Goal: Transaction & Acquisition: Purchase product/service

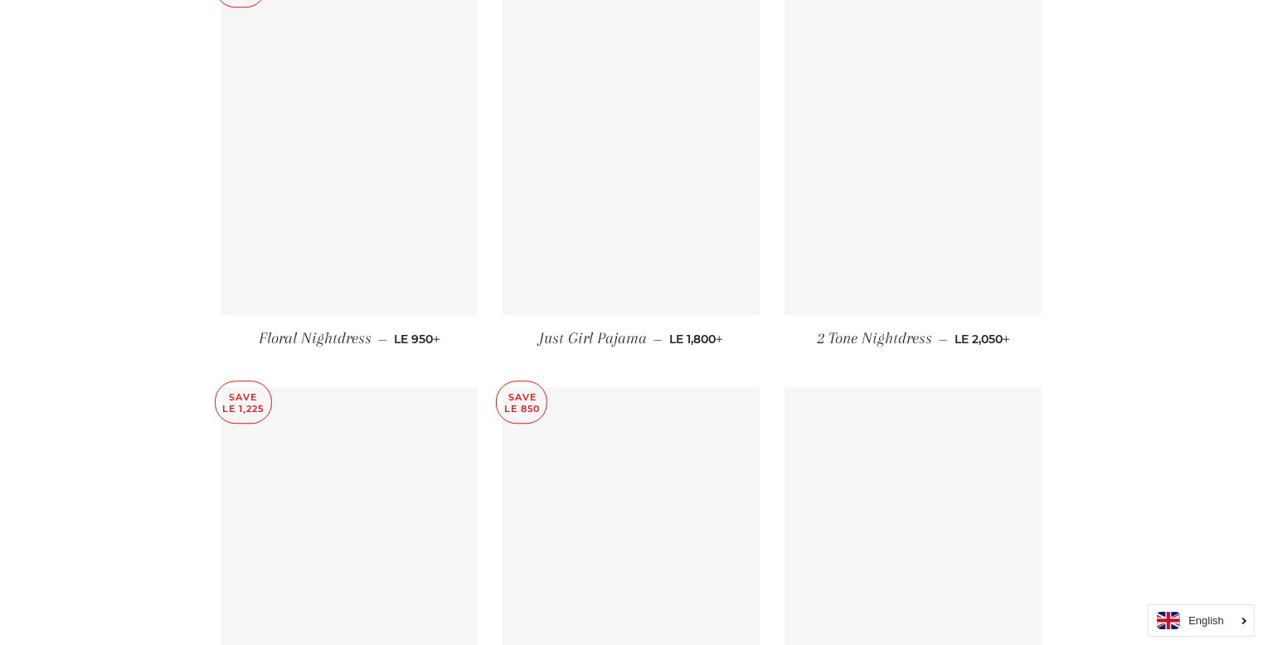
scroll to position [4245, 0]
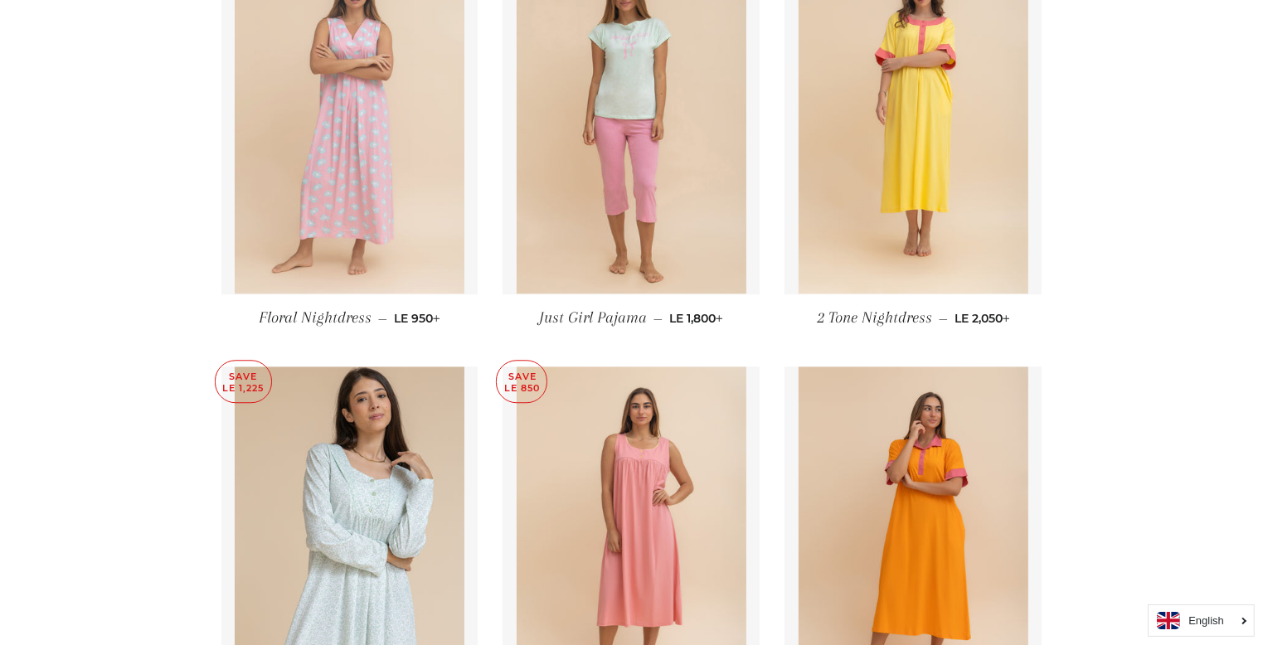
click at [366, 196] on img at bounding box center [350, 122] width 230 height 344
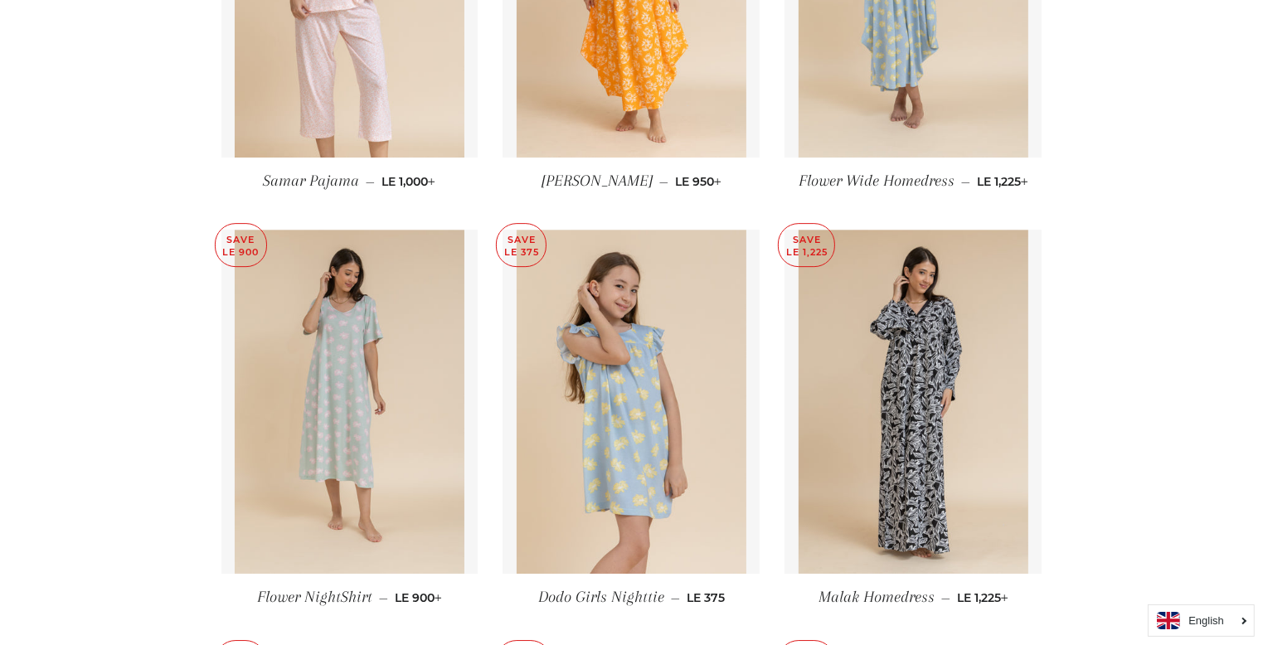
scroll to position [5140, 0]
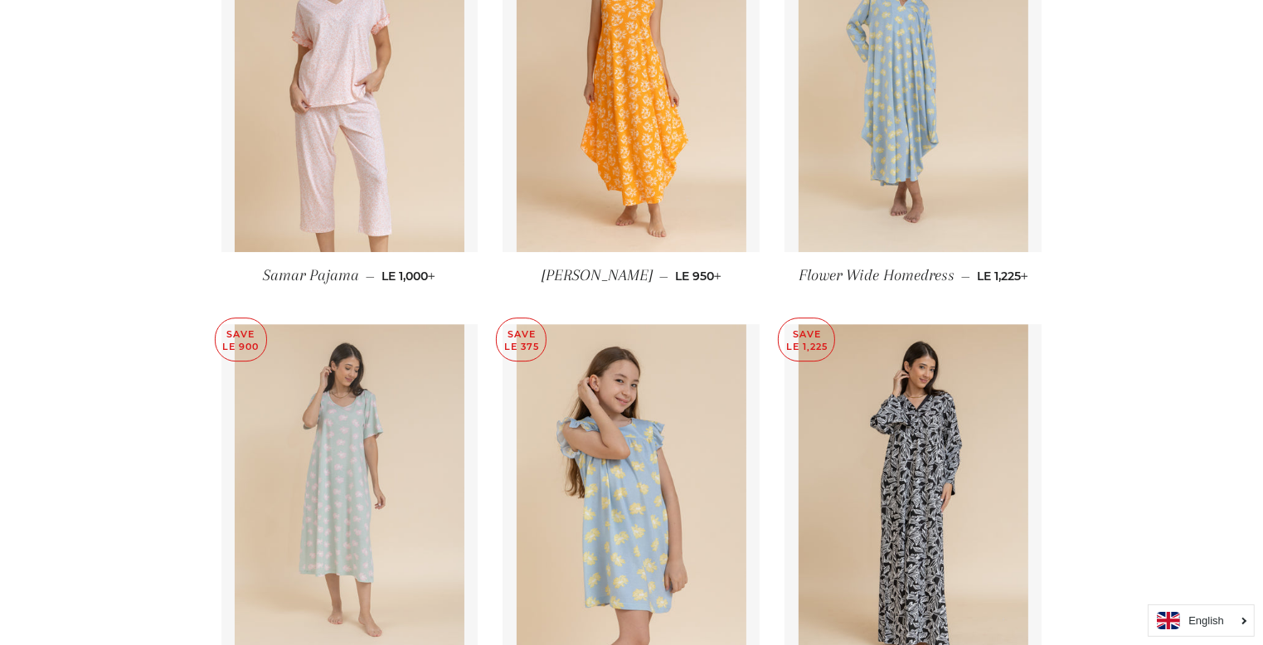
click at [322, 461] on img at bounding box center [350, 496] width 230 height 344
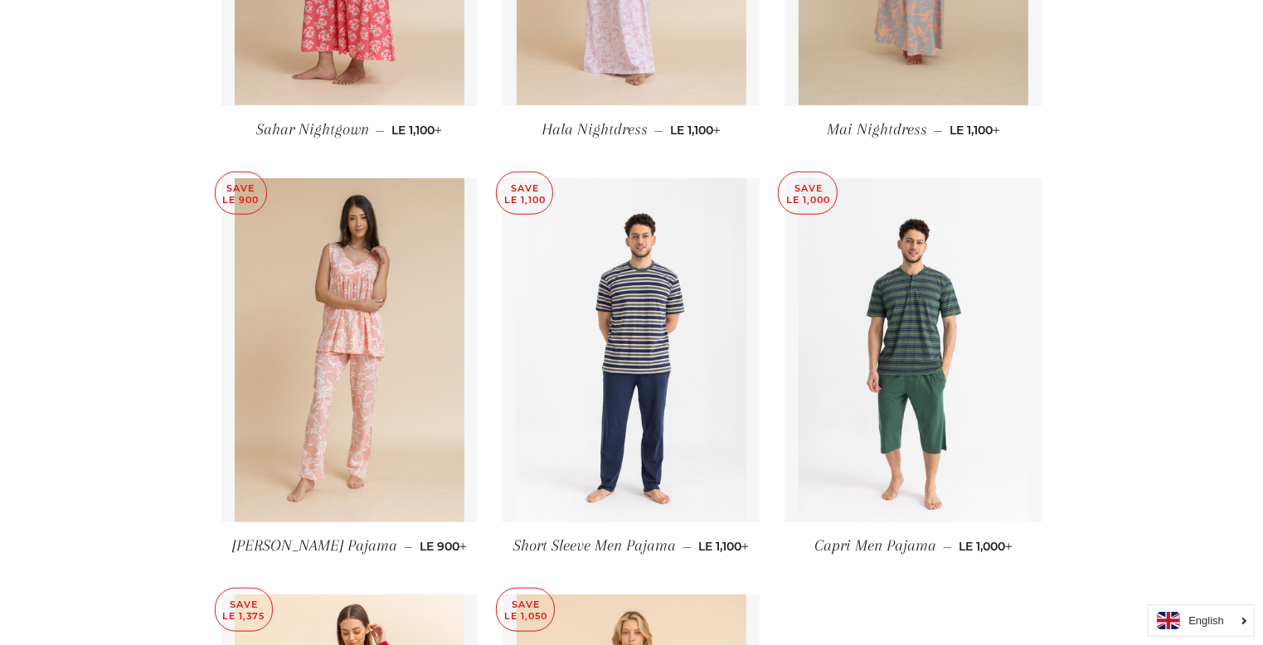
scroll to position [7796, 0]
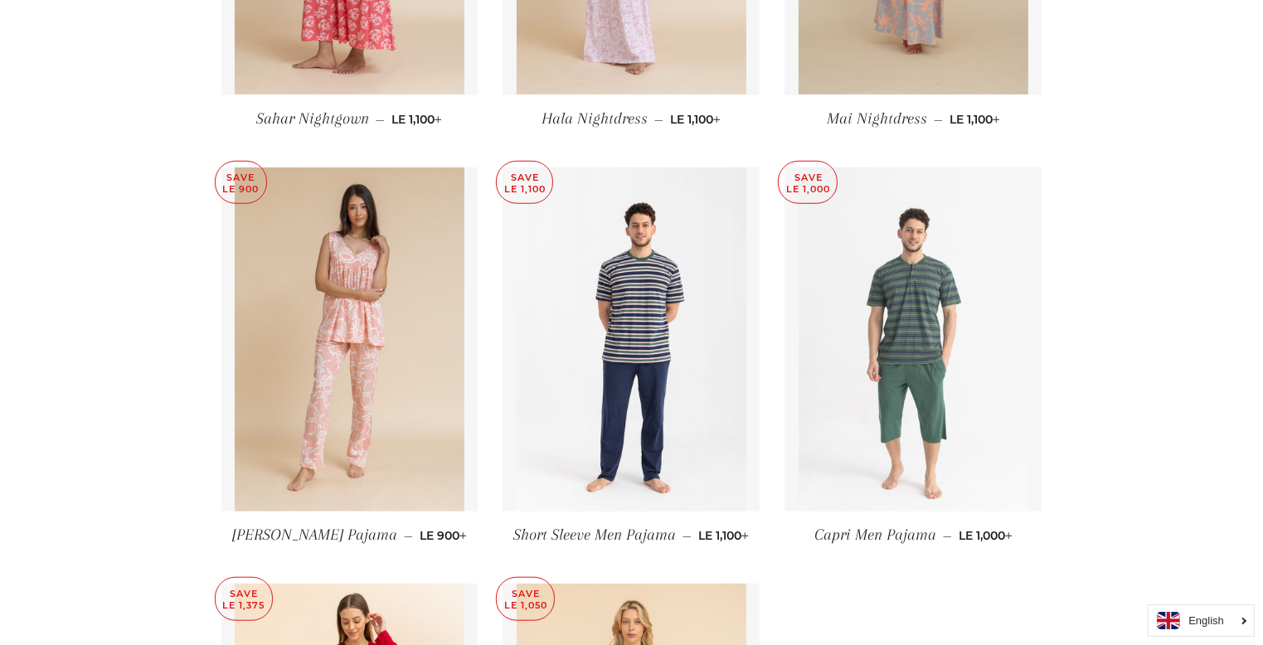
click at [922, 343] on img at bounding box center [913, 339] width 230 height 344
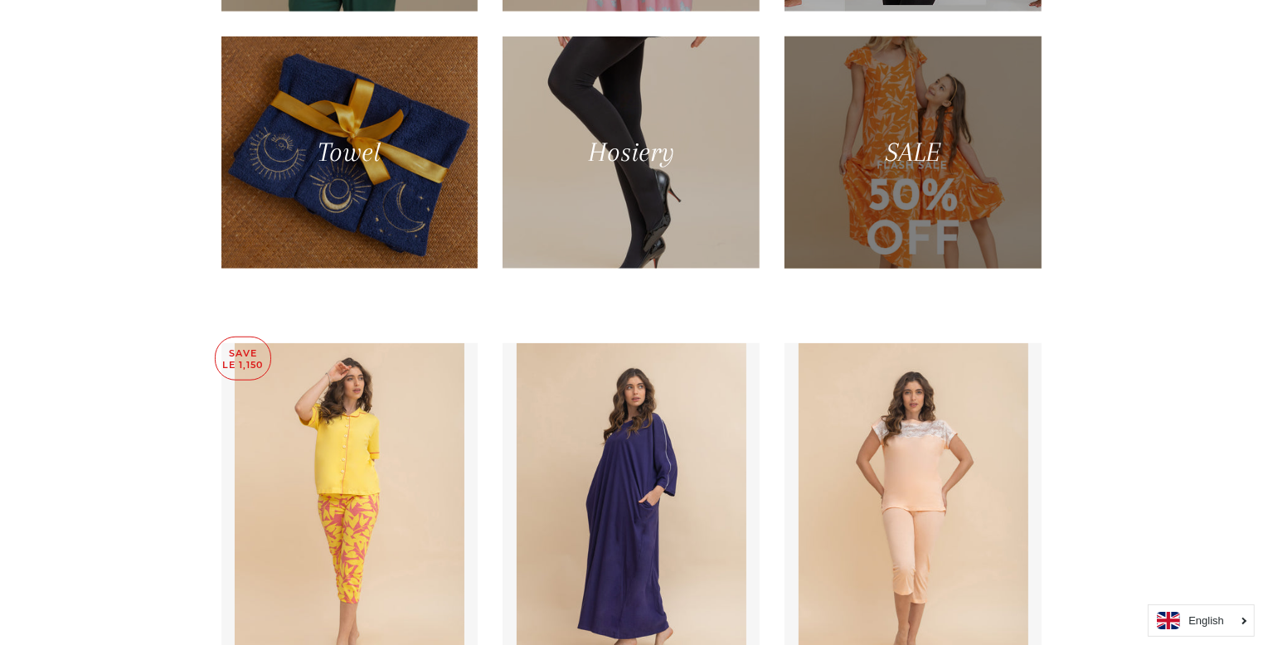
scroll to position [1329, 0]
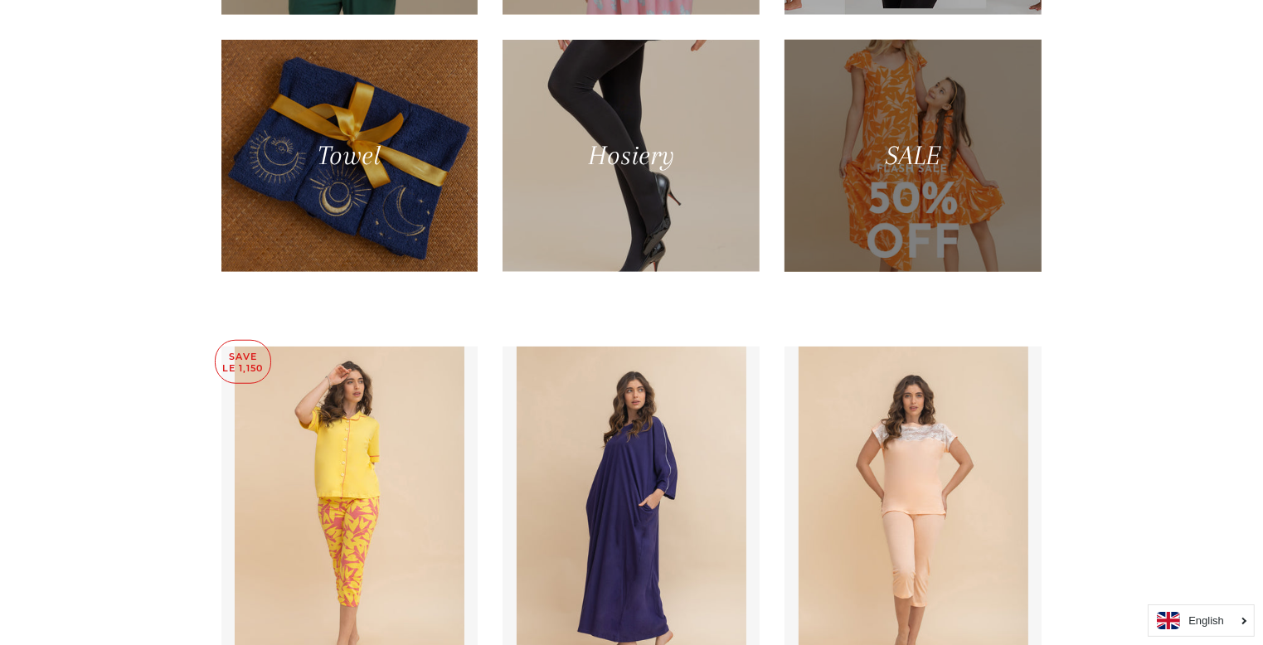
click at [925, 158] on div at bounding box center [913, 155] width 264 height 239
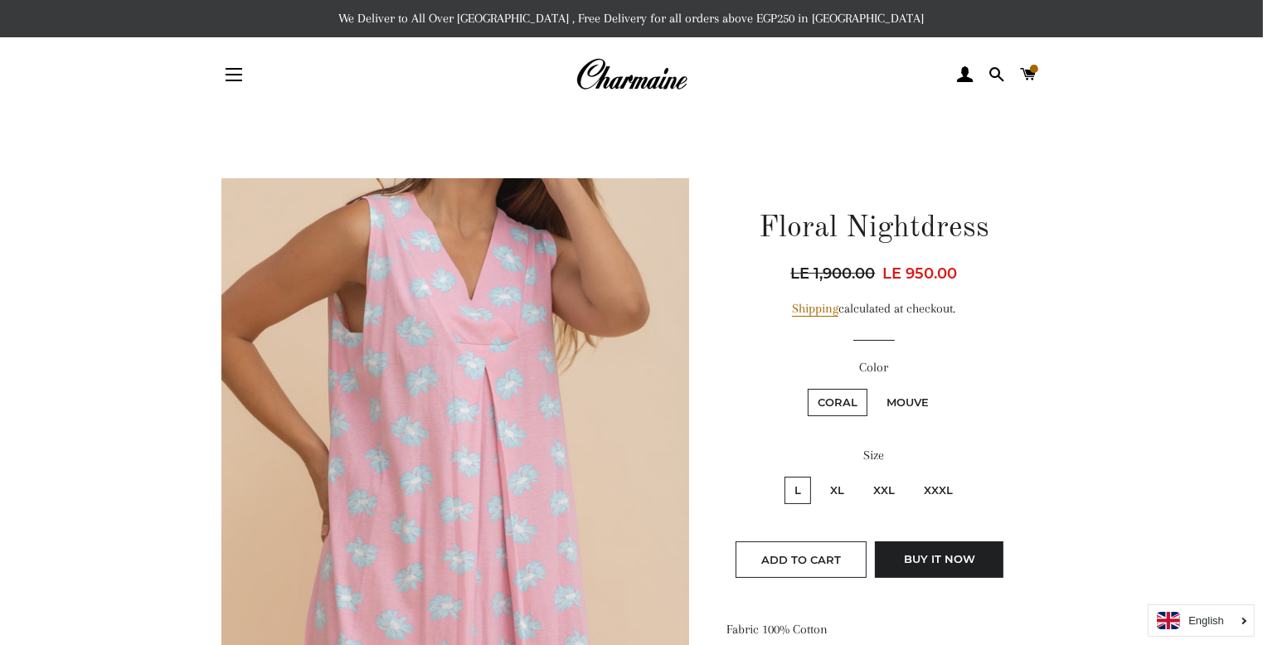
click at [837, 481] on label "XL" at bounding box center [837, 490] width 34 height 27
click at [818, 475] on input "XL" at bounding box center [817, 474] width 1 height 1
radio input "true"
click at [799, 490] on label "L" at bounding box center [797, 490] width 27 height 27
click at [783, 475] on input "L" at bounding box center [782, 474] width 1 height 1
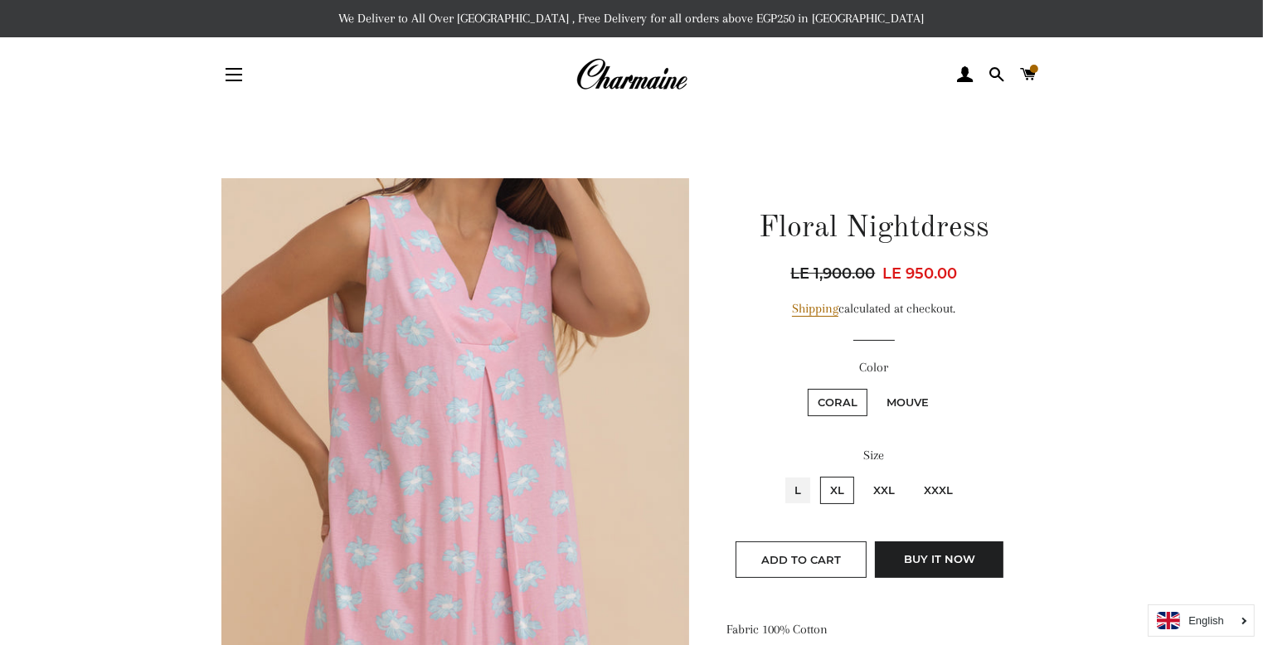
radio input "true"
click at [817, 474] on input "XL" at bounding box center [817, 474] width 1 height 1
radio input "true"
click at [861, 474] on input "XXL" at bounding box center [861, 474] width 1 height 1
radio input "true"
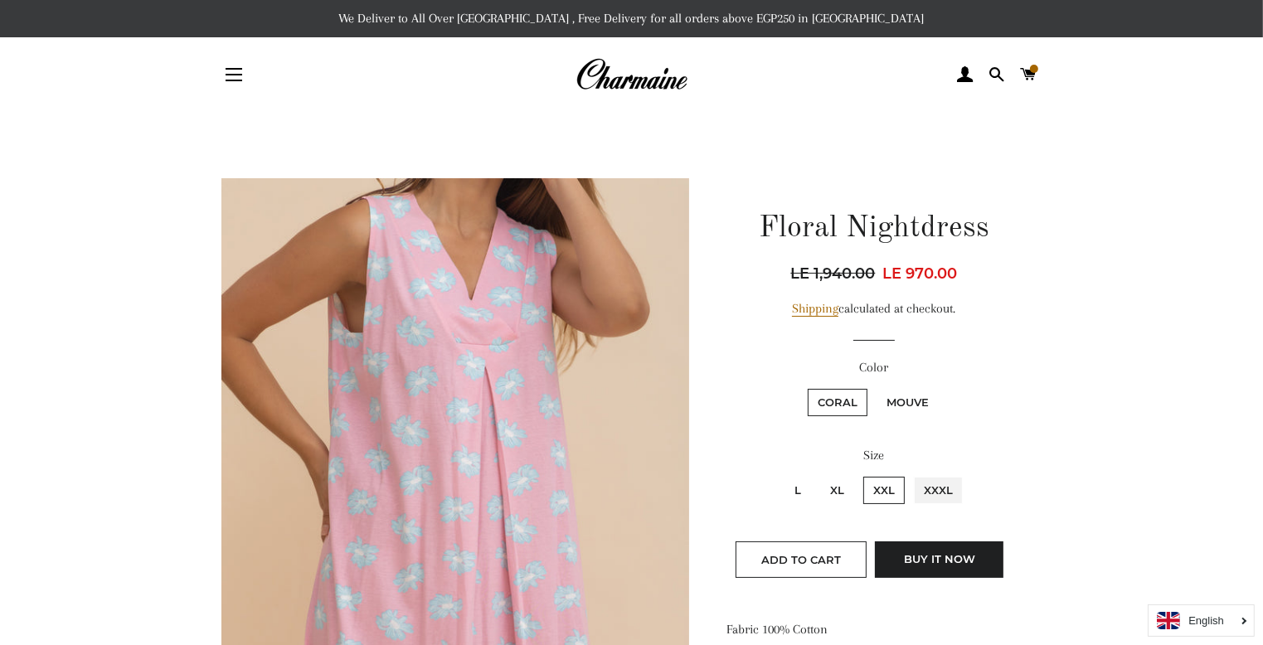
click at [911, 474] on input "XXXL" at bounding box center [911, 474] width 1 height 1
radio input "true"
click at [782, 474] on input "L" at bounding box center [782, 474] width 1 height 1
radio input "true"
click at [817, 474] on input "XL" at bounding box center [817, 474] width 1 height 1
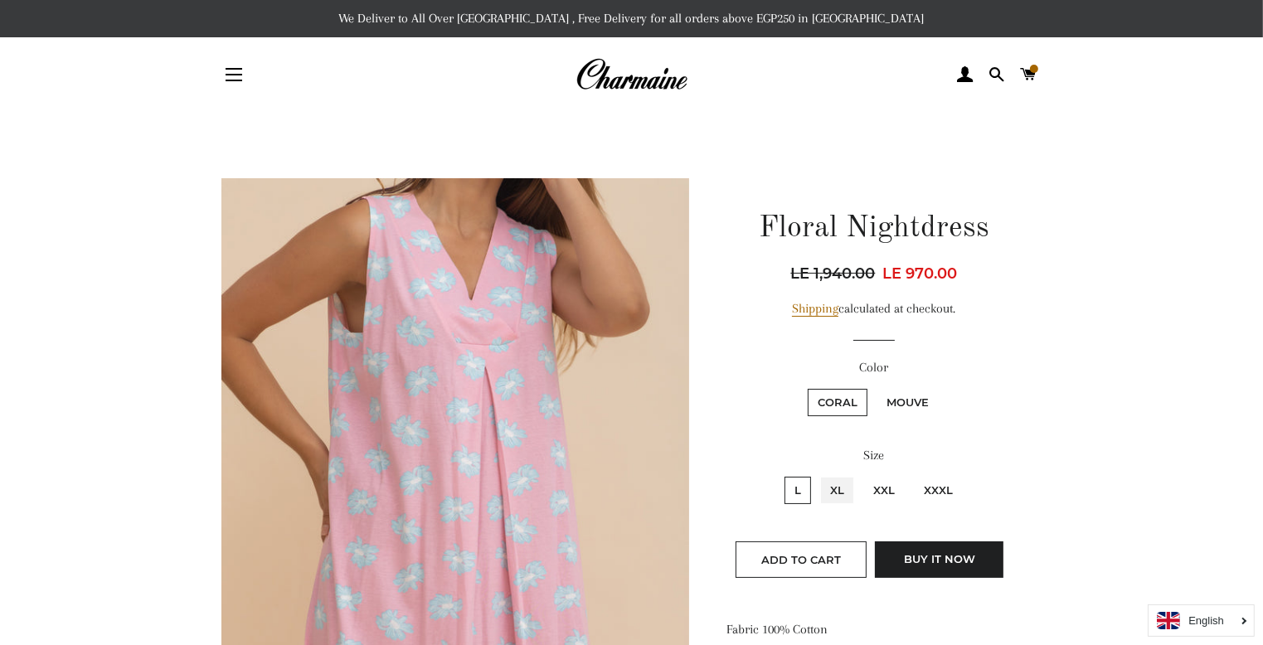
radio input "true"
click at [861, 474] on input "XXL" at bounding box center [861, 474] width 1 height 1
radio input "true"
click at [911, 474] on input "XXXL" at bounding box center [911, 474] width 1 height 1
radio input "true"
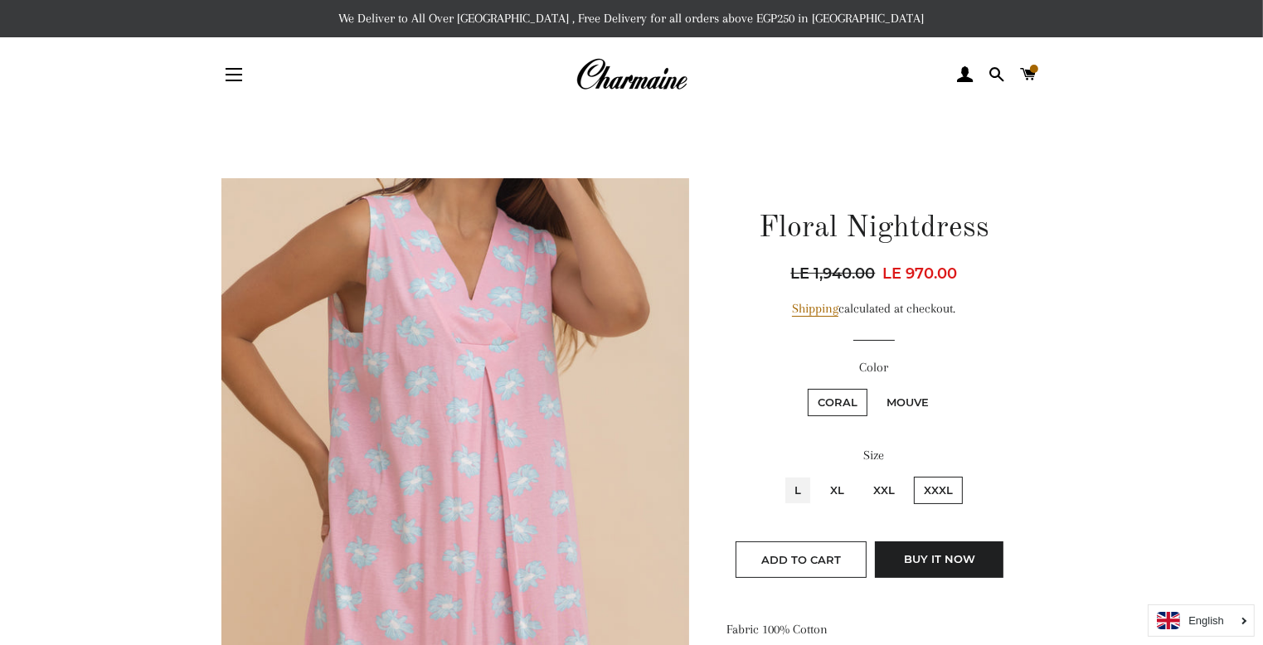
click at [782, 474] on input "L" at bounding box center [782, 474] width 1 height 1
radio input "true"
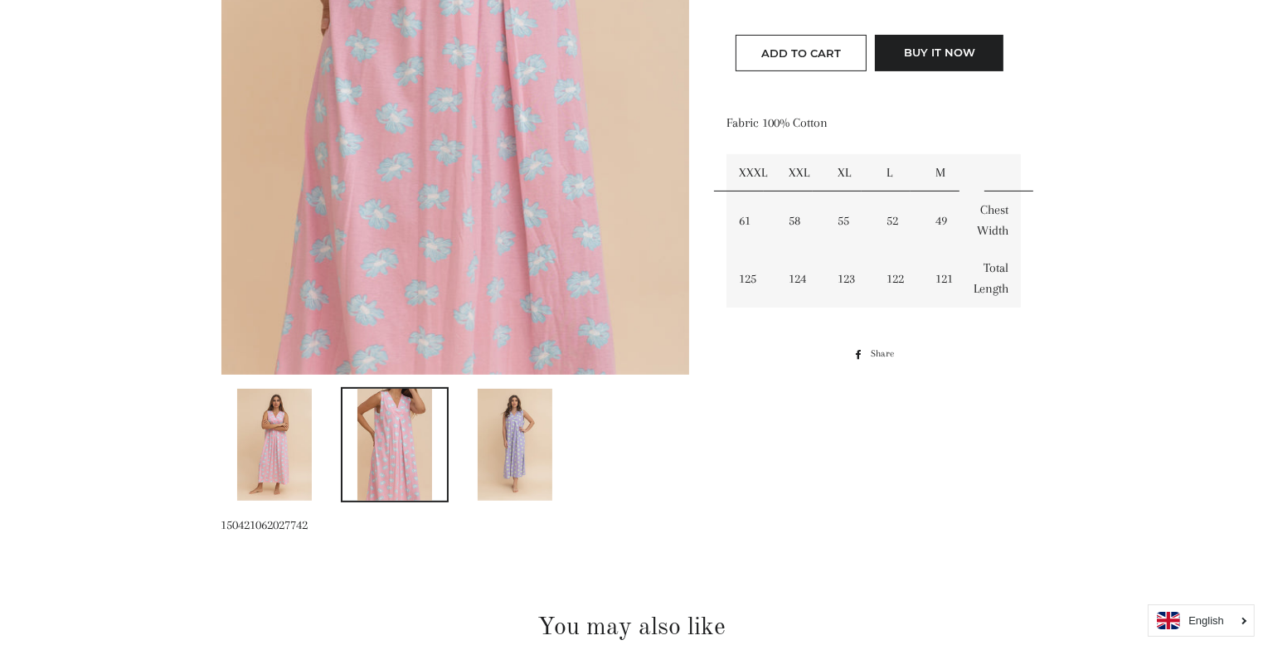
scroll to position [564, 0]
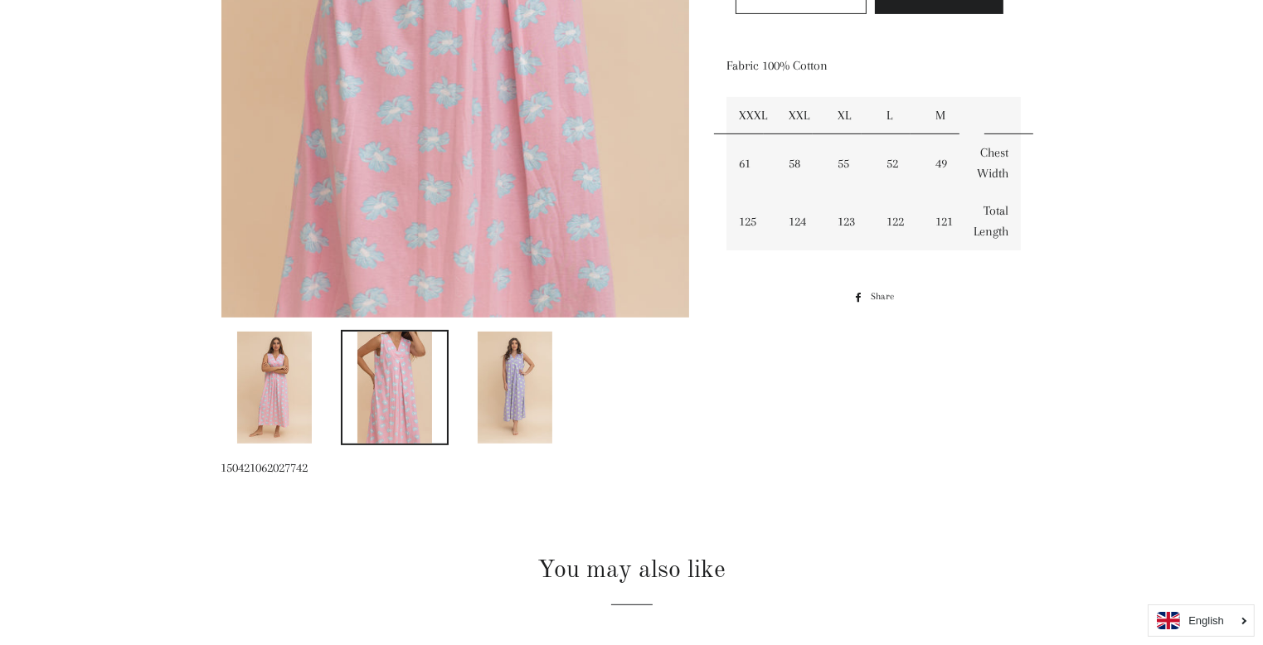
click at [282, 386] on img at bounding box center [274, 388] width 75 height 112
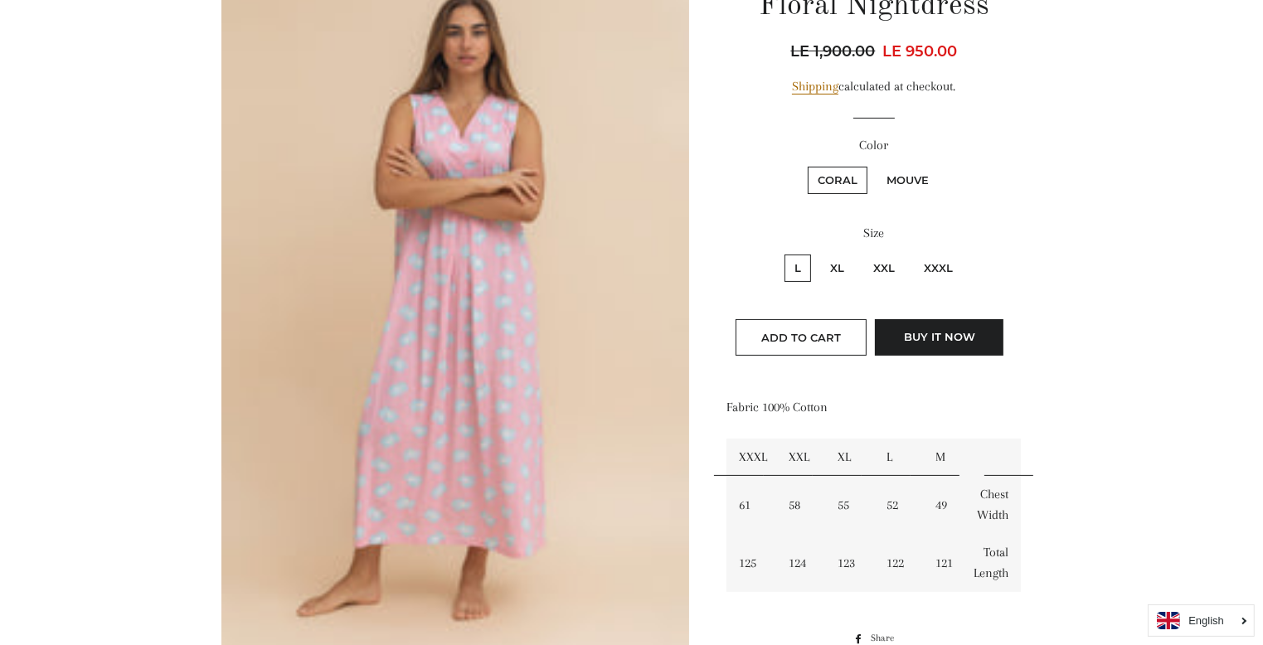
scroll to position [189, 0]
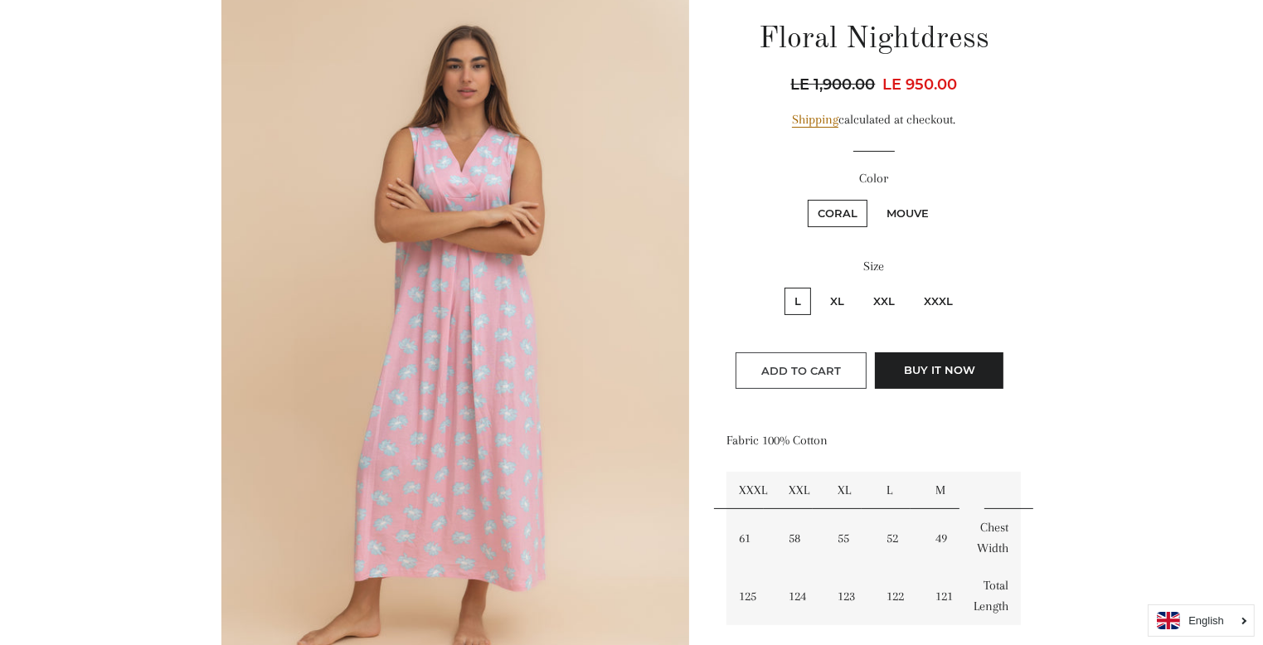
click at [791, 361] on button "Add to Cart" at bounding box center [800, 370] width 131 height 36
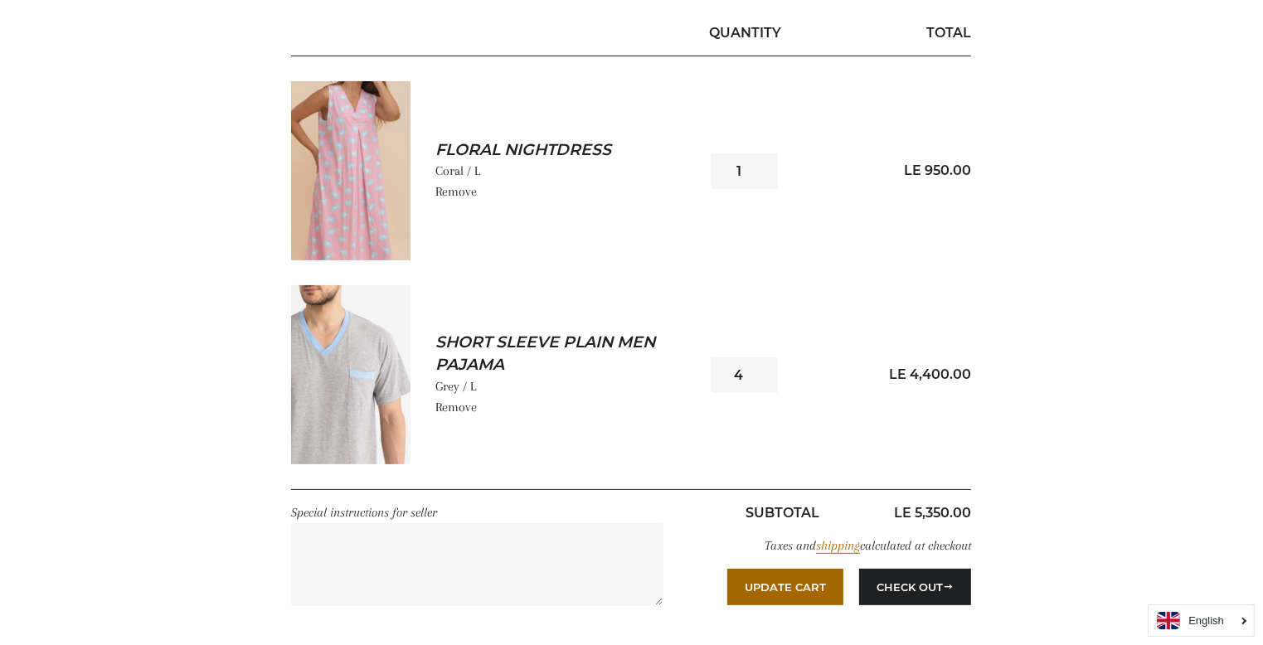
scroll to position [261, 0]
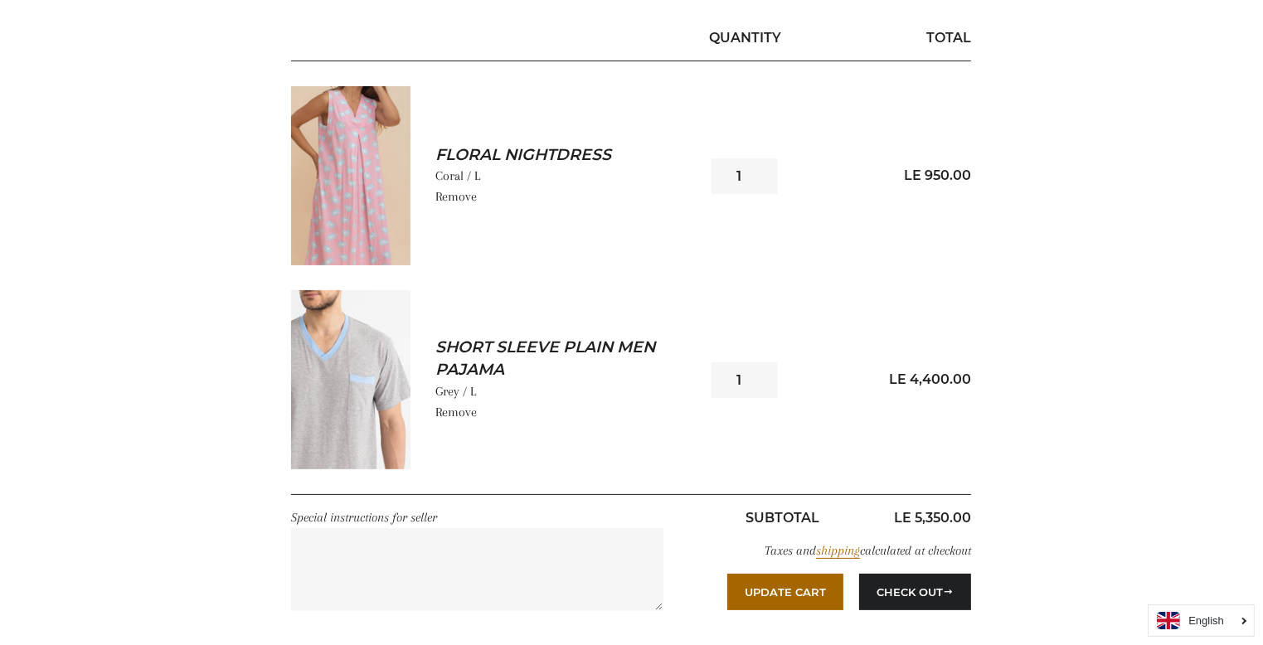
type input "1"
click at [760, 386] on input "1" at bounding box center [744, 380] width 66 height 36
click at [361, 424] on img at bounding box center [350, 379] width 119 height 179
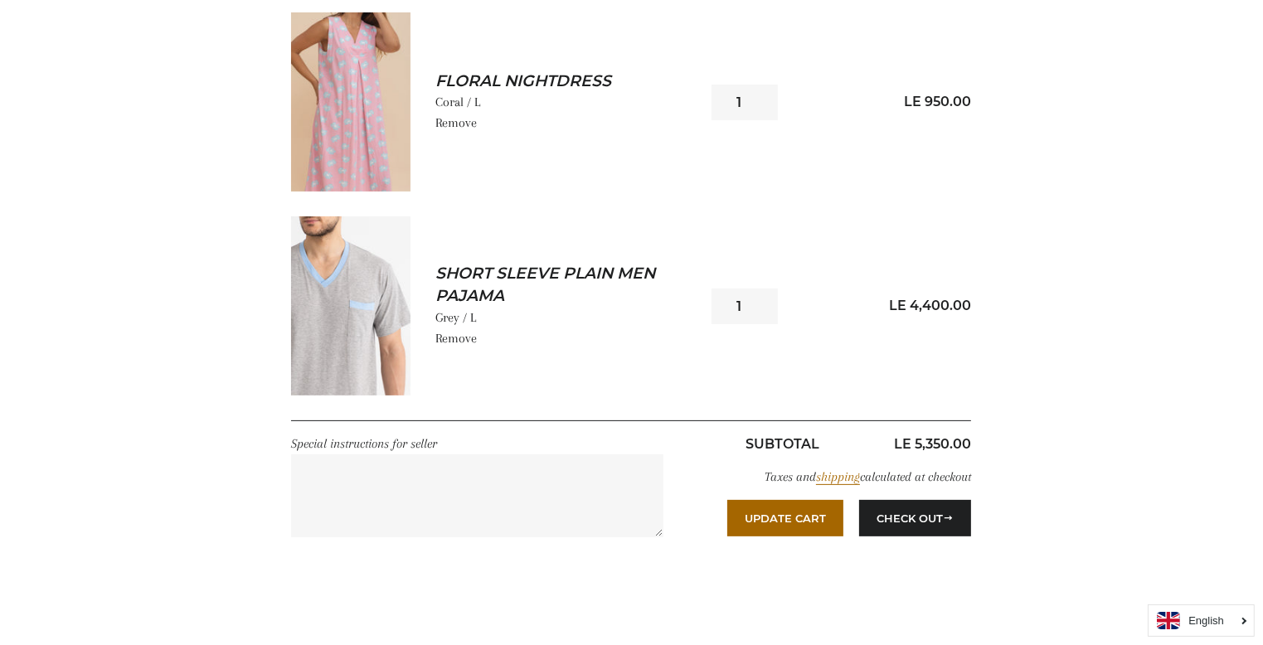
scroll to position [526, 0]
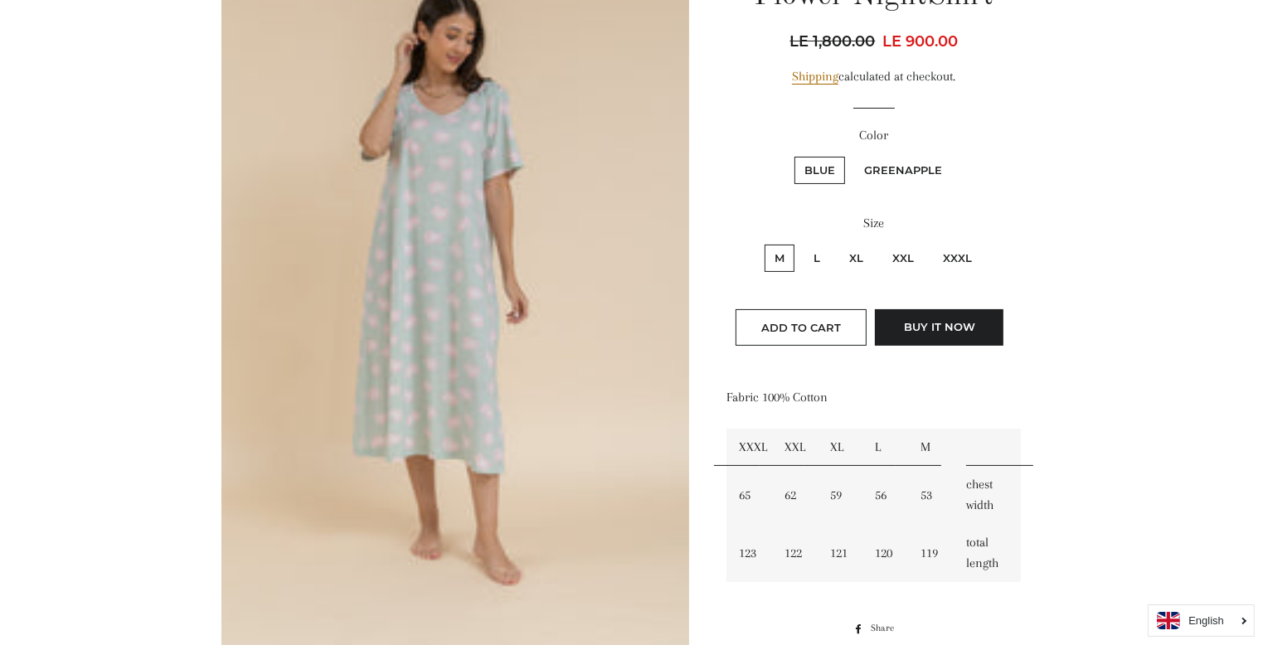
scroll to position [232, 0]
click at [910, 162] on label "Greenapple" at bounding box center [903, 170] width 98 height 27
click at [852, 155] on input "Greenapple" at bounding box center [851, 154] width 1 height 1
radio input "true"
click at [816, 166] on label "Blue" at bounding box center [819, 170] width 51 height 27
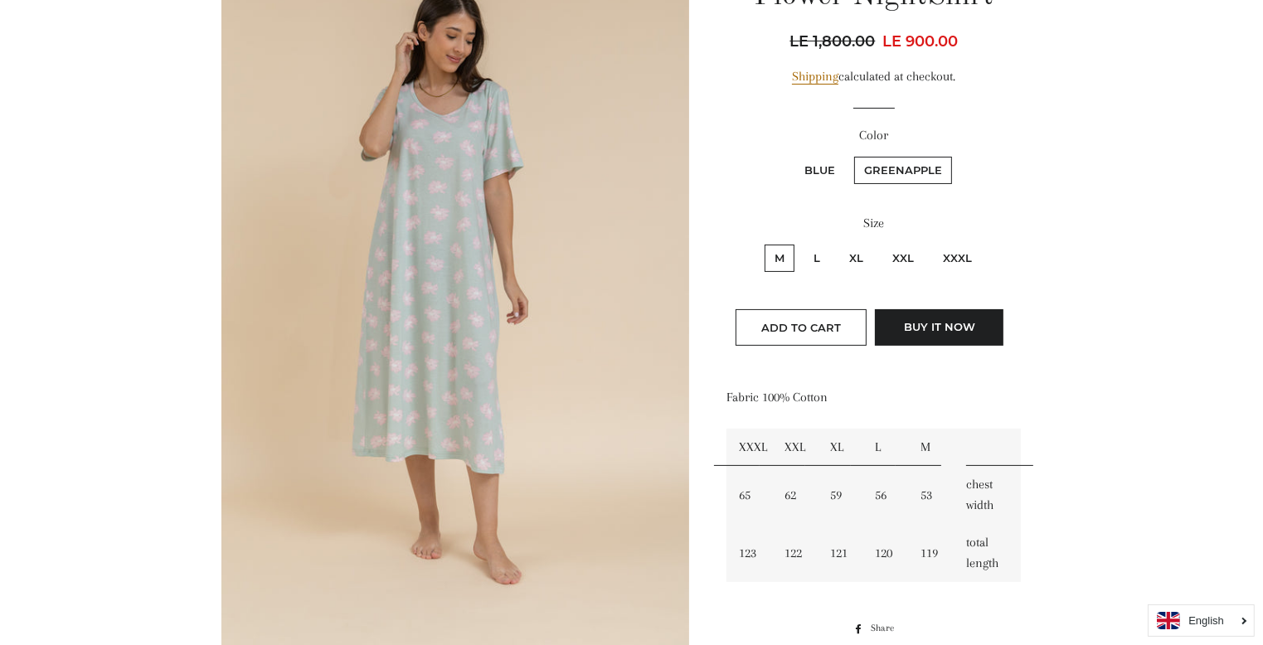
click at [793, 155] on input "Blue" at bounding box center [792, 154] width 1 height 1
radio input "true"
click at [817, 253] on label "L" at bounding box center [816, 258] width 27 height 27
click at [802, 243] on input "L" at bounding box center [801, 242] width 1 height 1
radio input "true"
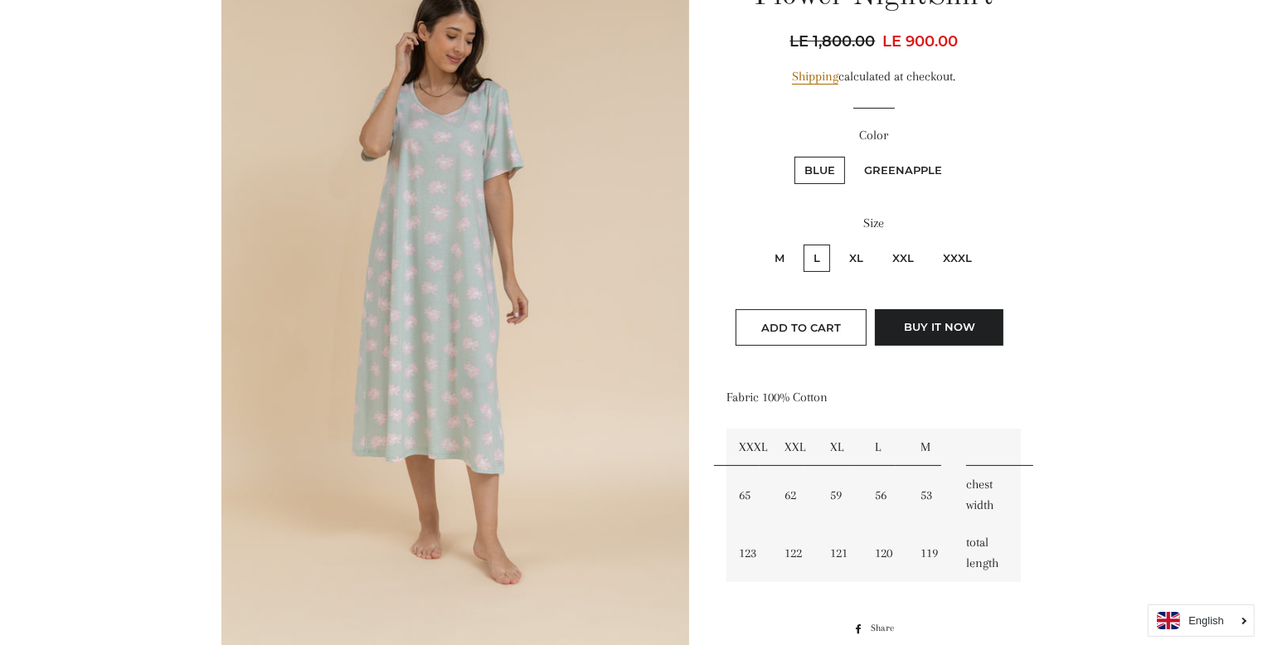
click at [894, 162] on label "Greenapple" at bounding box center [903, 170] width 98 height 27
click at [852, 155] on input "Greenapple" at bounding box center [851, 154] width 1 height 1
radio input "true"
click at [858, 254] on label "XL" at bounding box center [856, 258] width 34 height 27
click at [837, 243] on input "XL" at bounding box center [837, 242] width 1 height 1
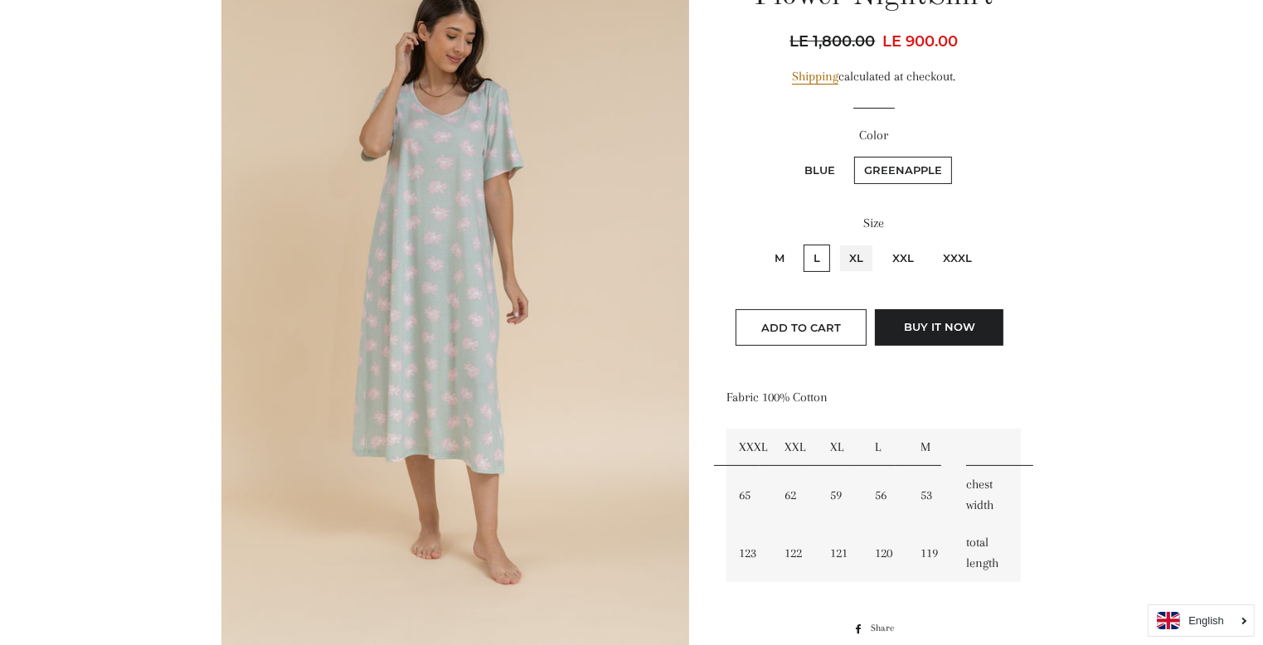
radio input "true"
click at [821, 251] on label "L" at bounding box center [816, 258] width 27 height 27
click at [802, 243] on input "L" at bounding box center [801, 242] width 1 height 1
radio input "true"
click at [851, 253] on label "XL" at bounding box center [856, 258] width 34 height 27
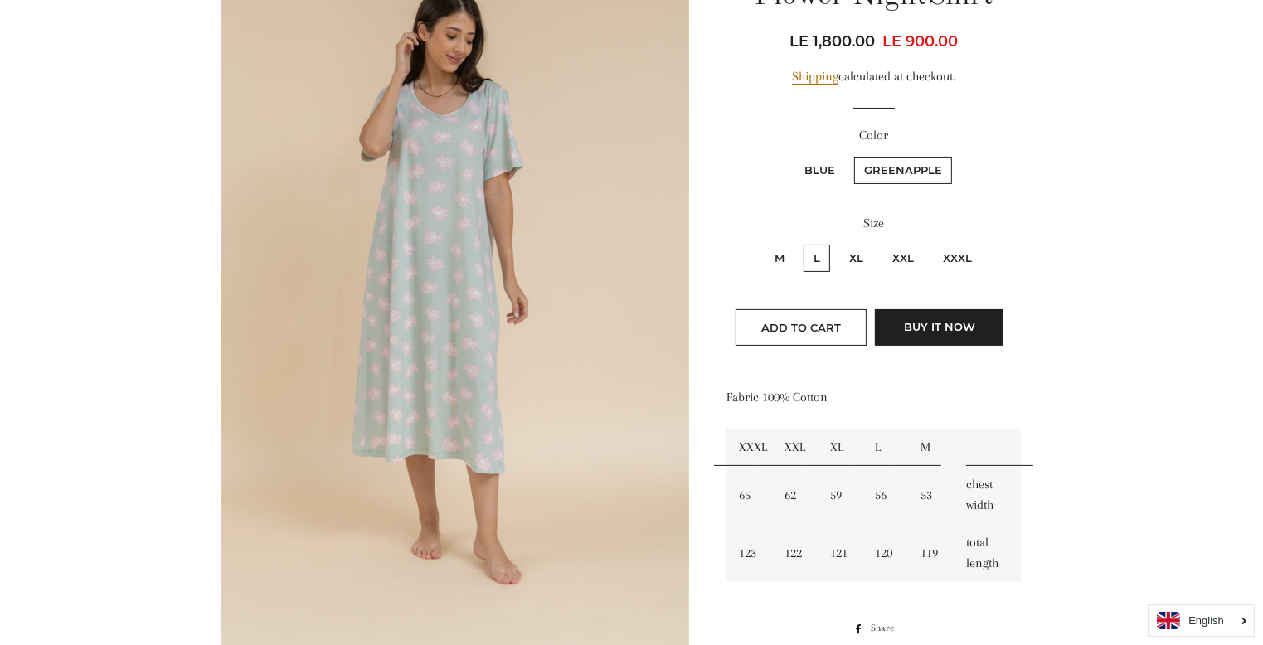
click at [837, 243] on input "XL" at bounding box center [837, 242] width 1 height 1
radio input "true"
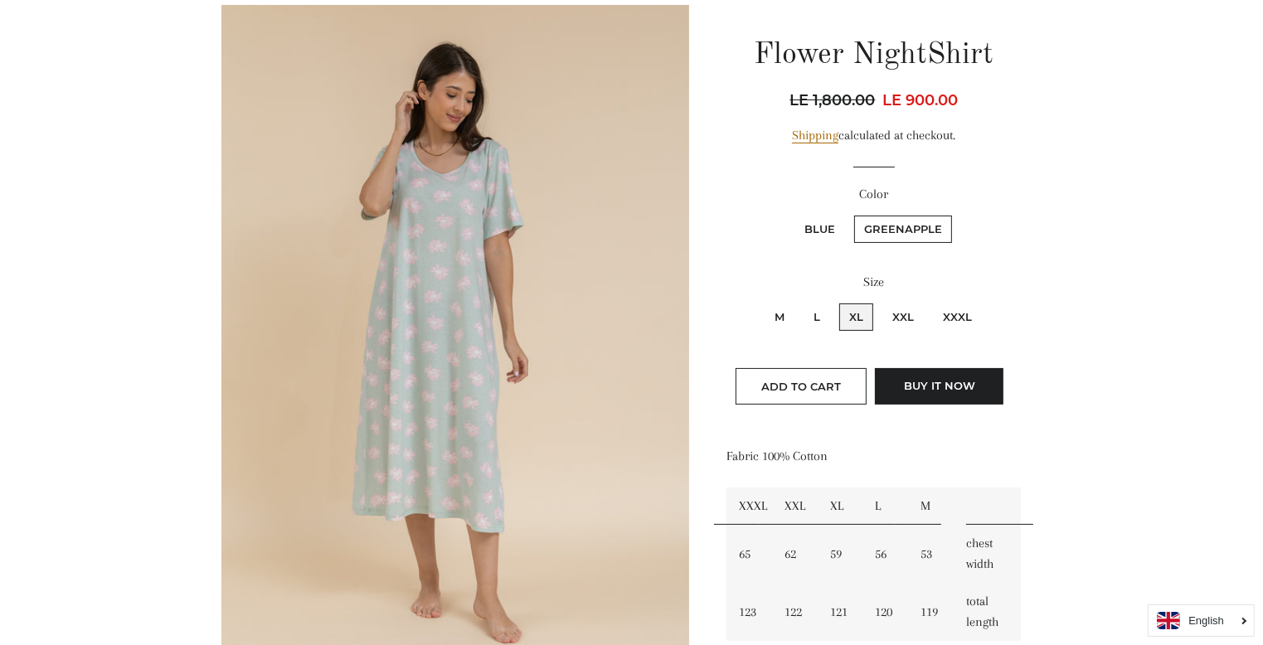
scroll to position [177, 0]
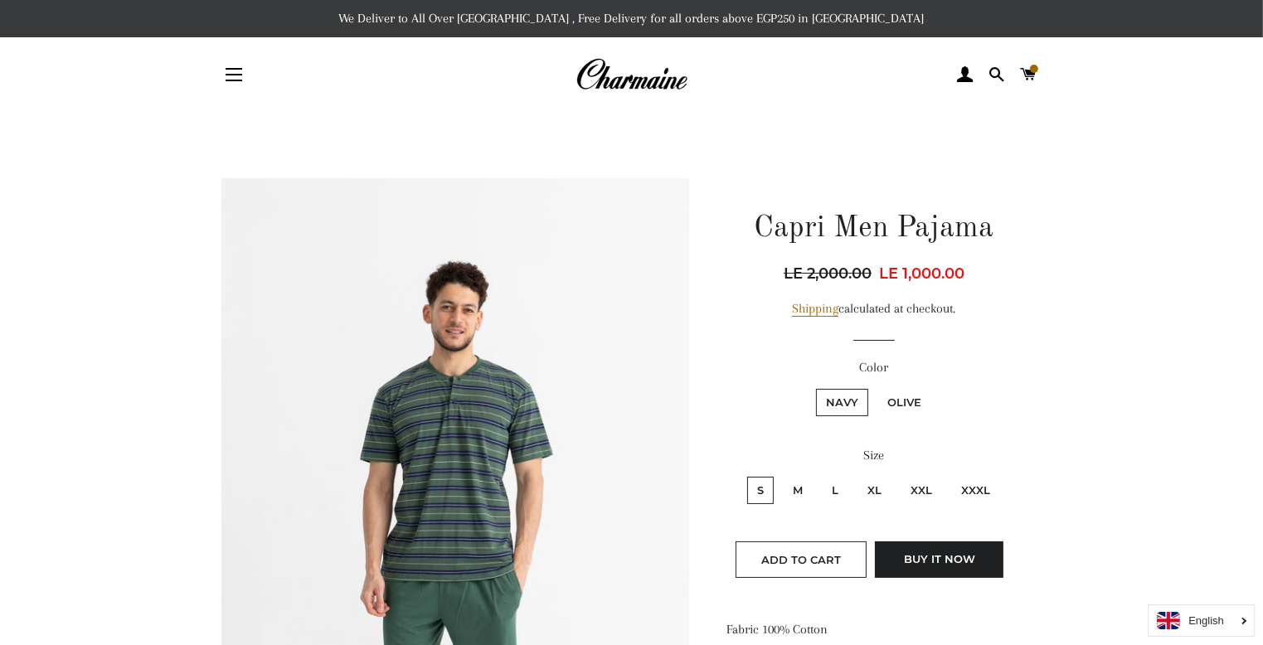
click at [796, 482] on label "M" at bounding box center [798, 490] width 30 height 27
click at [781, 475] on input "M" at bounding box center [780, 474] width 1 height 1
radio input "true"
click at [819, 474] on input "L" at bounding box center [819, 474] width 1 height 1
radio input "true"
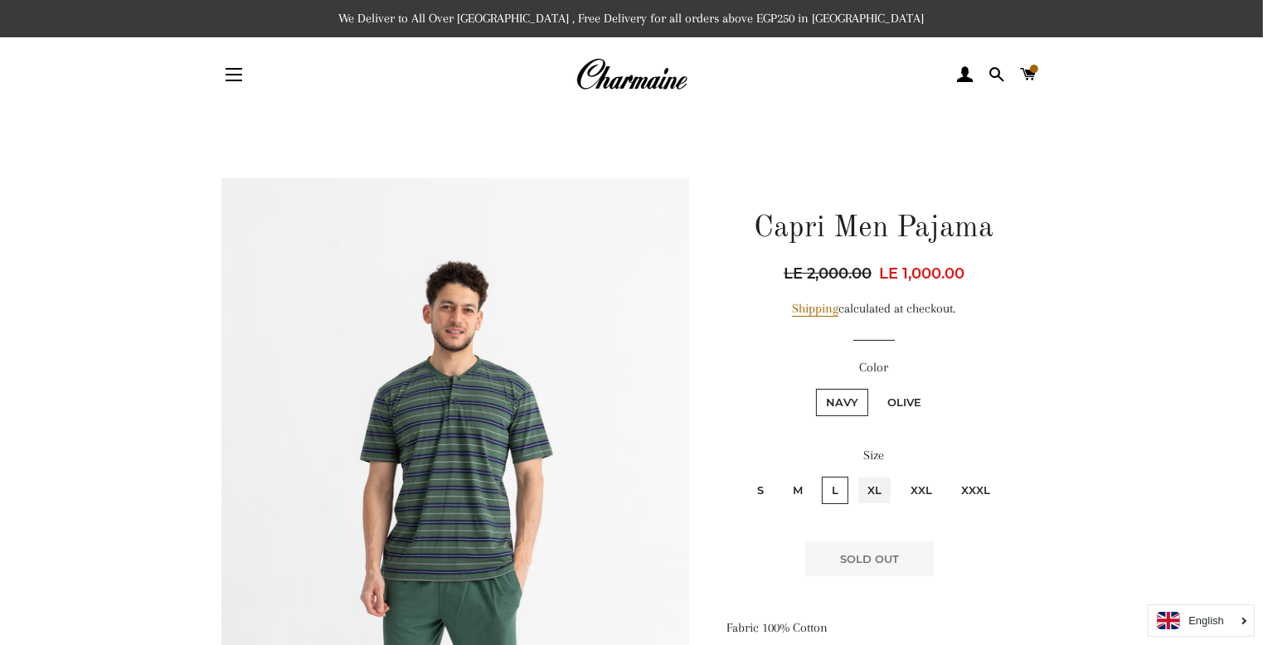
click at [855, 474] on input "XL" at bounding box center [855, 474] width 1 height 1
radio input "true"
click at [898, 474] on input "XXL" at bounding box center [898, 474] width 1 height 1
radio input "true"
click at [948, 474] on input "XXXL" at bounding box center [948, 474] width 1 height 1
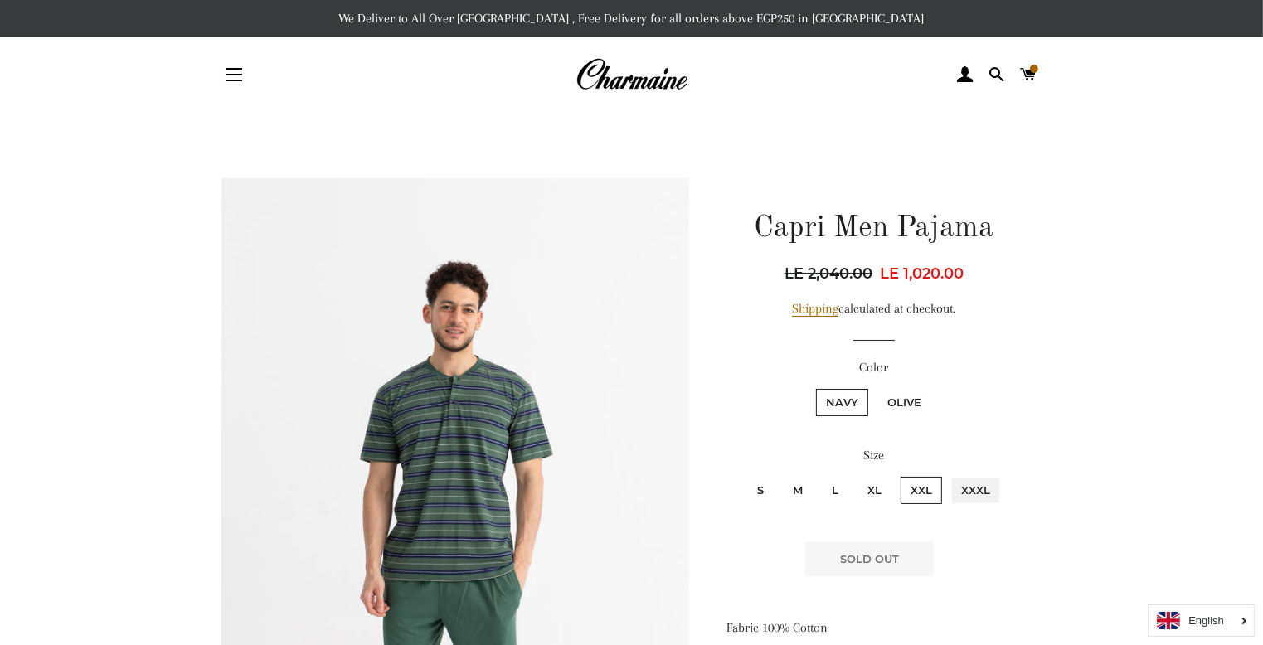
radio input "true"
click at [904, 400] on label "Olive" at bounding box center [904, 402] width 54 height 27
click at [876, 387] on input "Olive" at bounding box center [875, 386] width 1 height 1
radio input "true"
click at [761, 486] on label "S" at bounding box center [760, 490] width 27 height 27
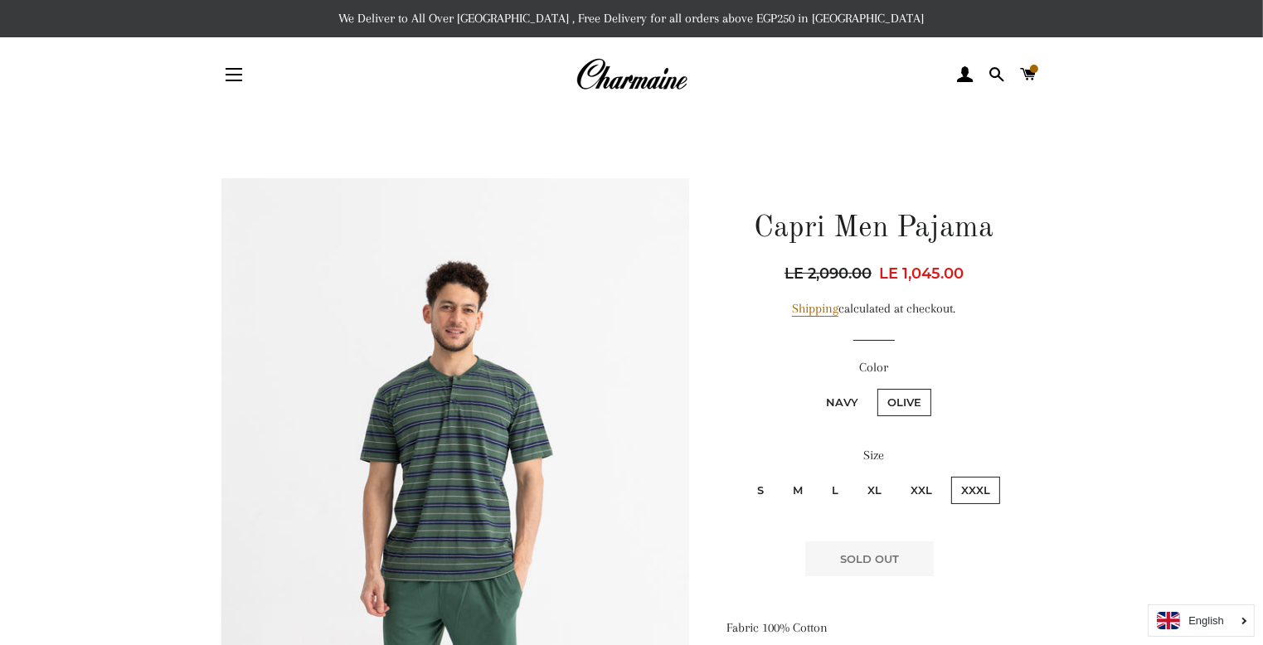
click at [745, 475] on input "S" at bounding box center [745, 474] width 1 height 1
radio input "true"
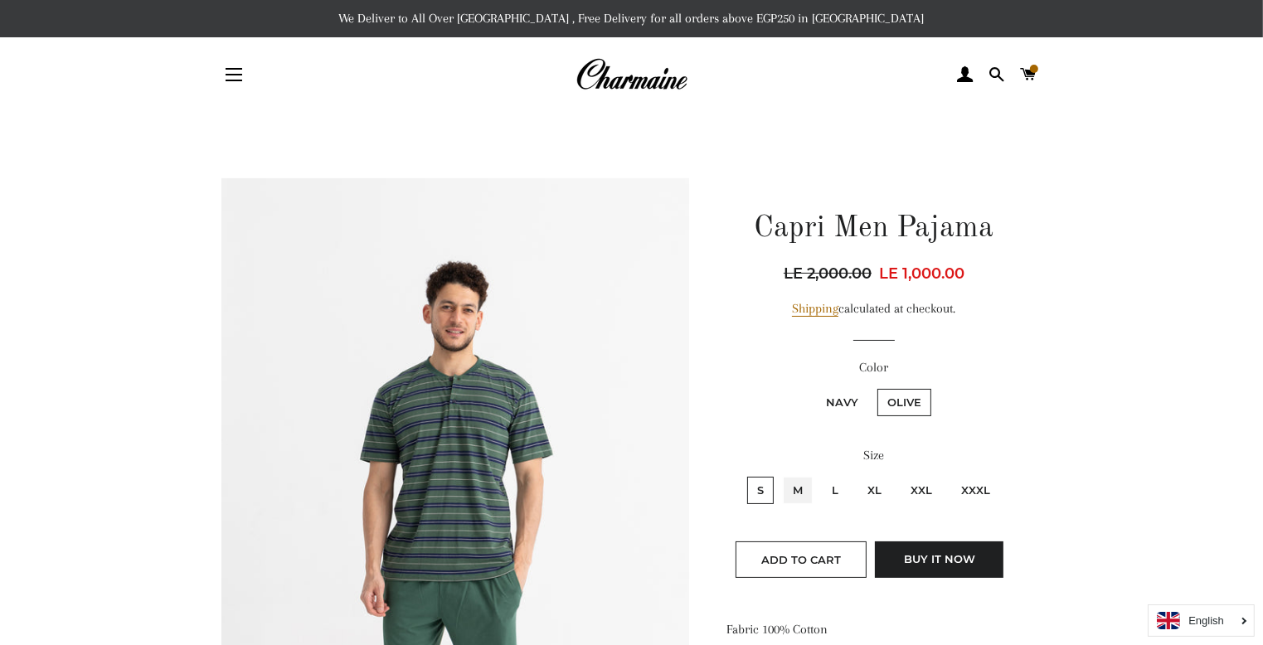
click at [780, 474] on input "M" at bounding box center [780, 474] width 1 height 1
radio input "true"
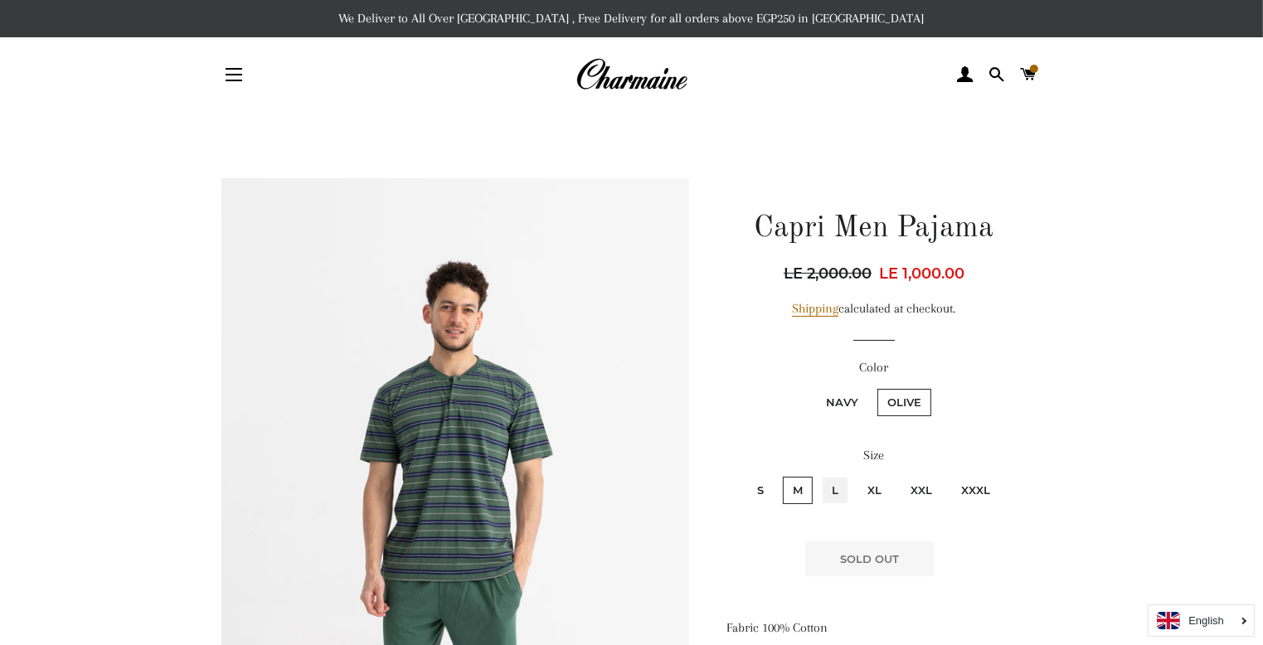
click at [819, 474] on input "L" at bounding box center [819, 474] width 1 height 1
radio input "true"
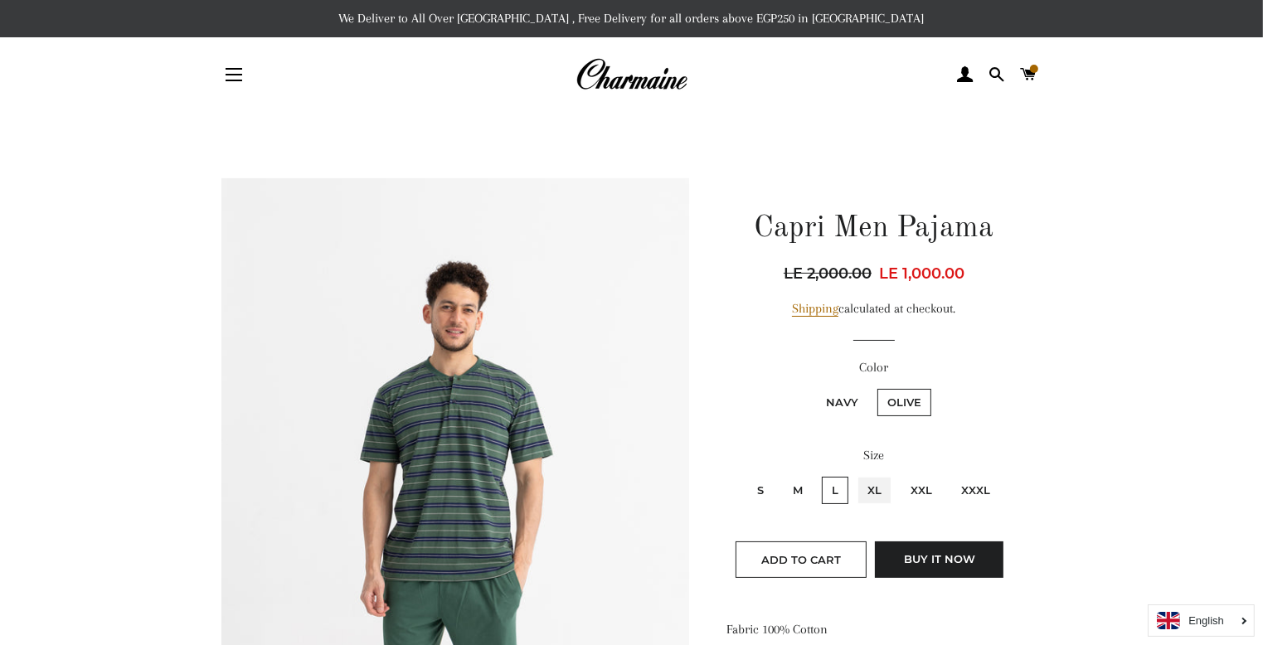
click at [855, 474] on input "XL" at bounding box center [855, 474] width 1 height 1
radio input "true"
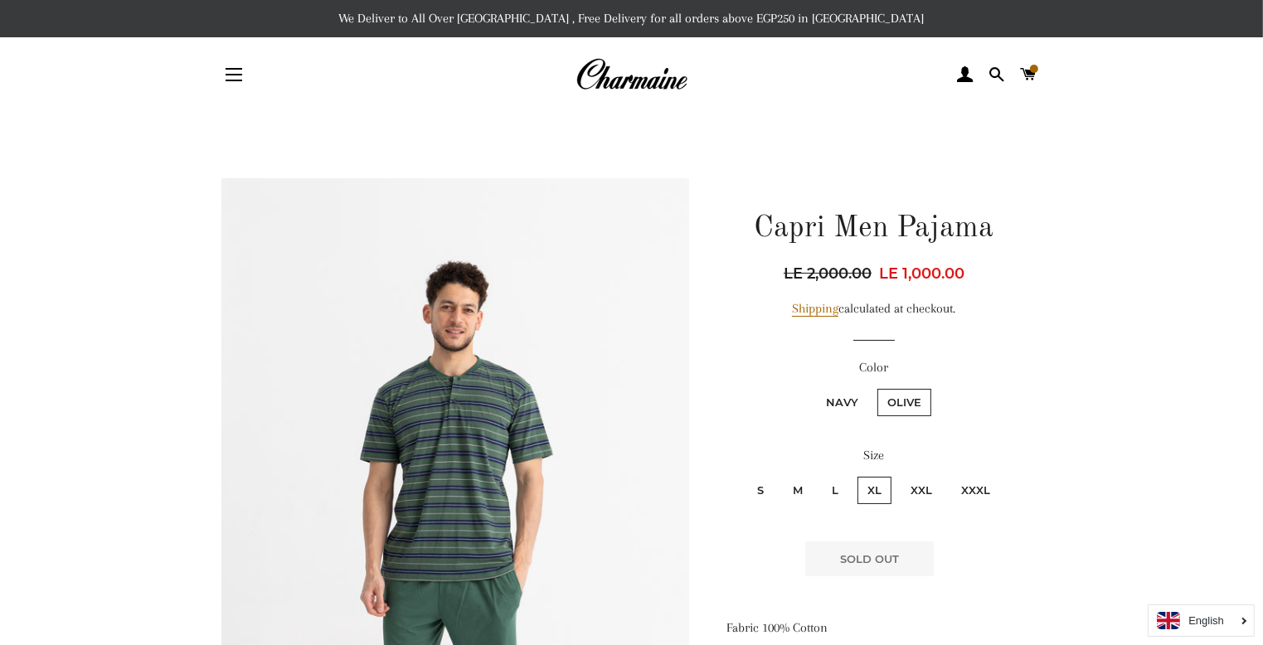
click at [819, 474] on input "L" at bounding box center [819, 474] width 1 height 1
radio input "true"
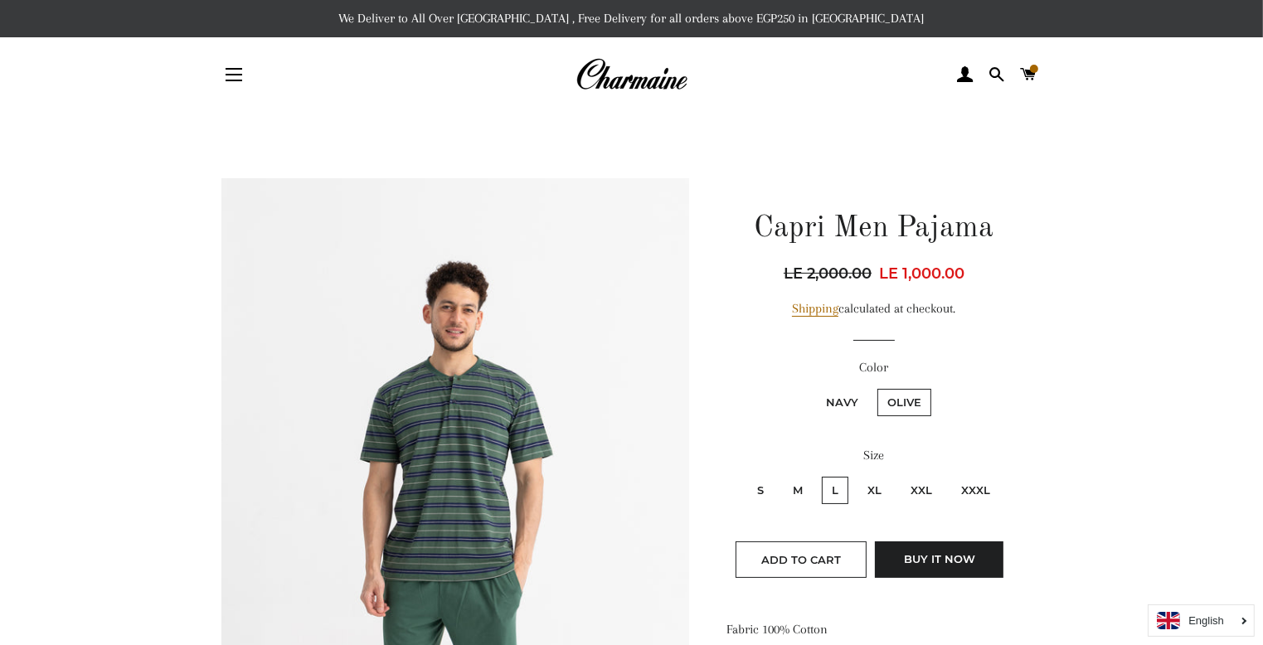
click at [855, 474] on input "XL" at bounding box center [855, 474] width 1 height 1
radio input "true"
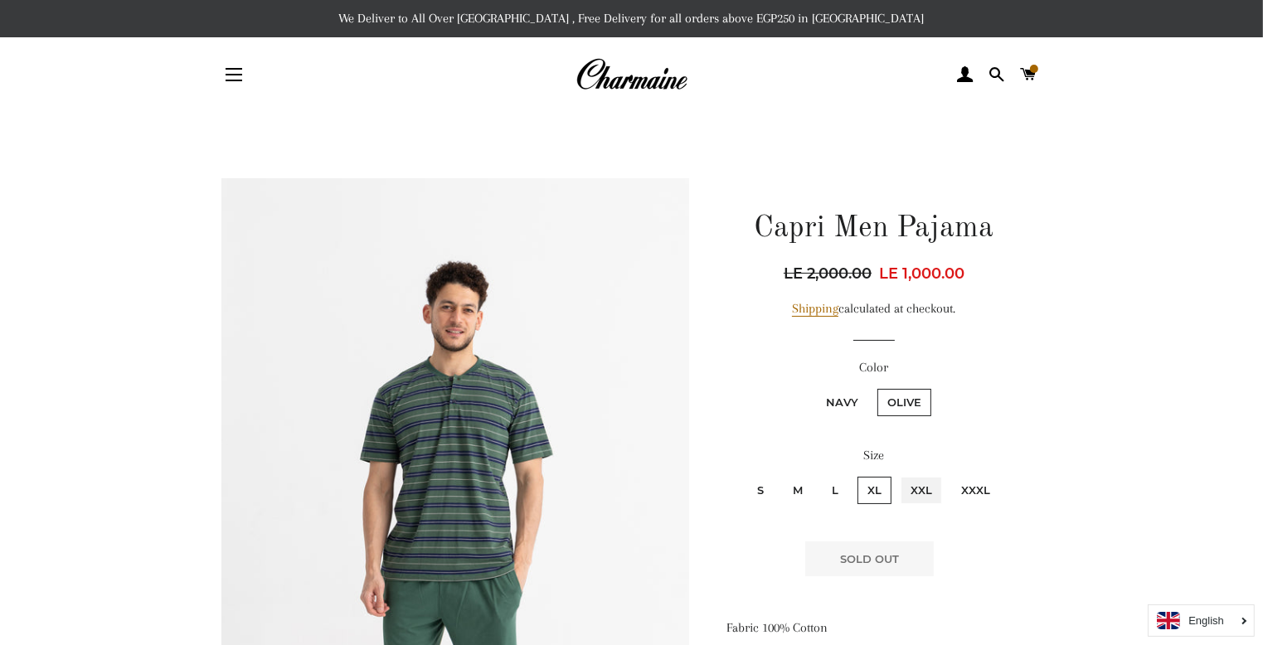
click at [898, 474] on input "XXL" at bounding box center [898, 474] width 1 height 1
radio input "true"
click at [948, 474] on input "XXXL" at bounding box center [948, 474] width 1 height 1
radio input "true"
click at [898, 474] on input "XXL" at bounding box center [898, 474] width 1 height 1
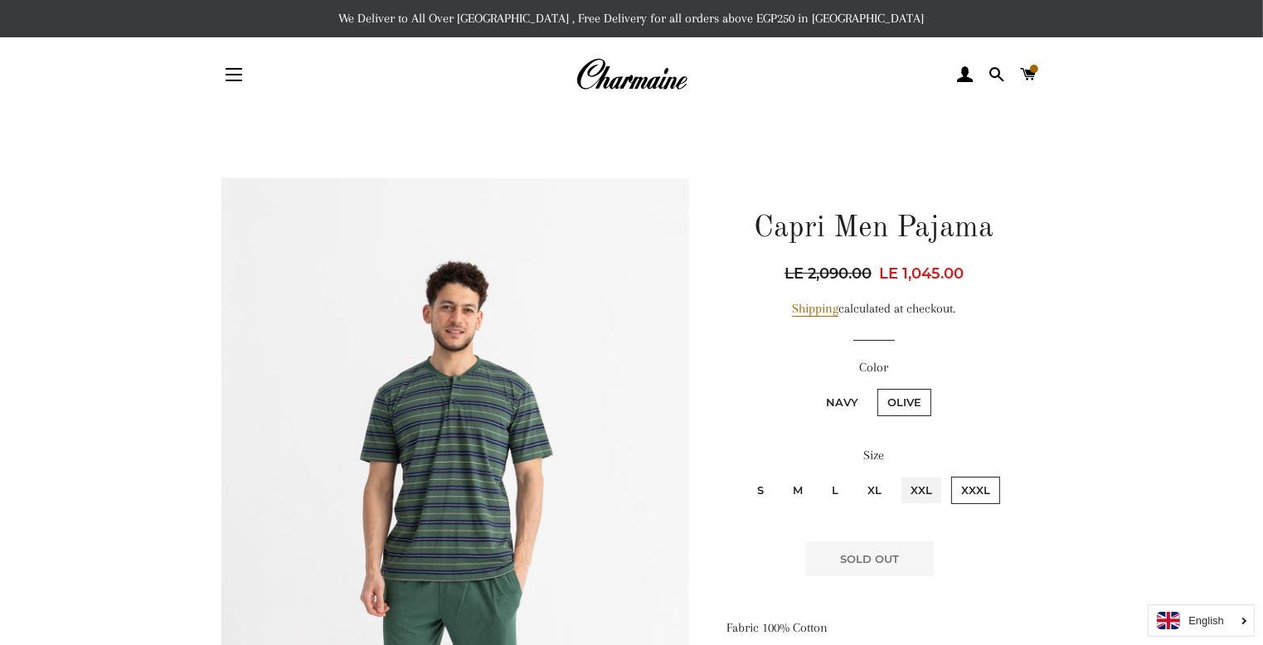
radio input "true"
click at [855, 474] on input "XL" at bounding box center [855, 474] width 1 height 1
radio input "true"
click at [819, 474] on input "L" at bounding box center [819, 474] width 1 height 1
radio input "true"
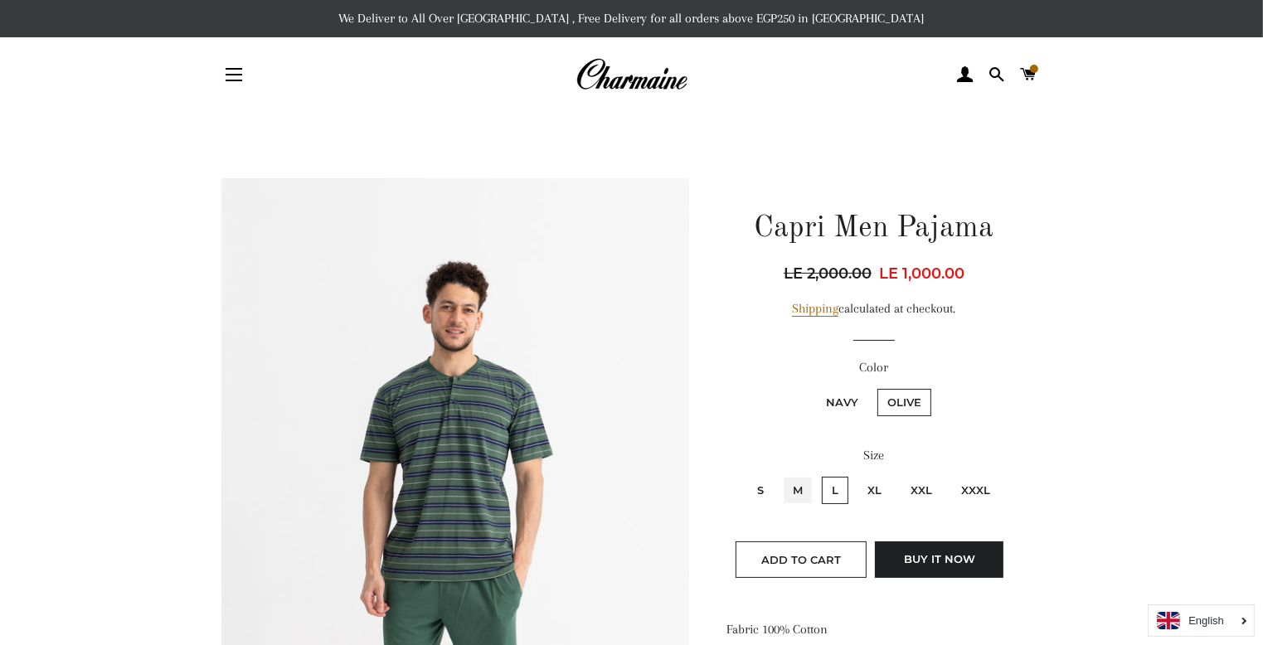
click at [780, 474] on input "M" at bounding box center [780, 474] width 1 height 1
radio input "true"
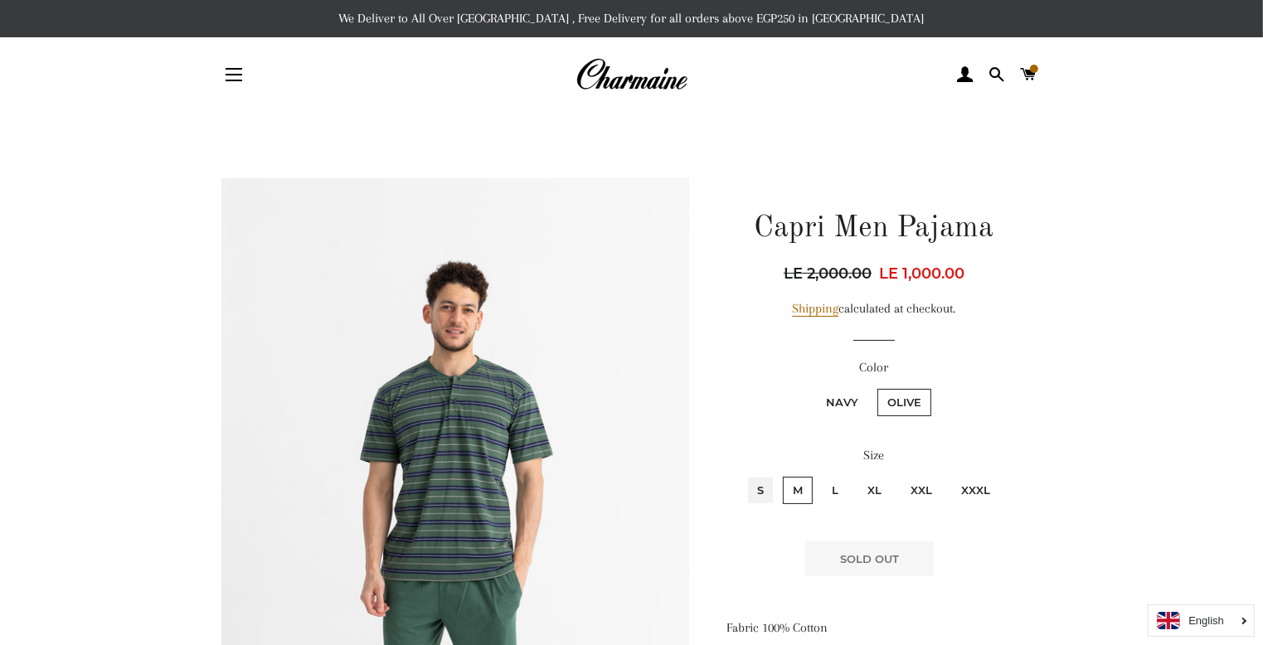
click at [745, 474] on input "S" at bounding box center [745, 474] width 1 height 1
radio input "true"
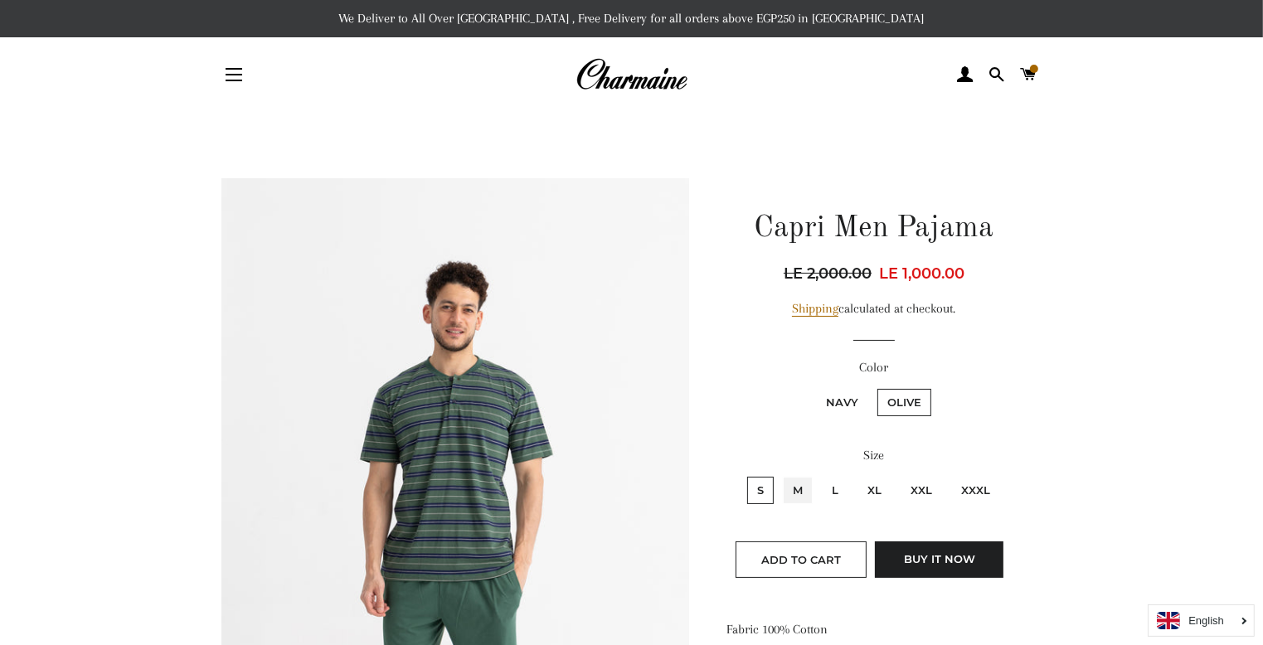
click at [780, 474] on input "M" at bounding box center [780, 474] width 1 height 1
radio input "true"
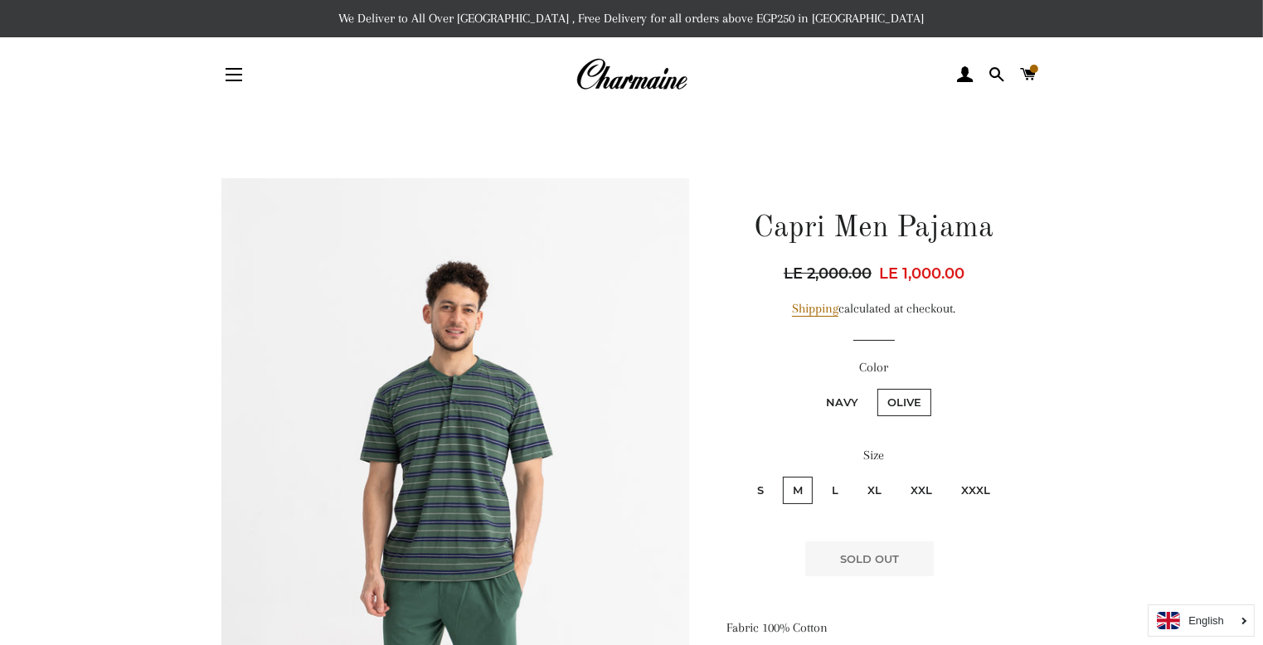
click at [819, 474] on input "L" at bounding box center [819, 474] width 1 height 1
radio input "true"
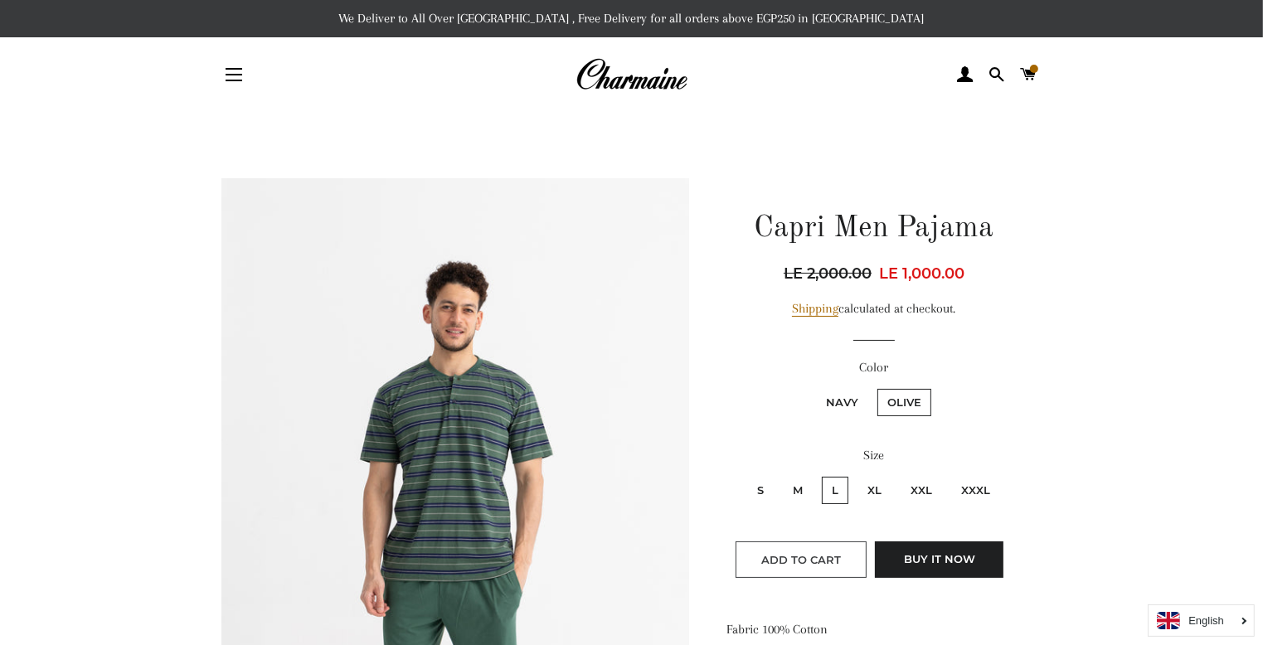
click at [787, 553] on span "Add to Cart" at bounding box center [801, 559] width 80 height 13
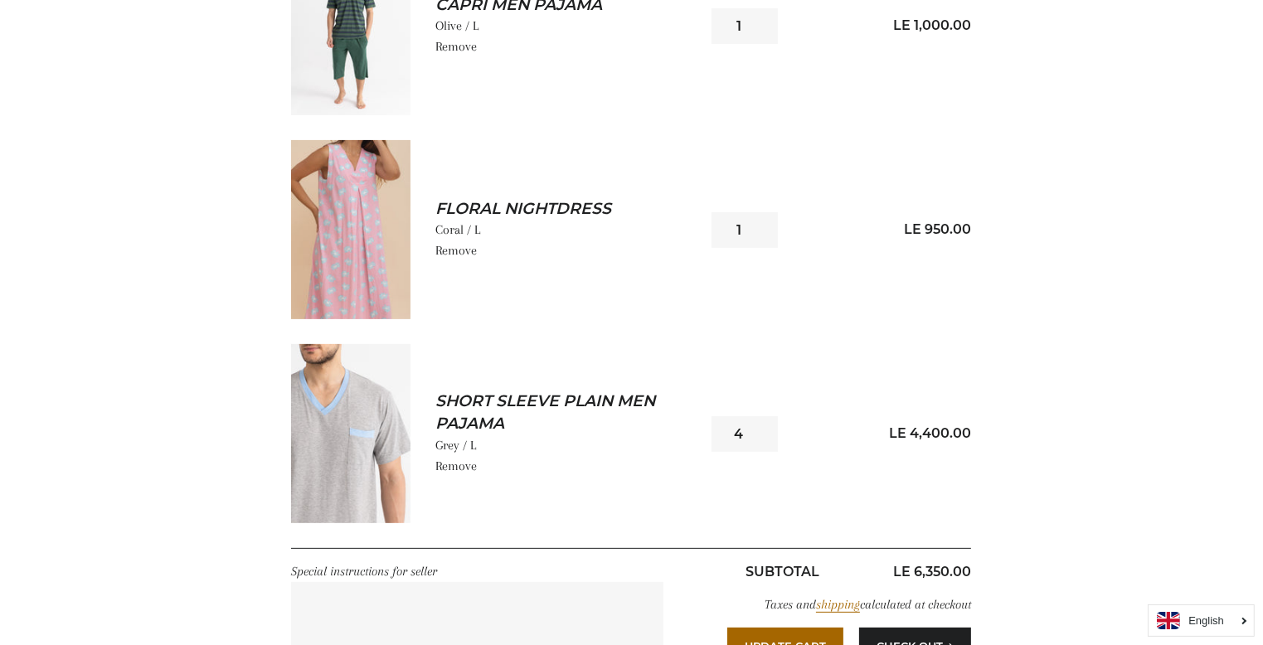
scroll to position [431, 0]
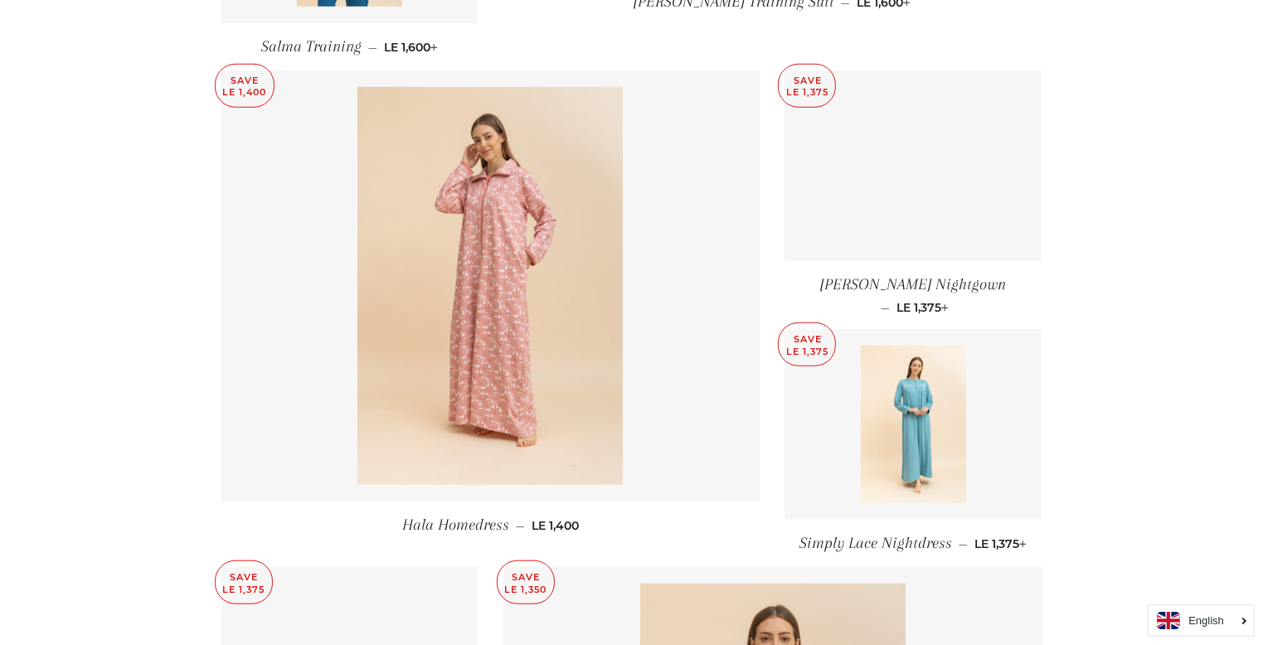
scroll to position [1691, 0]
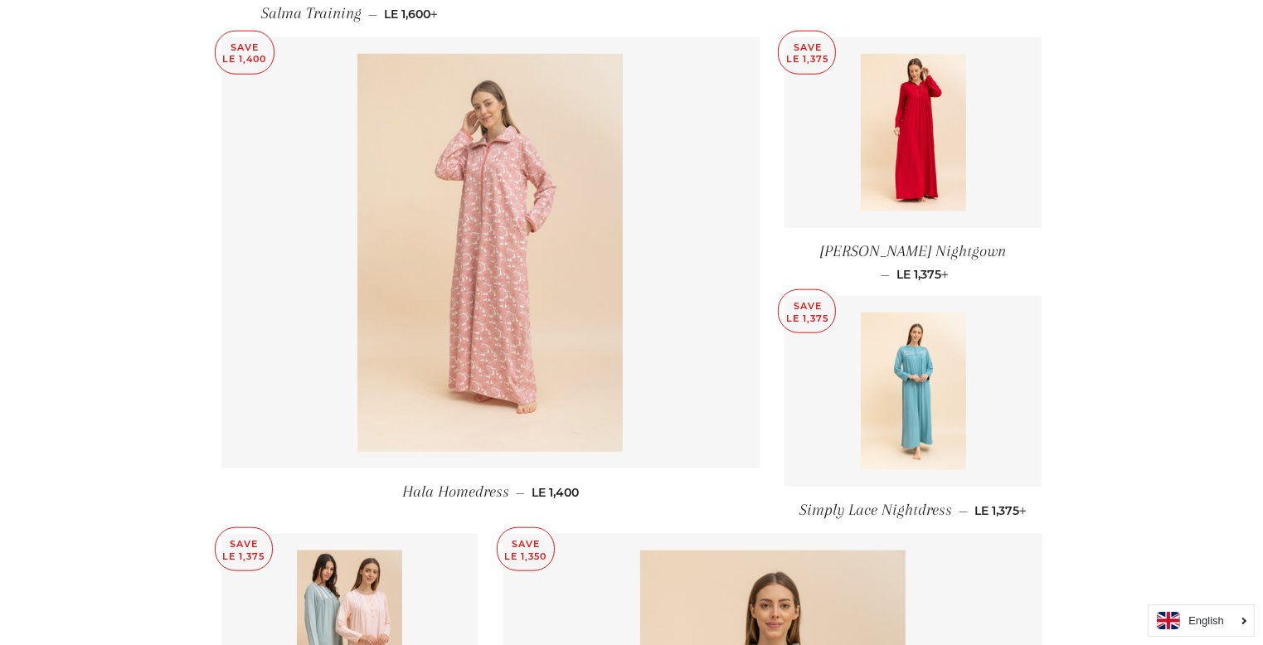
click at [507, 277] on img at bounding box center [489, 253] width 265 height 398
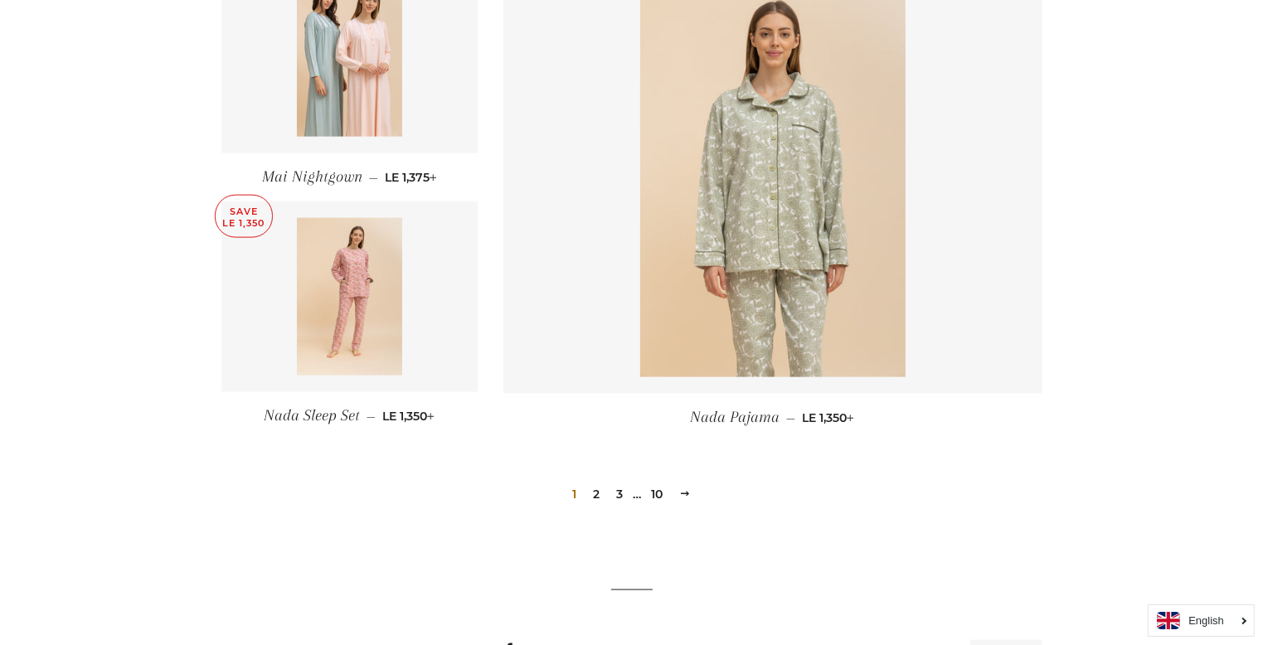
scroll to position [2350, 0]
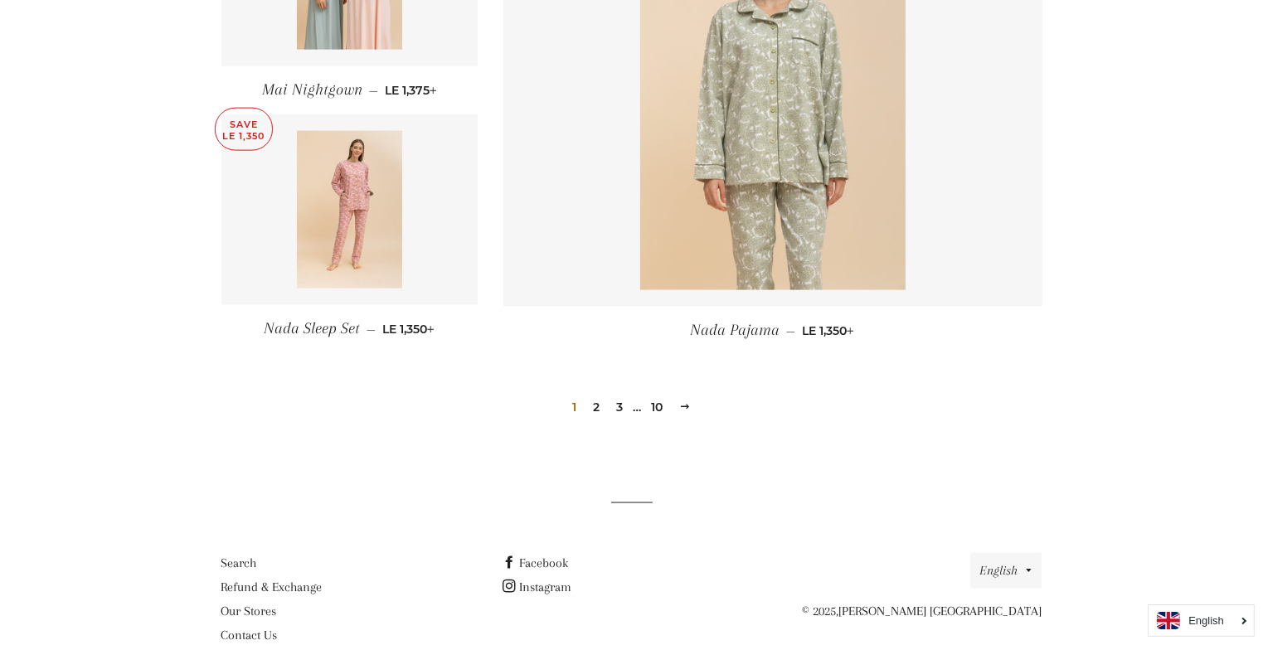
click at [589, 395] on link "2" at bounding box center [596, 407] width 20 height 25
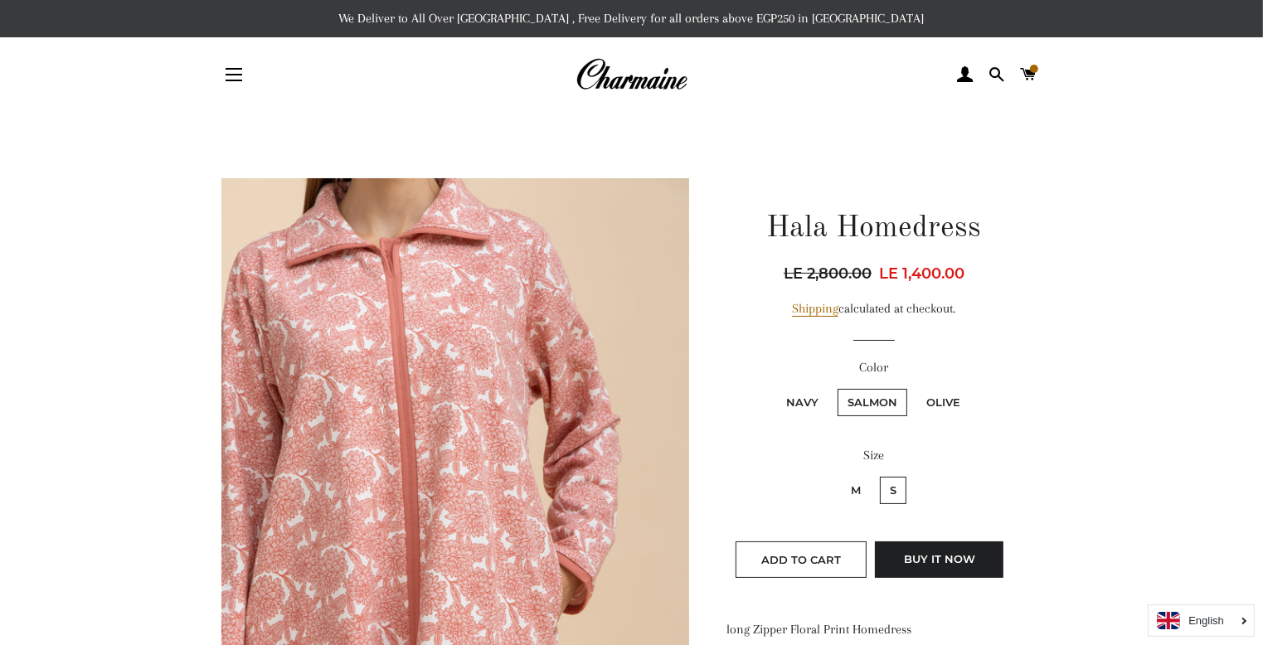
click at [851, 486] on label "M" at bounding box center [856, 490] width 30 height 27
click at [839, 475] on input "M" at bounding box center [838, 474] width 1 height 1
radio input "true"
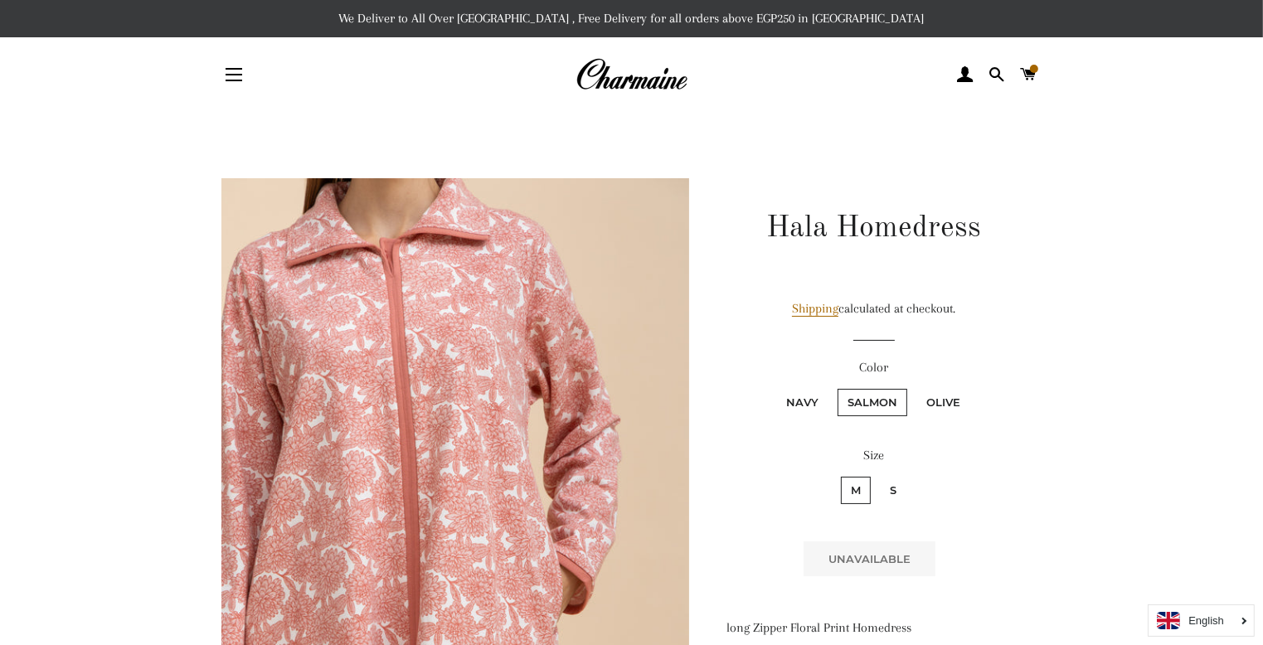
click at [808, 400] on label "Navy" at bounding box center [802, 402] width 52 height 27
click at [774, 387] on input "Navy" at bounding box center [774, 386] width 1 height 1
radio input "true"
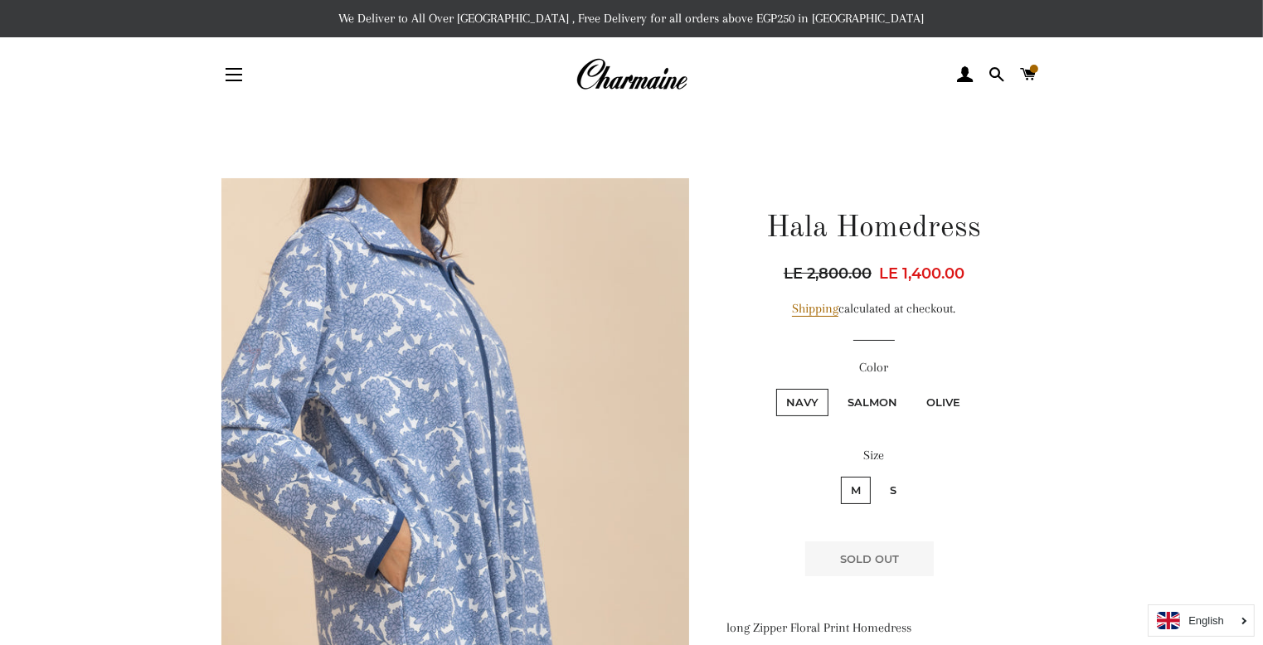
click at [935, 390] on label "Olive" at bounding box center [943, 402] width 54 height 27
click at [914, 387] on input "Olive" at bounding box center [914, 386] width 1 height 1
radio input "true"
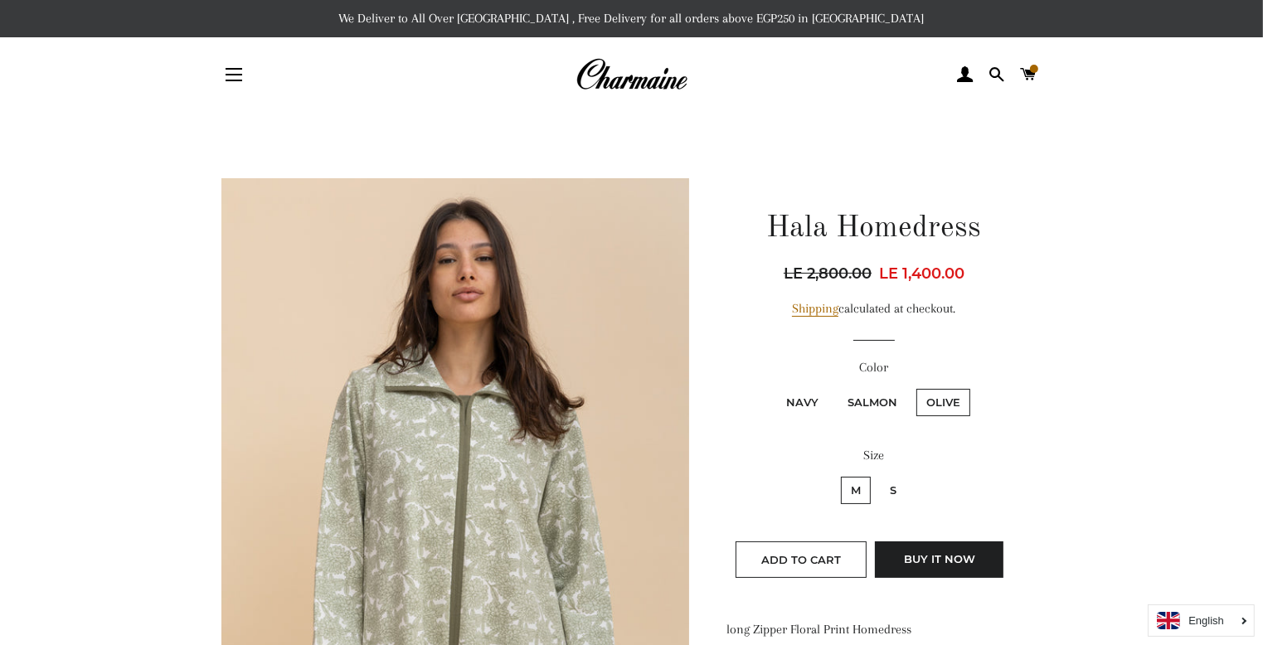
click at [774, 386] on input "Navy" at bounding box center [774, 386] width 1 height 1
radio input "true"
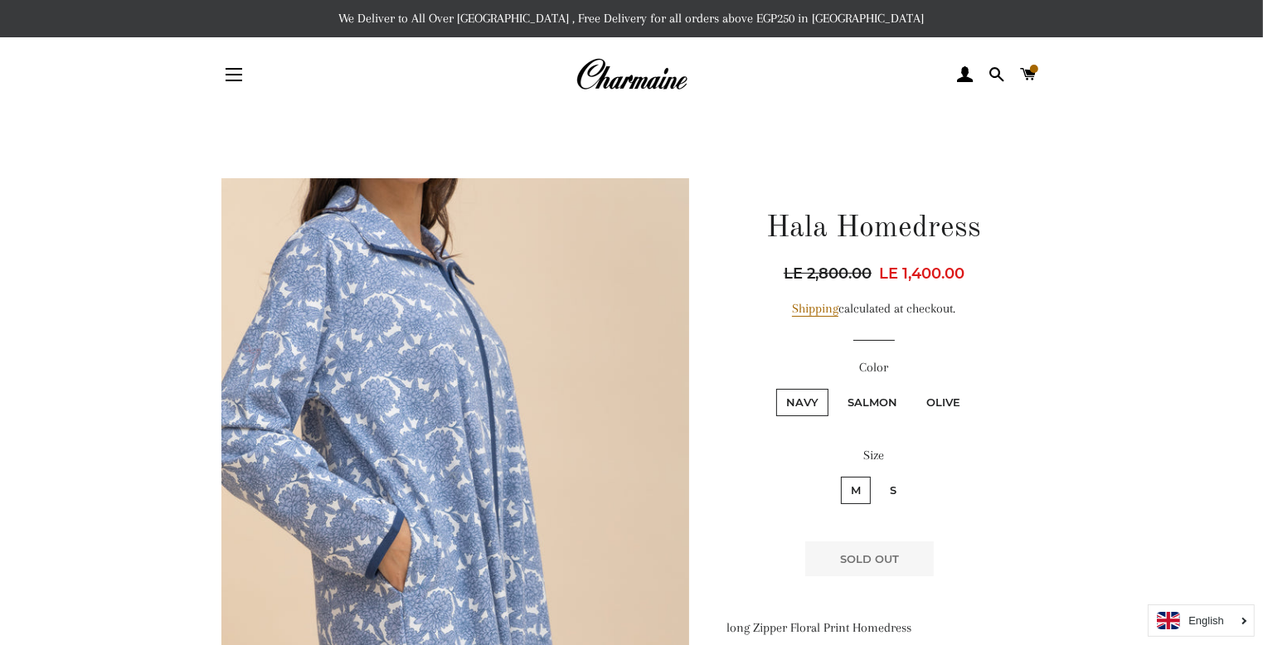
click at [835, 386] on input "Salmon" at bounding box center [835, 386] width 1 height 1
radio input "true"
click at [774, 386] on input "Navy" at bounding box center [774, 386] width 1 height 1
radio input "true"
click at [835, 386] on input "Salmon" at bounding box center [835, 386] width 1 height 1
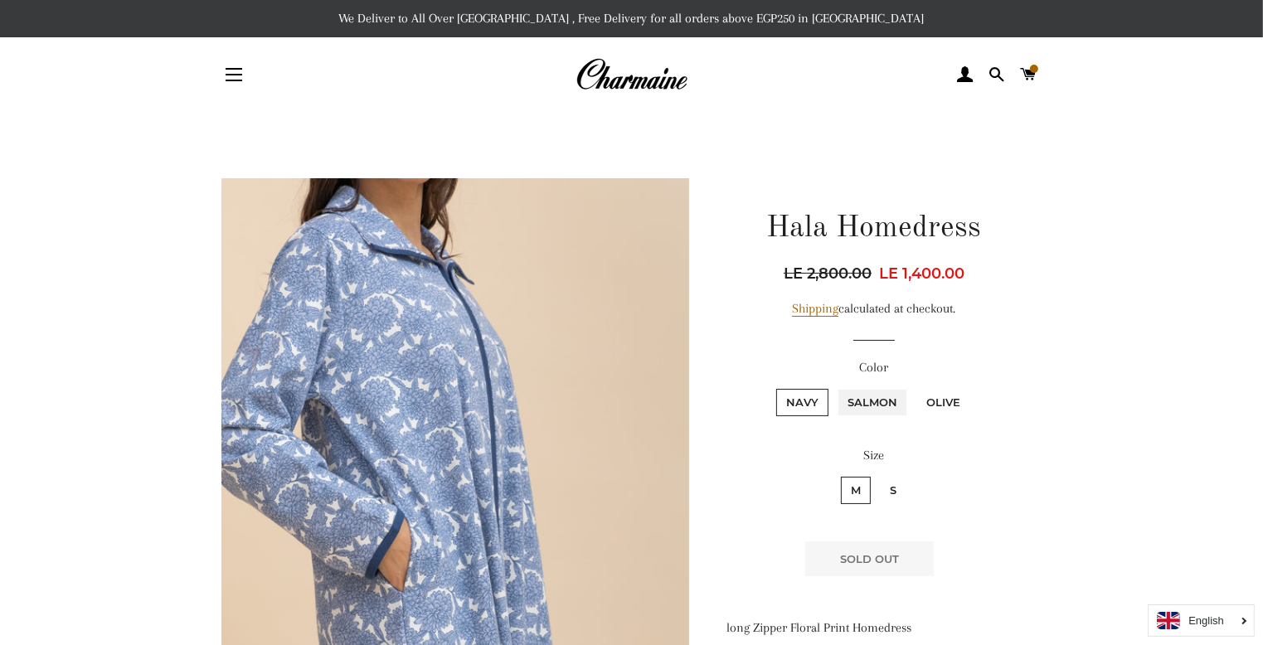
radio input "true"
click at [774, 386] on input "Navy" at bounding box center [774, 386] width 1 height 1
radio input "true"
click at [835, 386] on input "Salmon" at bounding box center [835, 386] width 1 height 1
radio input "true"
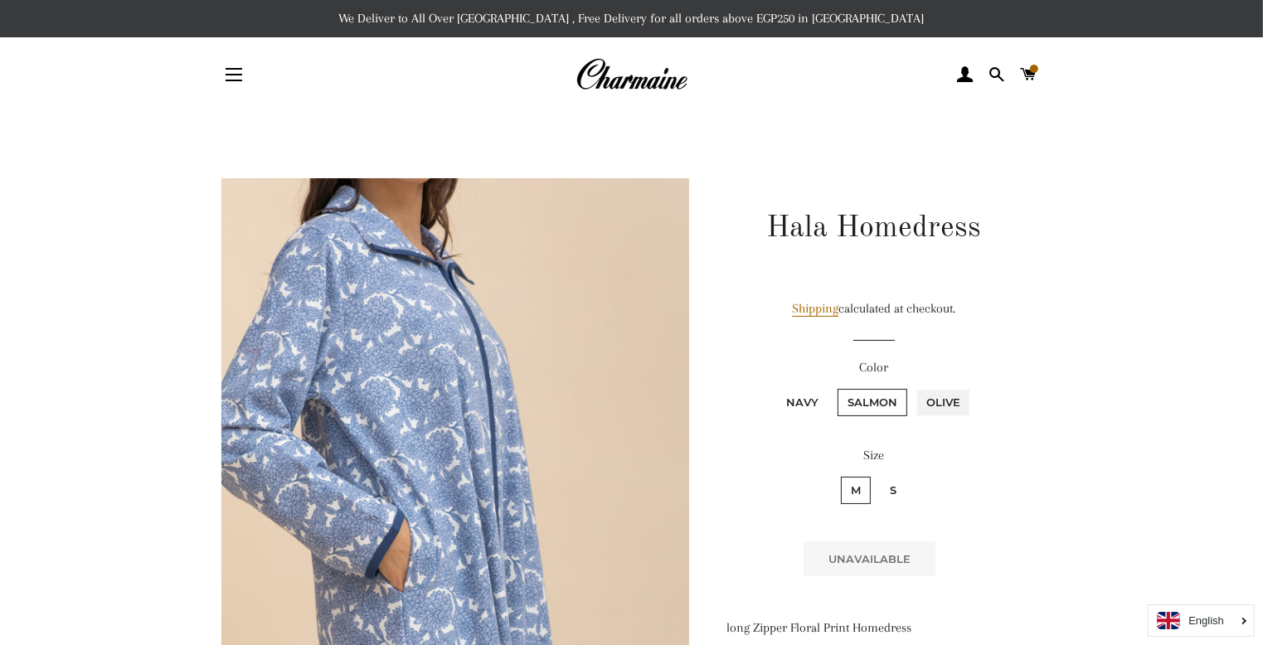
click at [914, 386] on input "Olive" at bounding box center [914, 386] width 1 height 1
radio input "true"
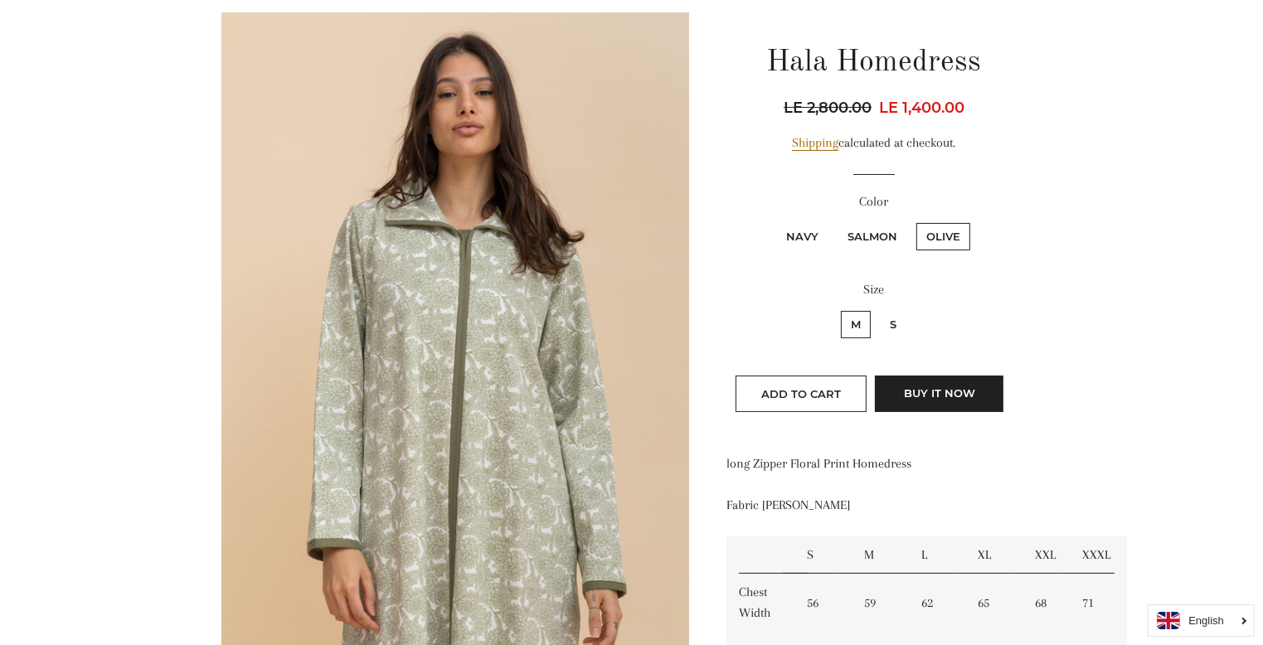
scroll to position [133, 0]
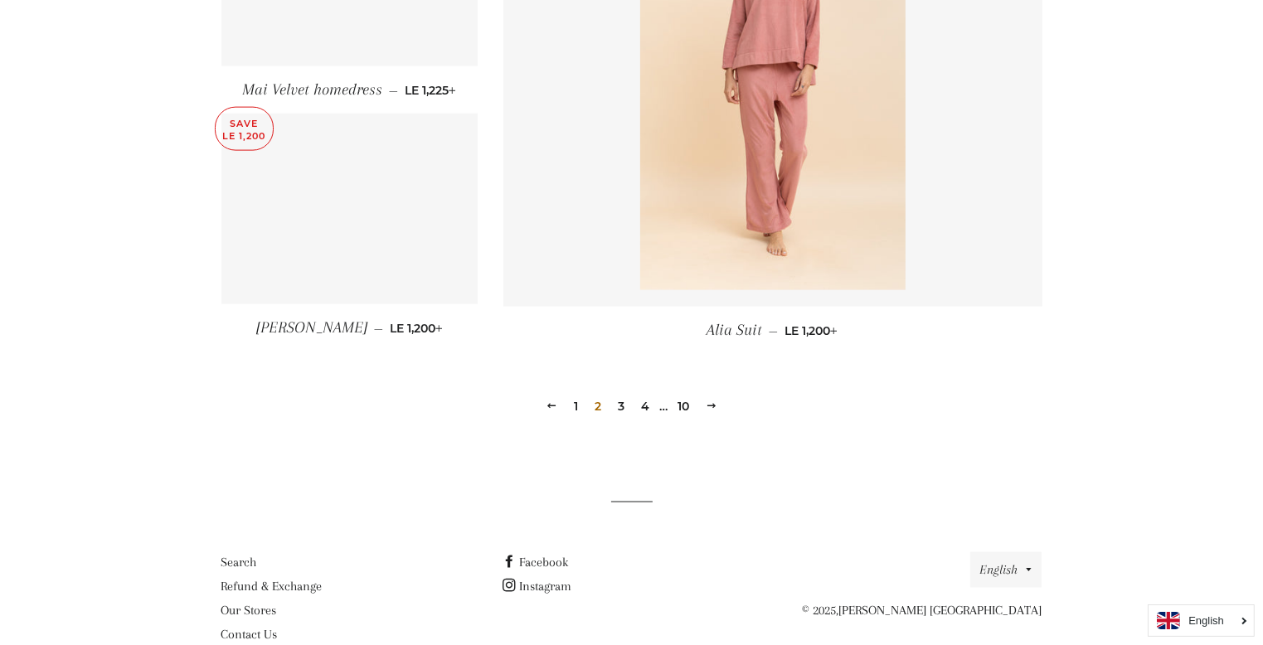
scroll to position [2321, 0]
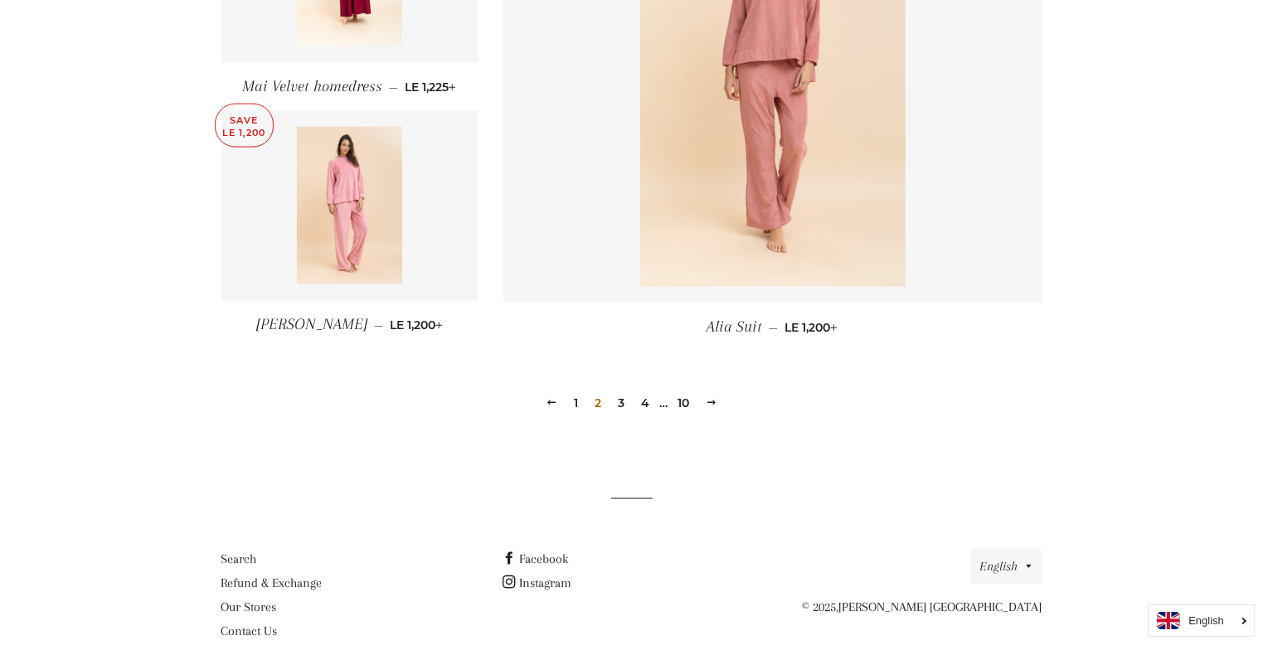
click at [623, 396] on link "3" at bounding box center [621, 403] width 20 height 25
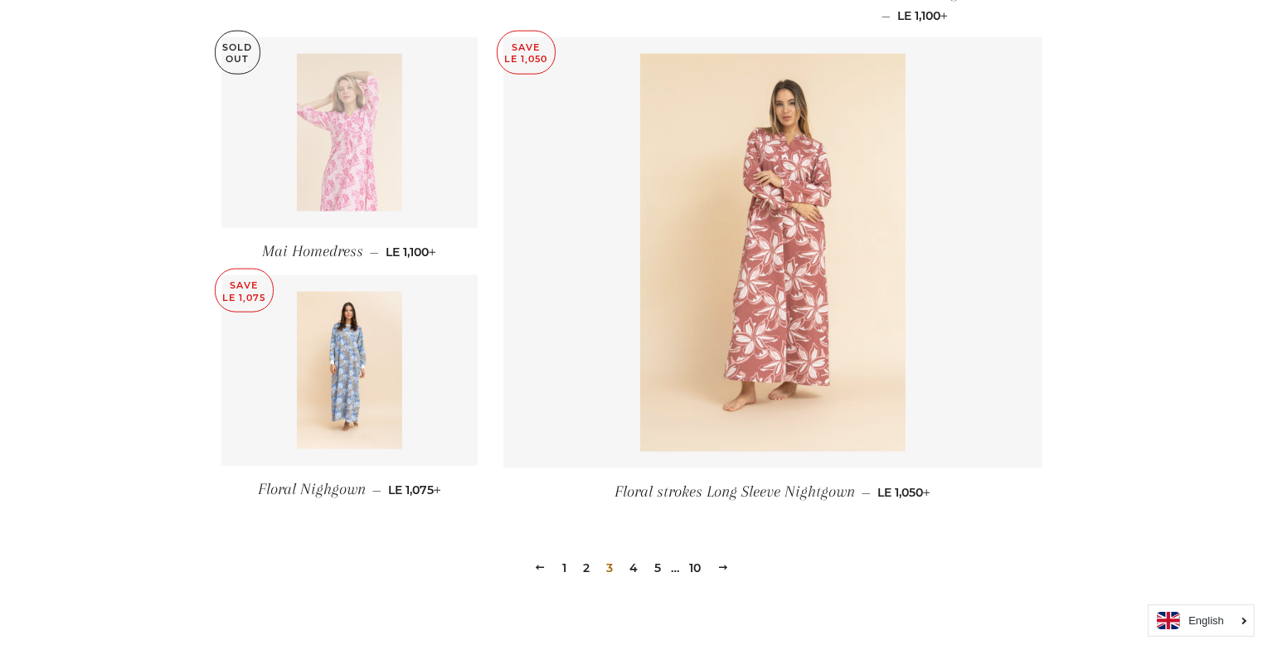
scroll to position [2189, 0]
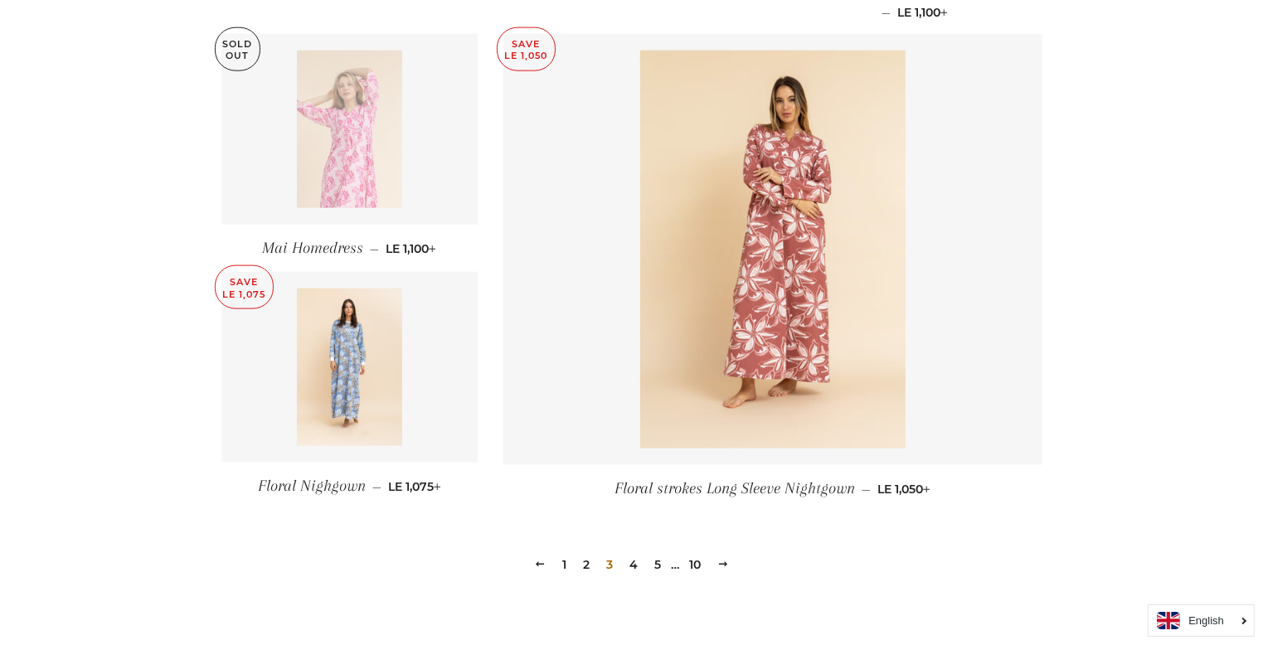
click at [630, 552] on link "4" at bounding box center [634, 564] width 22 height 25
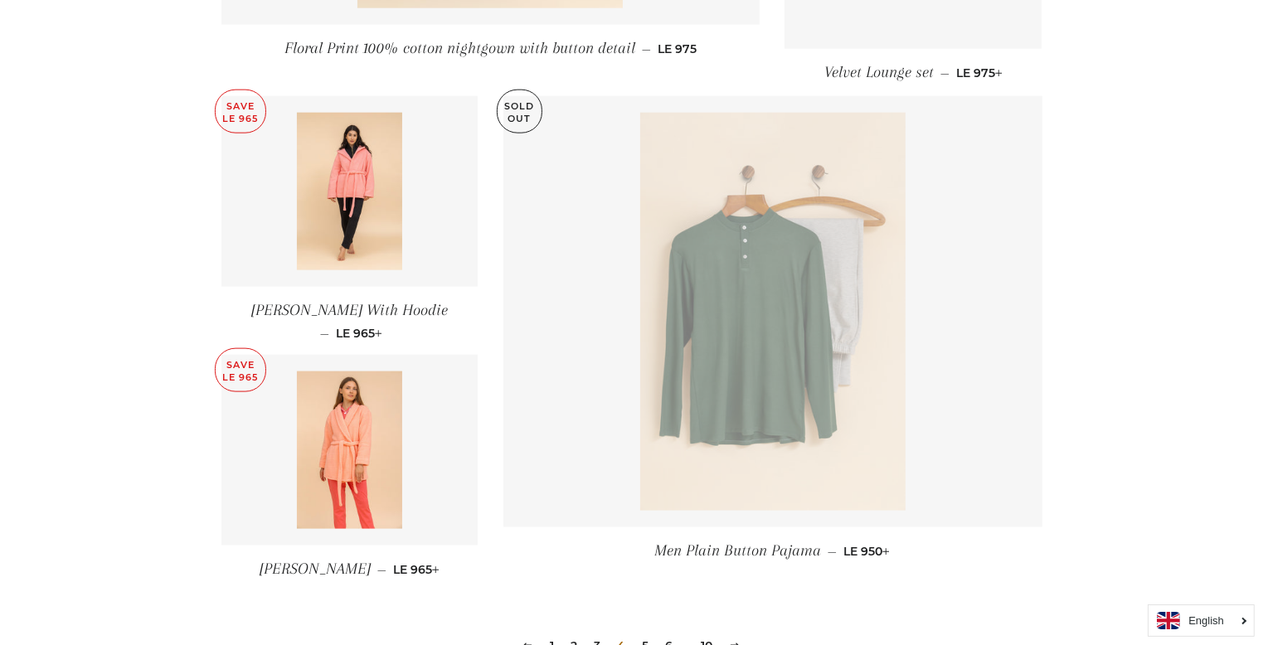
scroll to position [2222, 0]
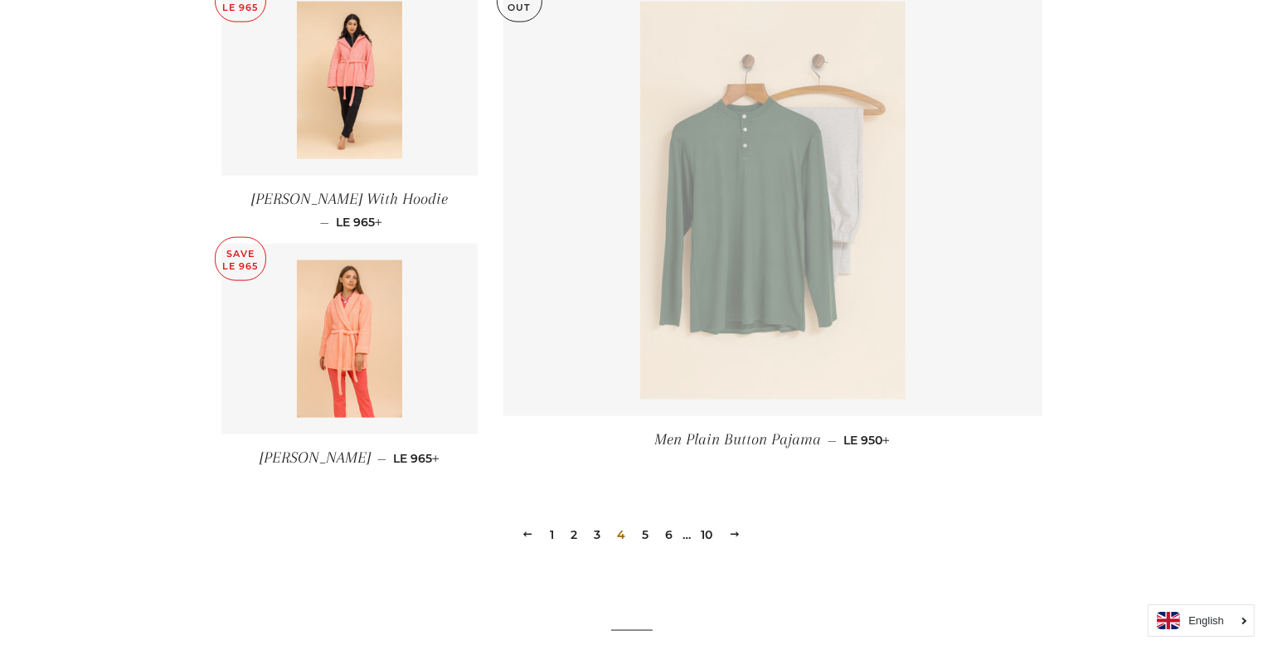
click at [648, 519] on div "Previous 1 2 3 4 5 6 … 10 Next" at bounding box center [631, 509] width 821 height 75
click at [646, 522] on link "5" at bounding box center [646, 534] width 20 height 25
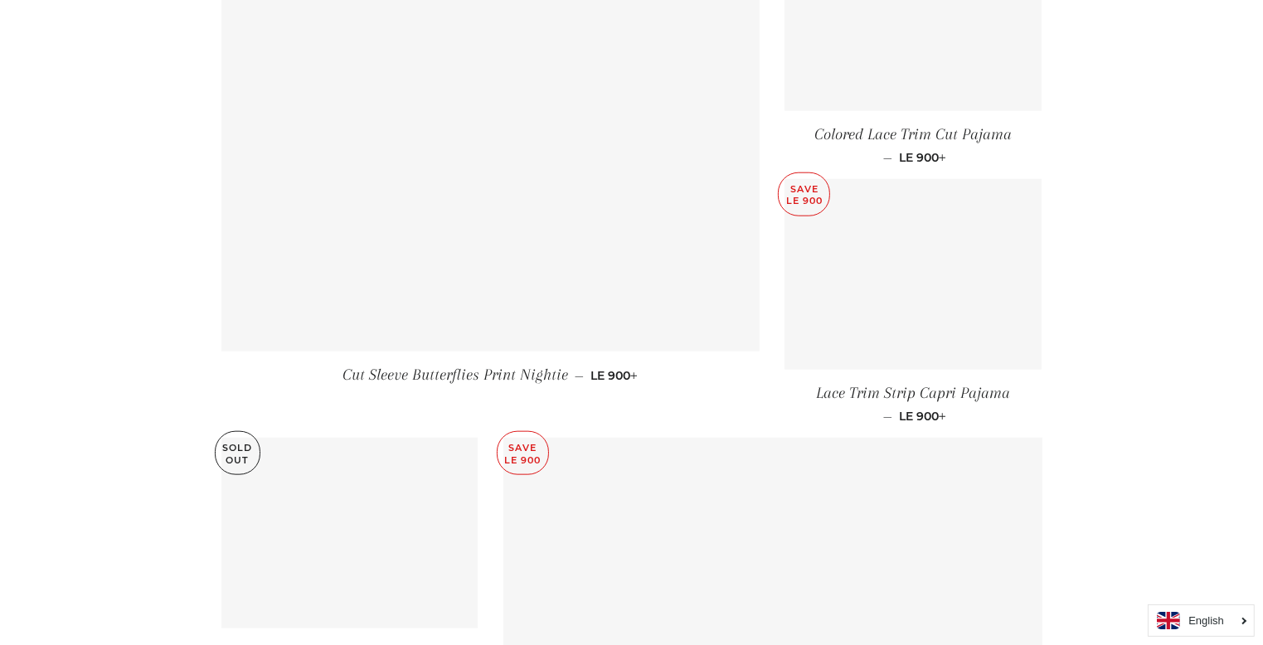
scroll to position [1857, 0]
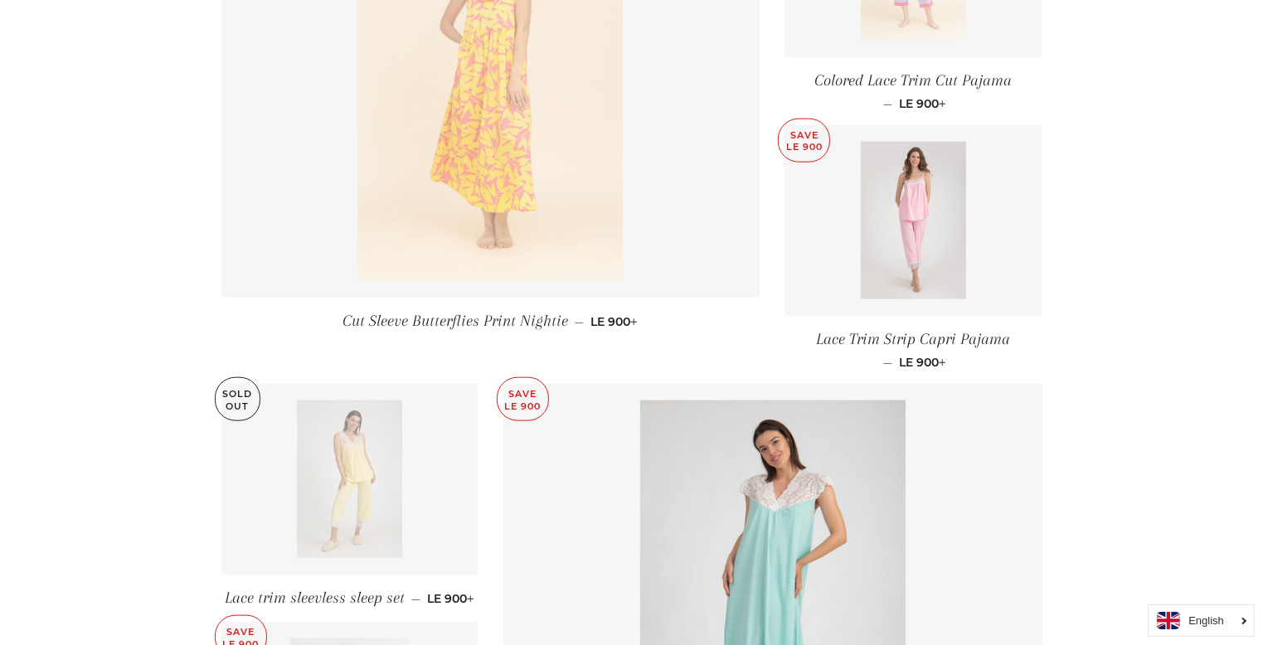
click at [912, 205] on img at bounding box center [913, 221] width 105 height 158
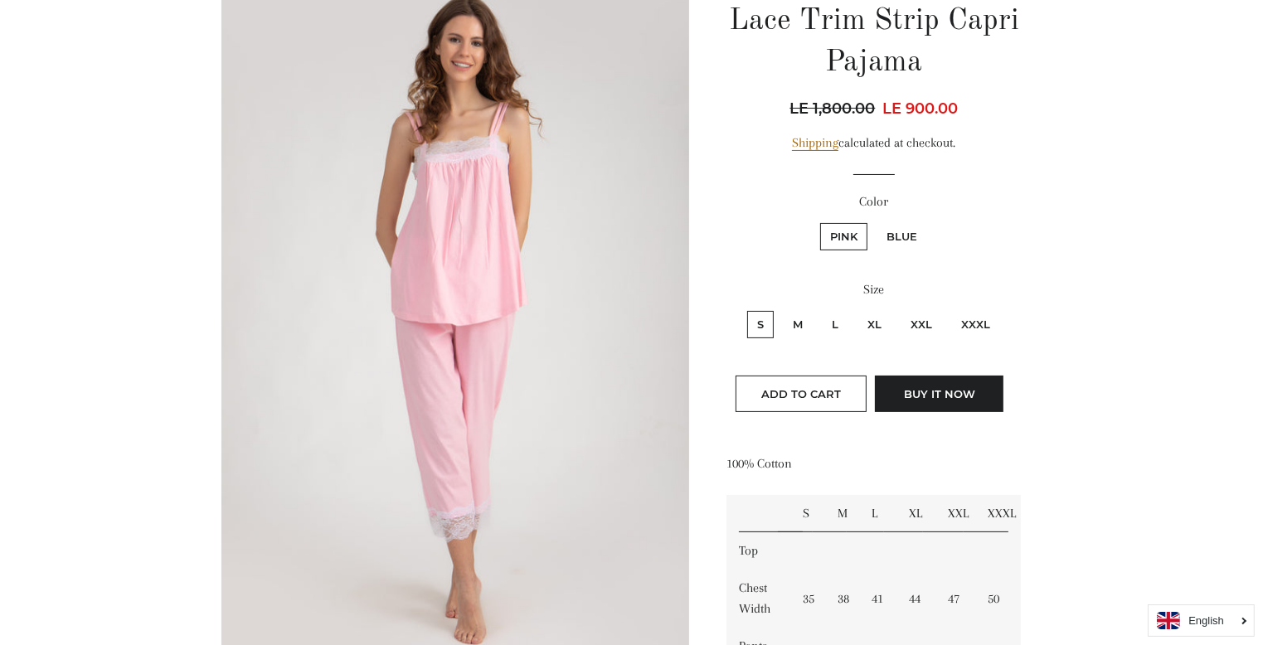
scroll to position [232, 0]
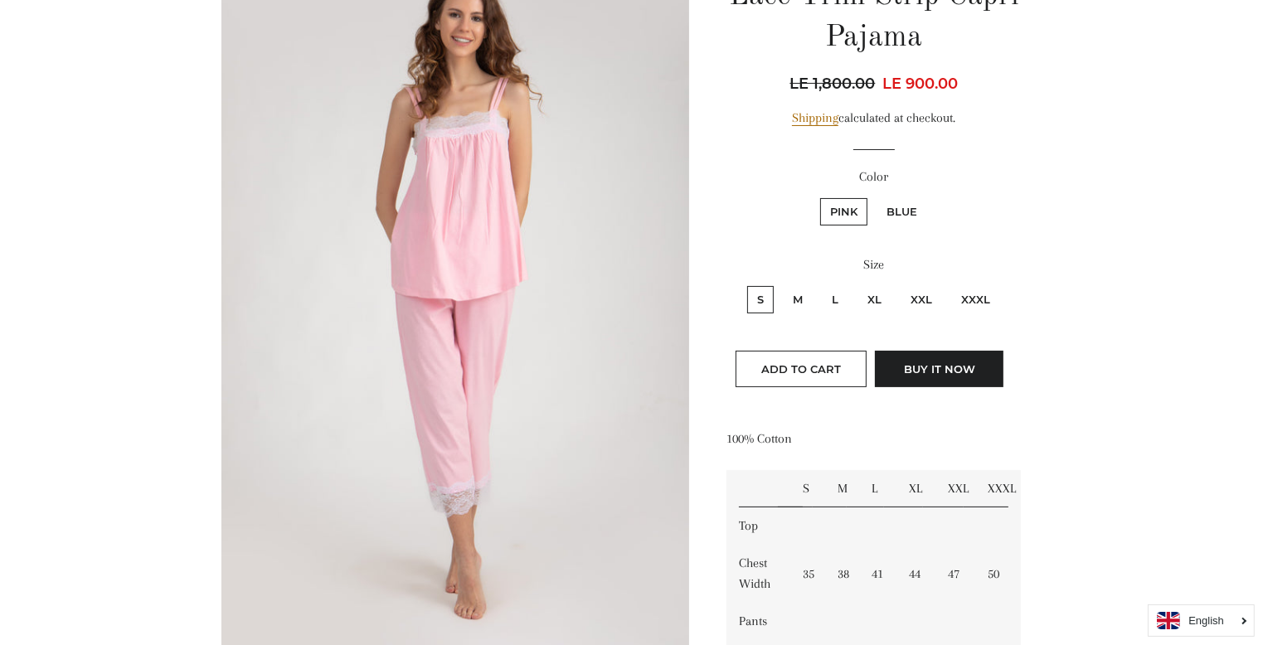
click at [802, 298] on label "M" at bounding box center [798, 299] width 30 height 27
click at [781, 284] on input "M" at bounding box center [780, 284] width 1 height 1
radio input "true"
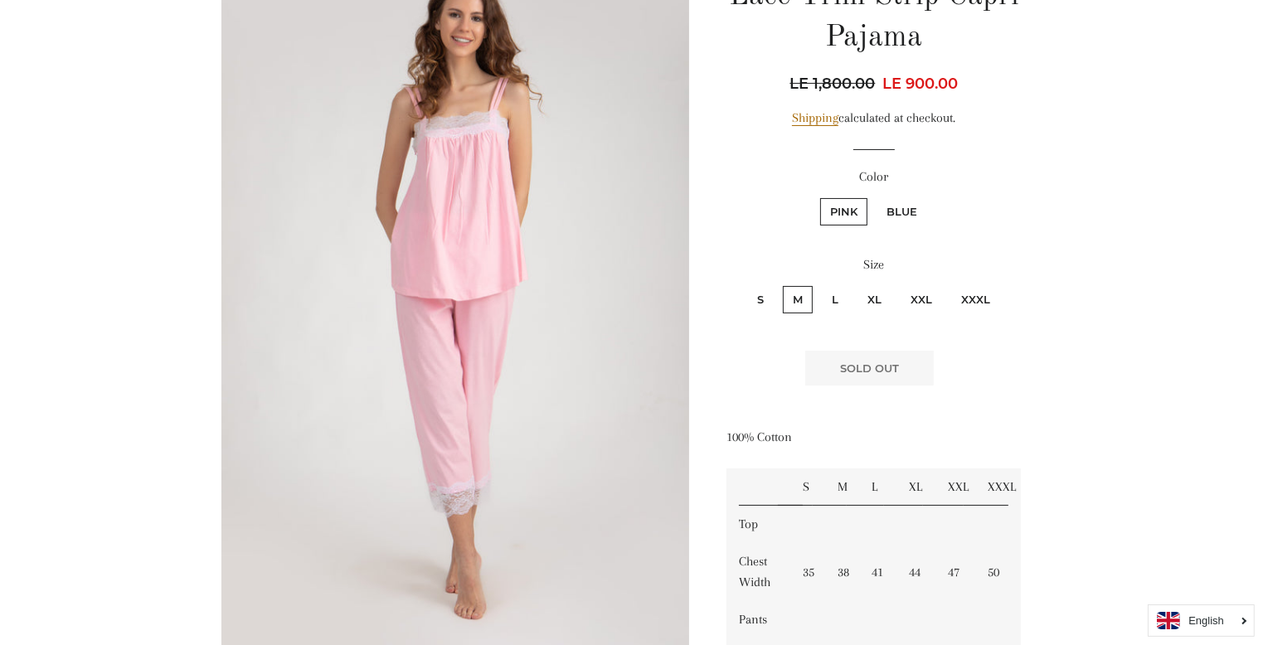
click at [831, 292] on label "L" at bounding box center [835, 299] width 27 height 27
click at [820, 284] on input "L" at bounding box center [819, 284] width 1 height 1
radio input "true"
click at [872, 291] on label "XL" at bounding box center [874, 299] width 34 height 27
click at [856, 284] on input "XL" at bounding box center [855, 284] width 1 height 1
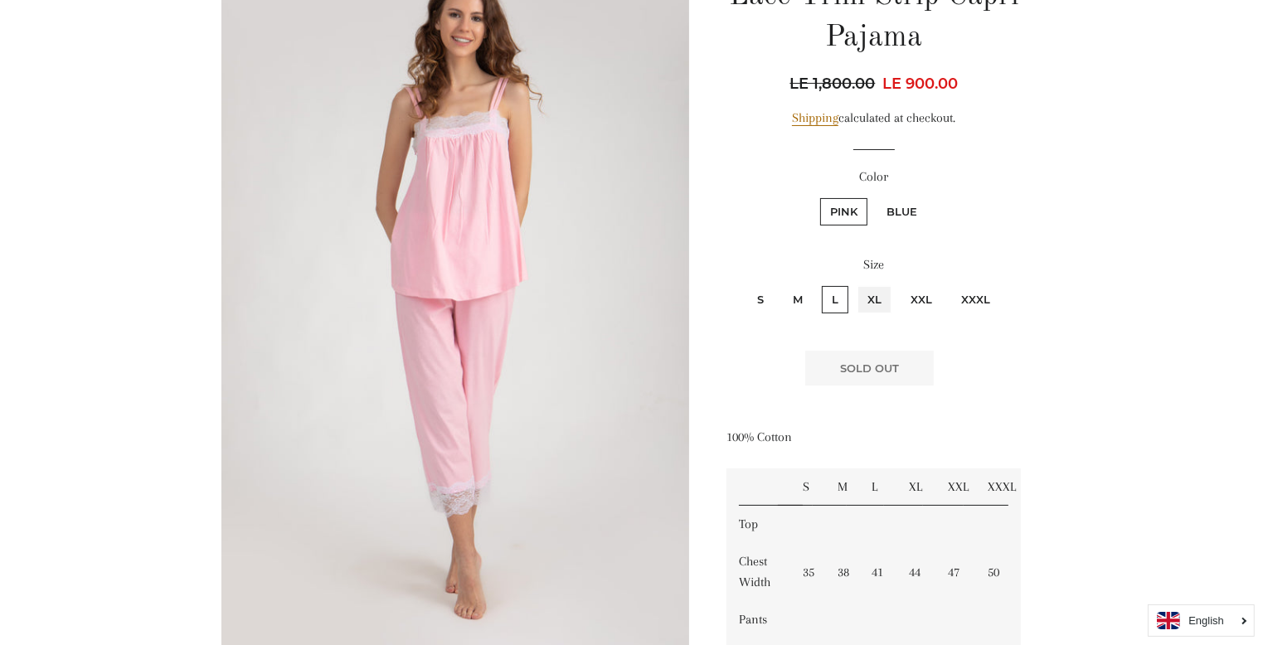
radio input "true"
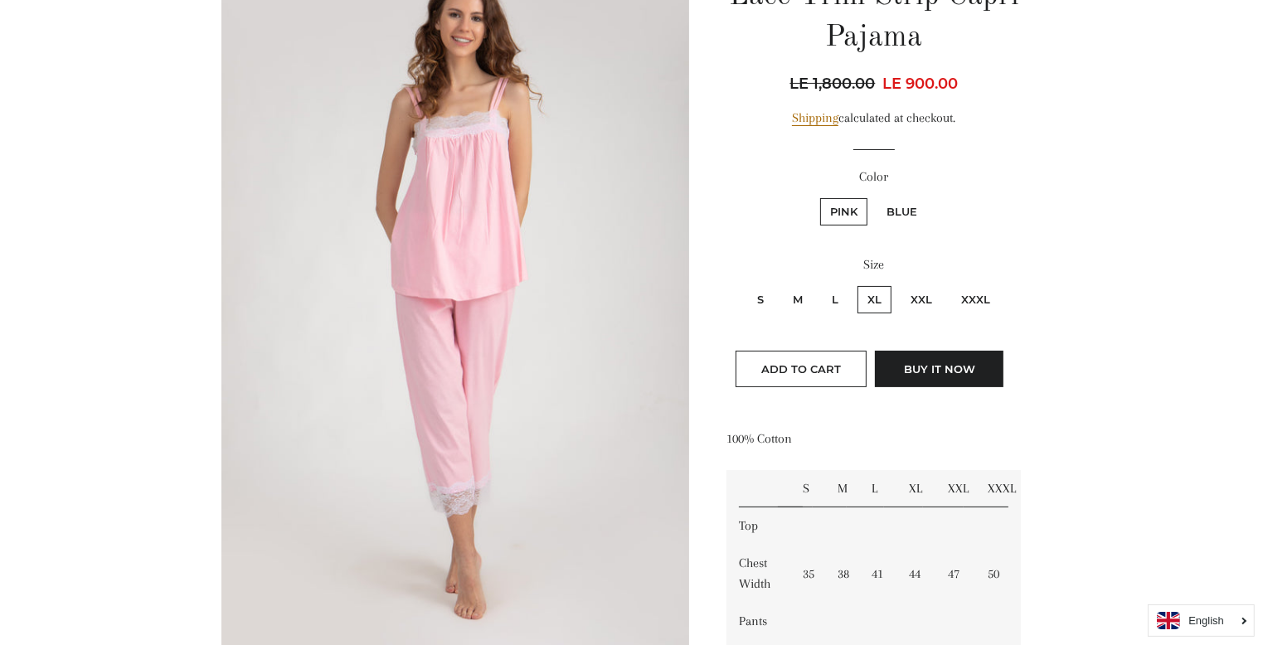
click at [759, 288] on label "S" at bounding box center [760, 299] width 27 height 27
click at [745, 284] on input "S" at bounding box center [745, 284] width 1 height 1
radio input "true"
click at [832, 295] on label "L" at bounding box center [835, 299] width 27 height 27
click at [820, 284] on input "L" at bounding box center [819, 284] width 1 height 1
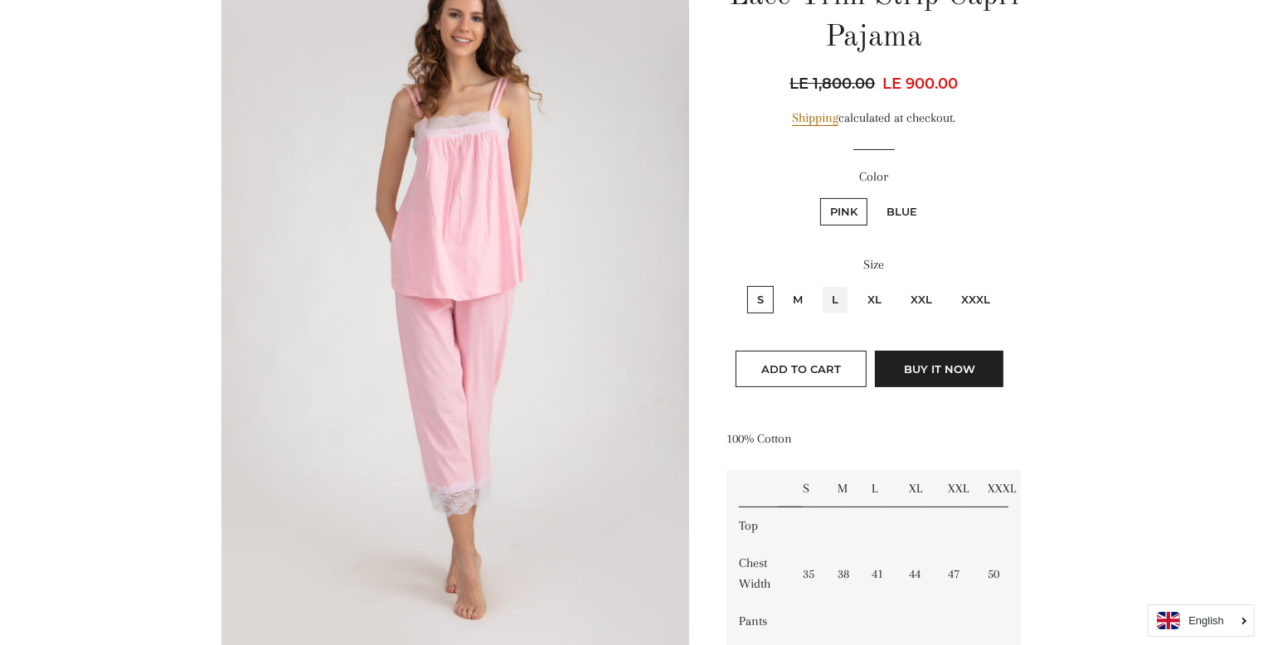
radio input "true"
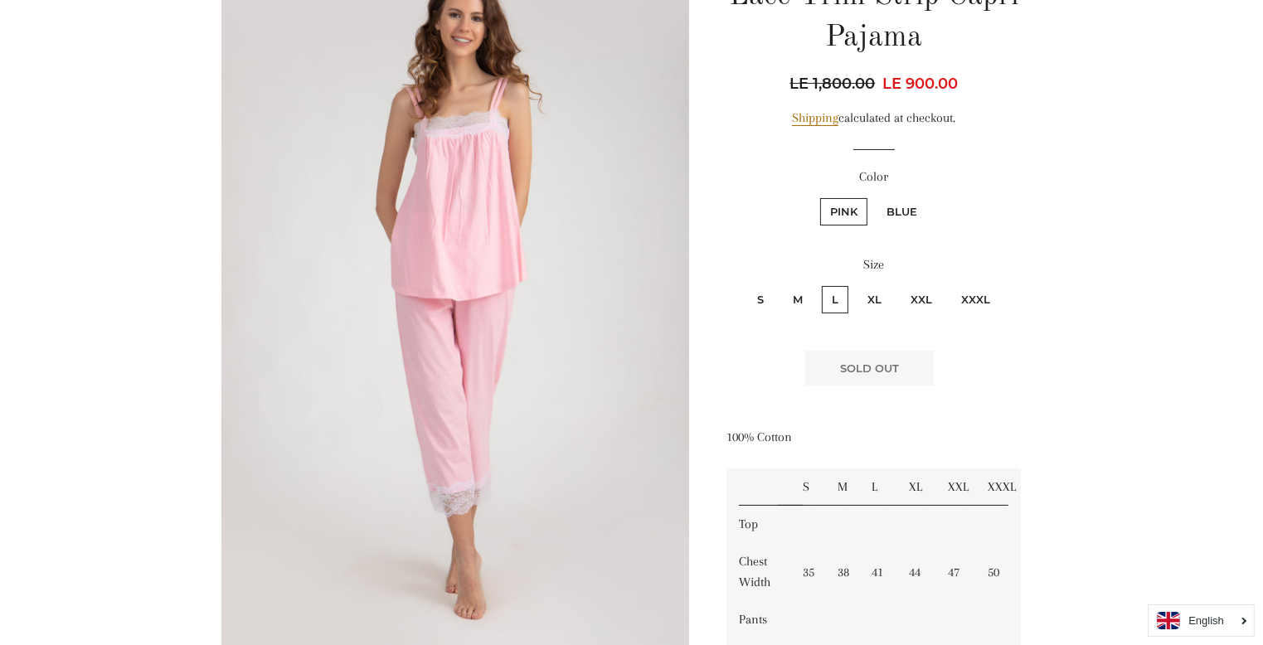
click at [871, 295] on label "XL" at bounding box center [874, 299] width 34 height 27
click at [856, 284] on input "XL" at bounding box center [855, 284] width 1 height 1
radio input "true"
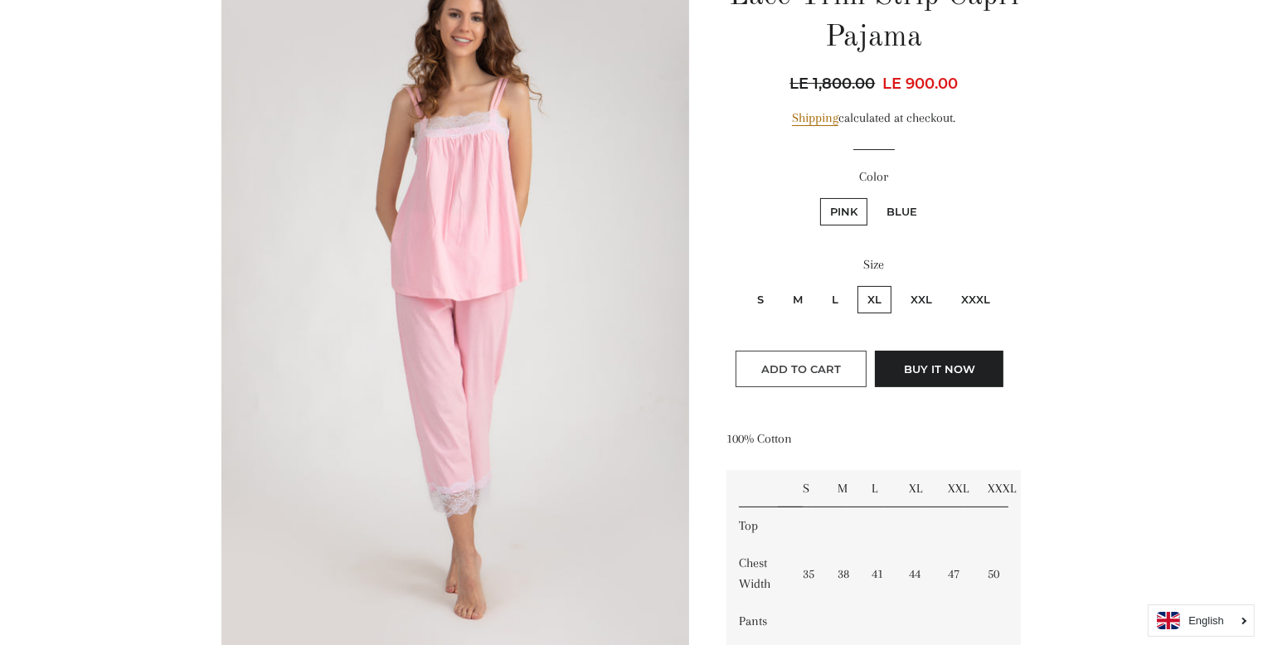
drag, startPoint x: 808, startPoint y: 365, endPoint x: 796, endPoint y: 290, distance: 75.6
click at [796, 290] on form "Color Pink Blue Size S M L XL XXL" at bounding box center [873, 281] width 294 height 229
click at [896, 206] on label "Blue" at bounding box center [901, 211] width 51 height 27
click at [875, 196] on input "Blue" at bounding box center [874, 196] width 1 height 1
radio input "true"
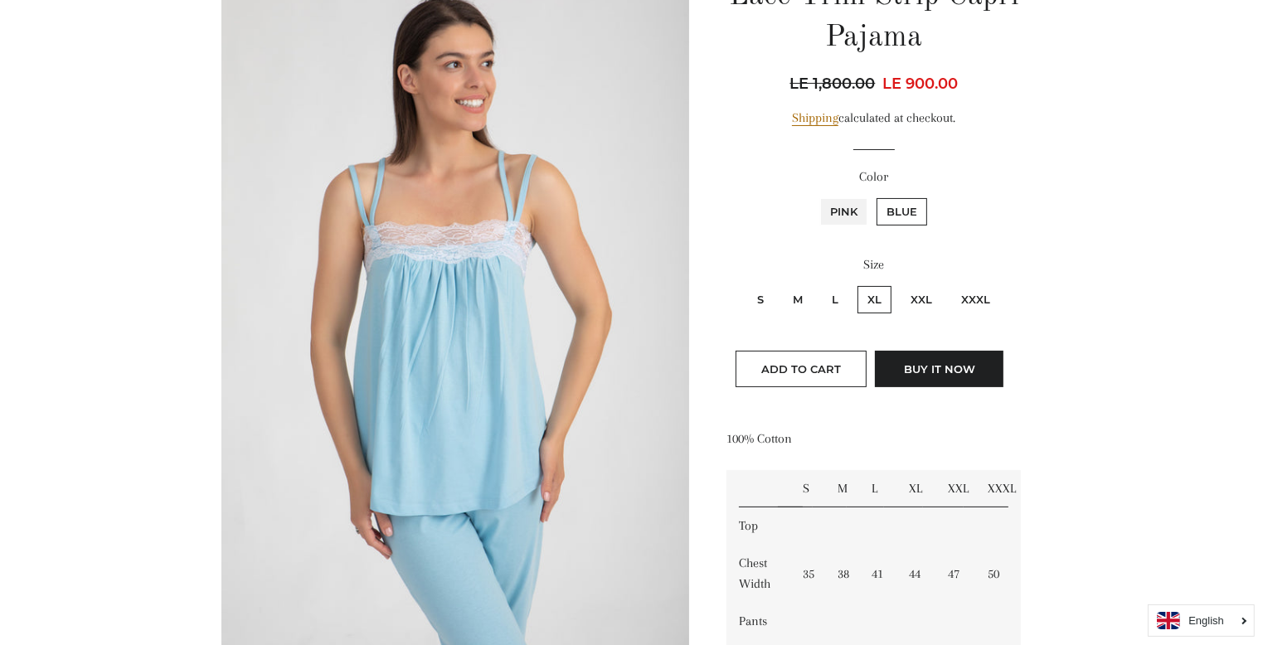
click at [817, 196] on input "Pink" at bounding box center [817, 196] width 1 height 1
radio input "true"
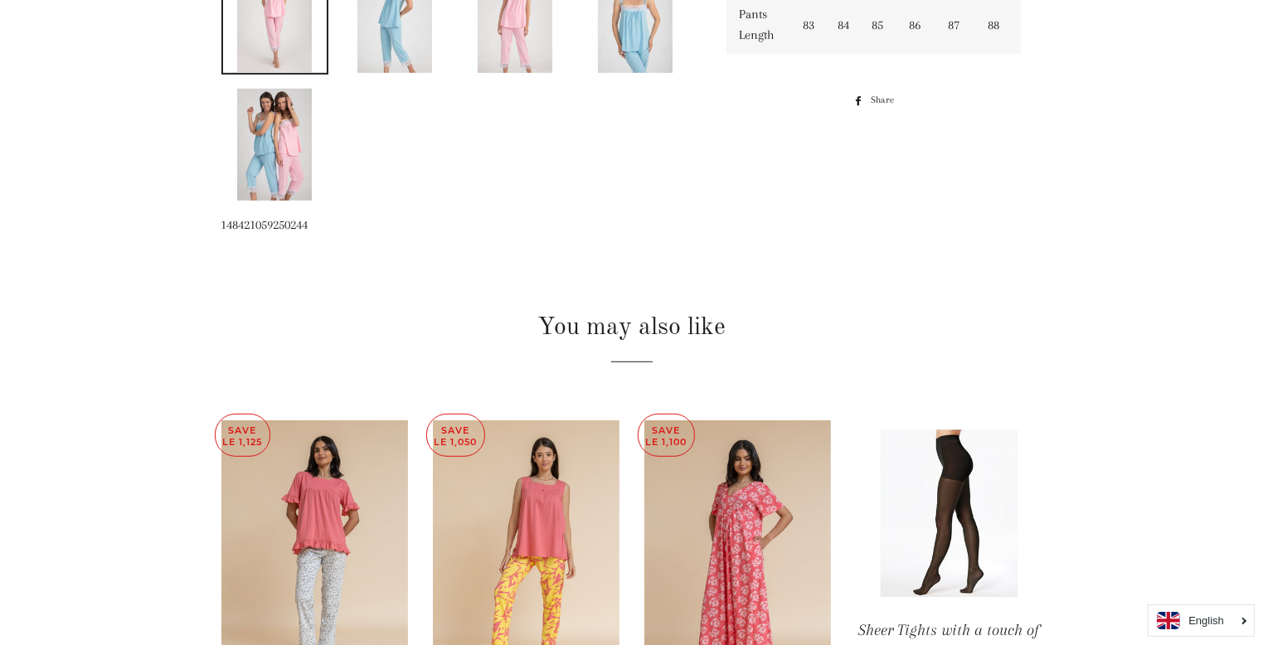
radio input "true"
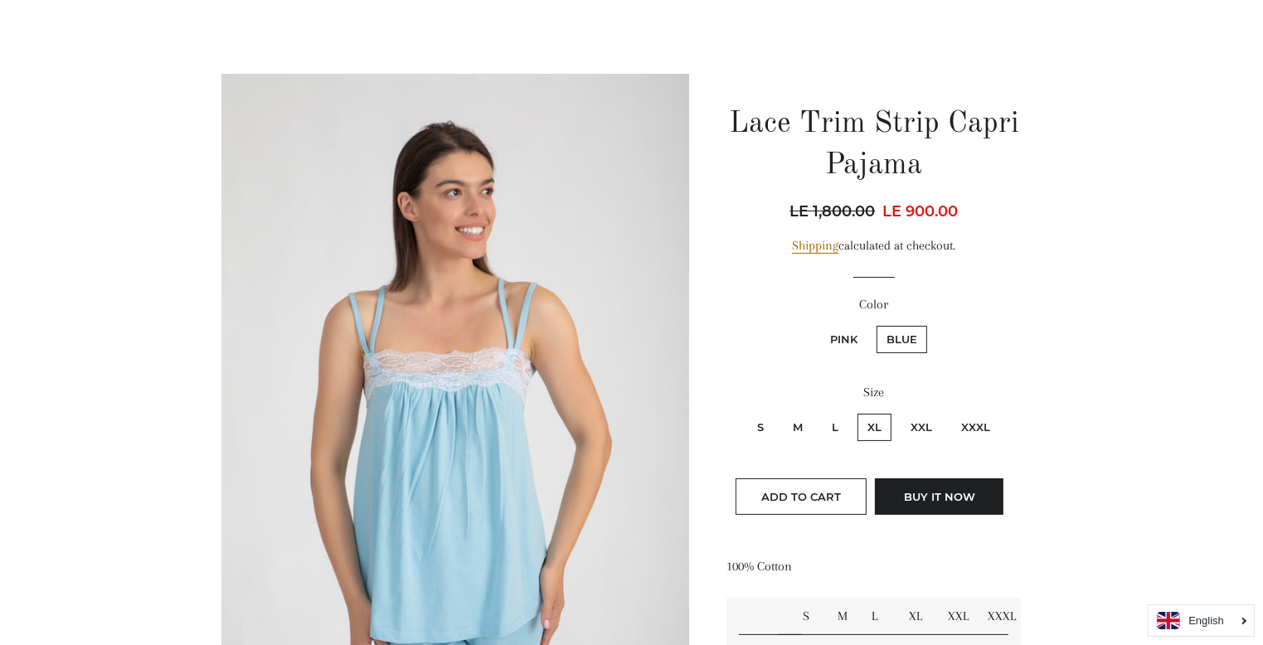
click at [803, 424] on label "M" at bounding box center [798, 427] width 30 height 27
click at [781, 412] on input "M" at bounding box center [780, 411] width 1 height 1
radio input "true"
click at [819, 411] on input "L" at bounding box center [819, 411] width 1 height 1
radio input "true"
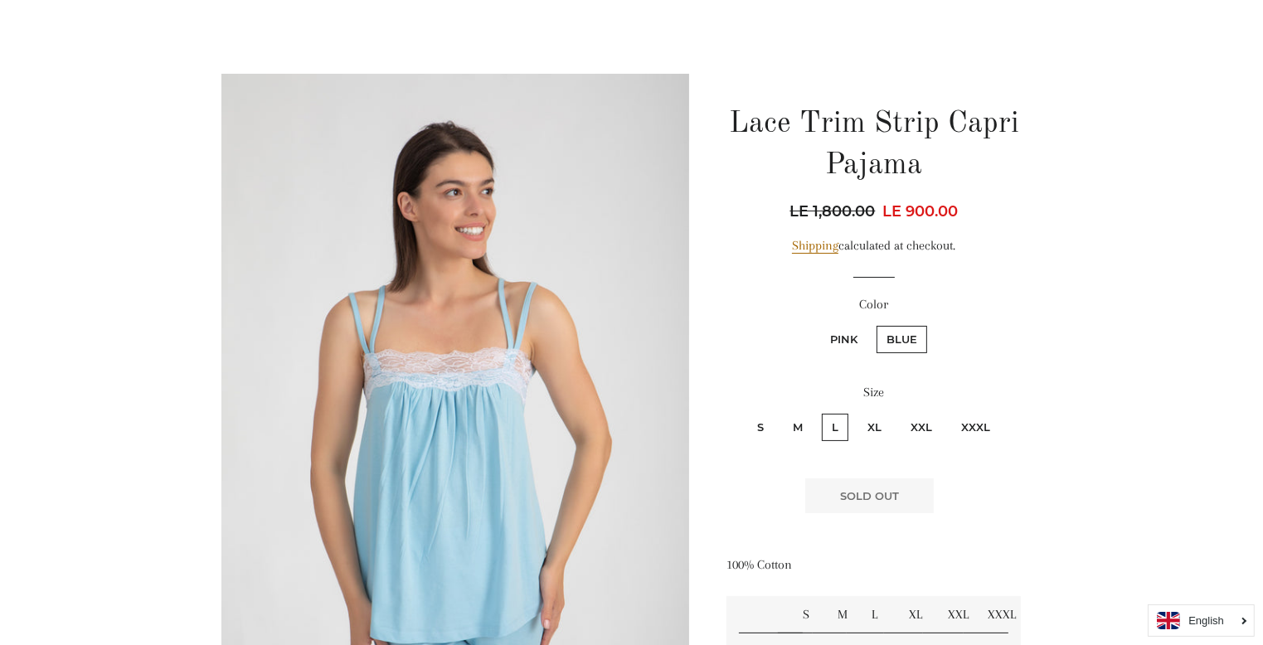
click at [855, 411] on input "XL" at bounding box center [855, 411] width 1 height 1
radio input "true"
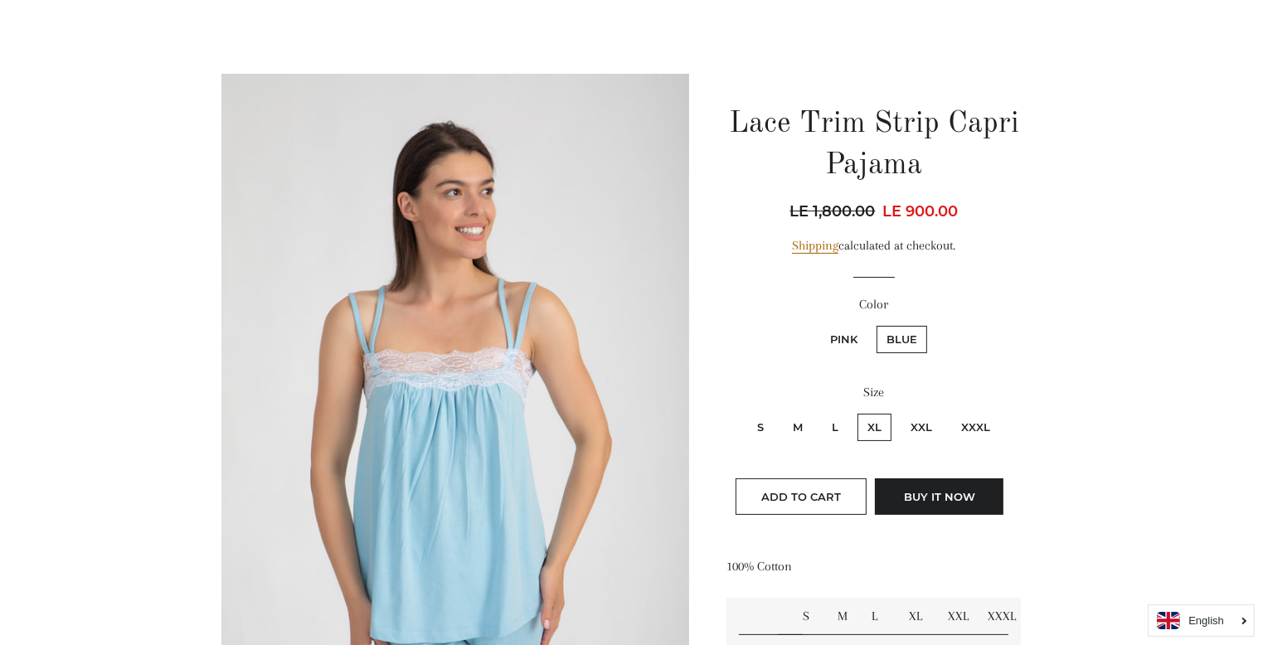
click at [849, 335] on label "Pink" at bounding box center [843, 339] width 47 height 27
click at [818, 324] on input "Pink" at bounding box center [817, 323] width 1 height 1
radio input "true"
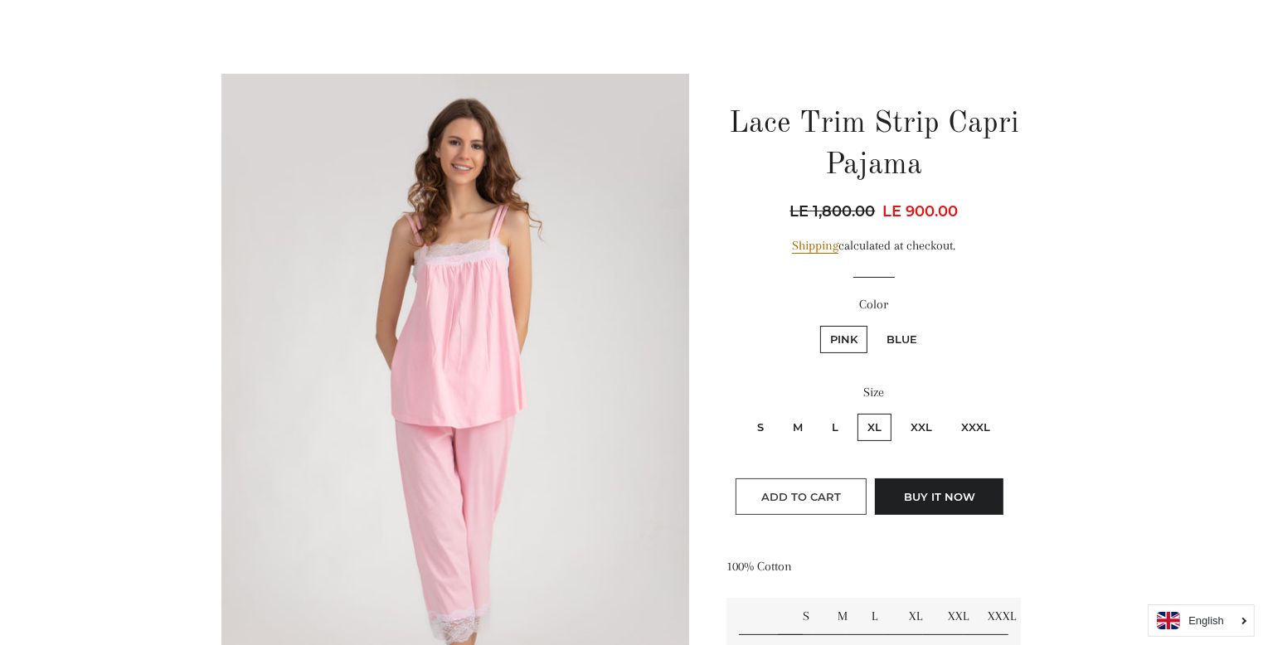
click at [807, 495] on span "Add to Cart" at bounding box center [801, 496] width 80 height 13
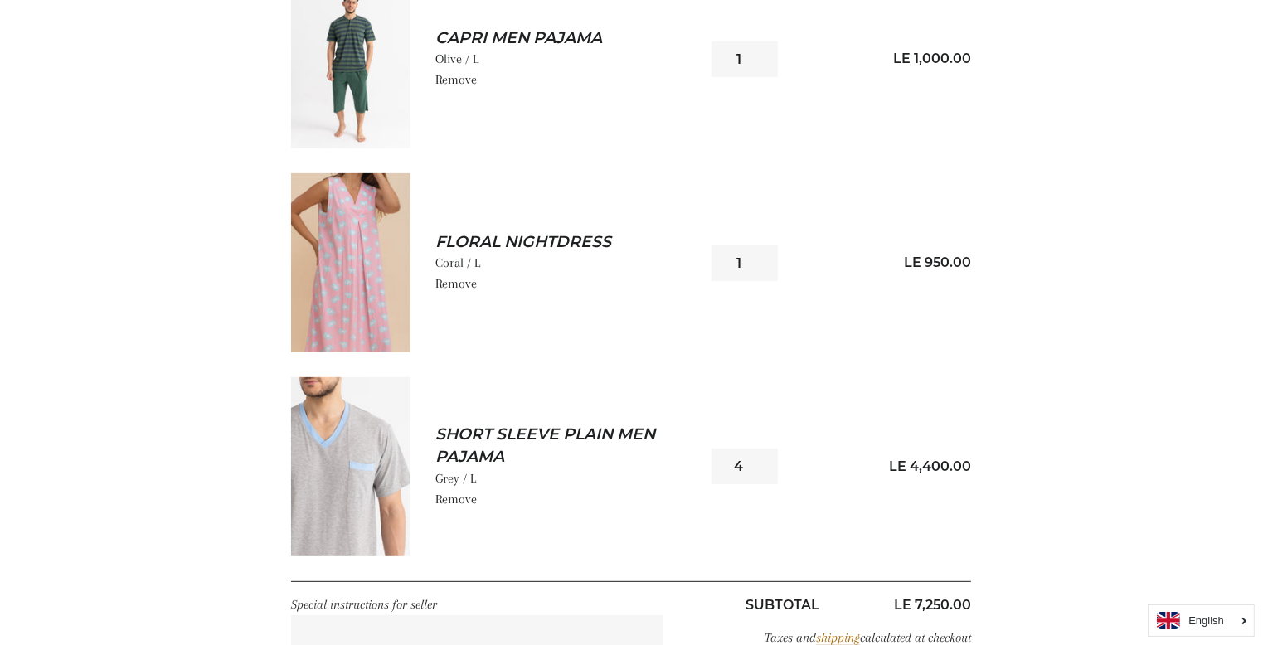
scroll to position [597, 0]
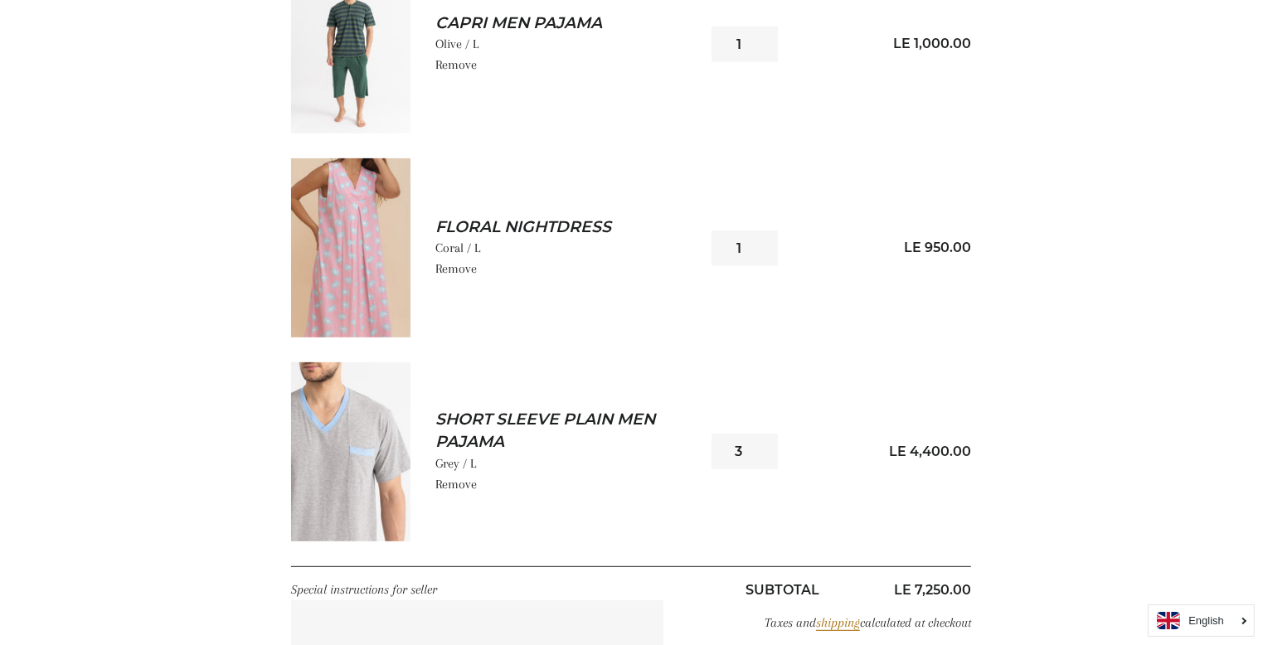
click at [762, 455] on input "3" at bounding box center [744, 452] width 66 height 36
click at [762, 455] on input "2" at bounding box center [744, 452] width 66 height 36
type input "1"
click at [762, 455] on input "1" at bounding box center [744, 452] width 66 height 36
click at [1190, 484] on main "Your cart Quantity Total Lace Trim Strip Capri Pajama Pink / XL Remove Quantity…" at bounding box center [631, 134] width 1263 height 1238
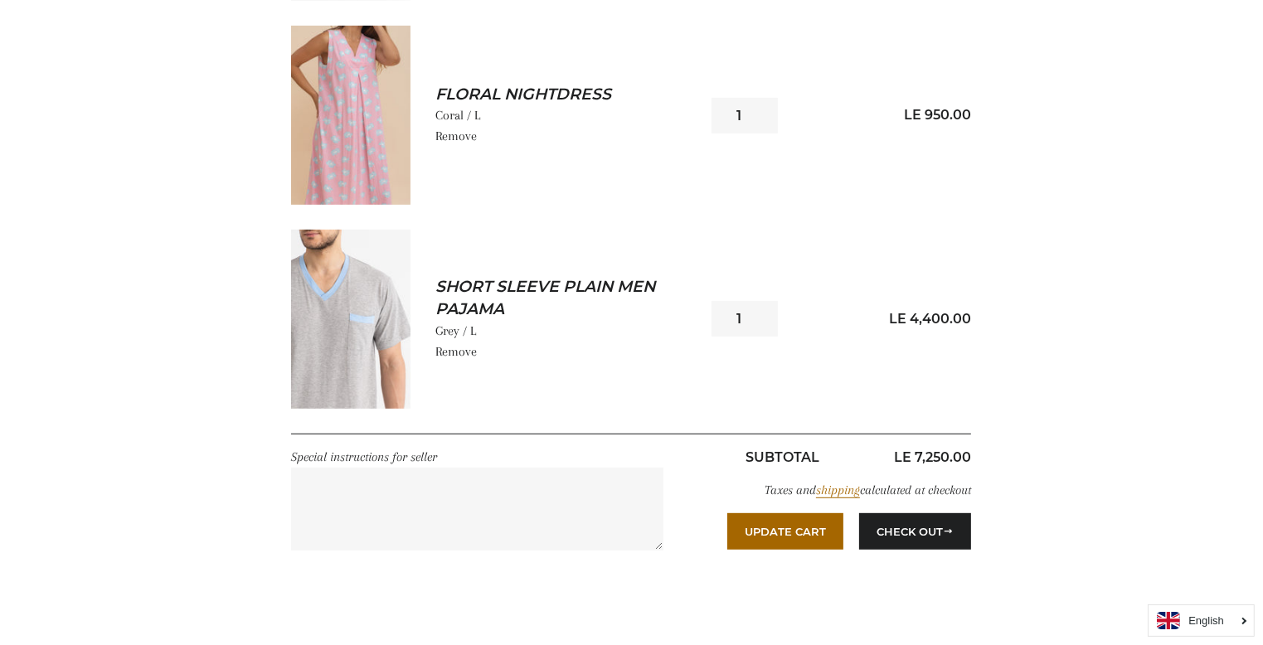
scroll to position [763, 0]
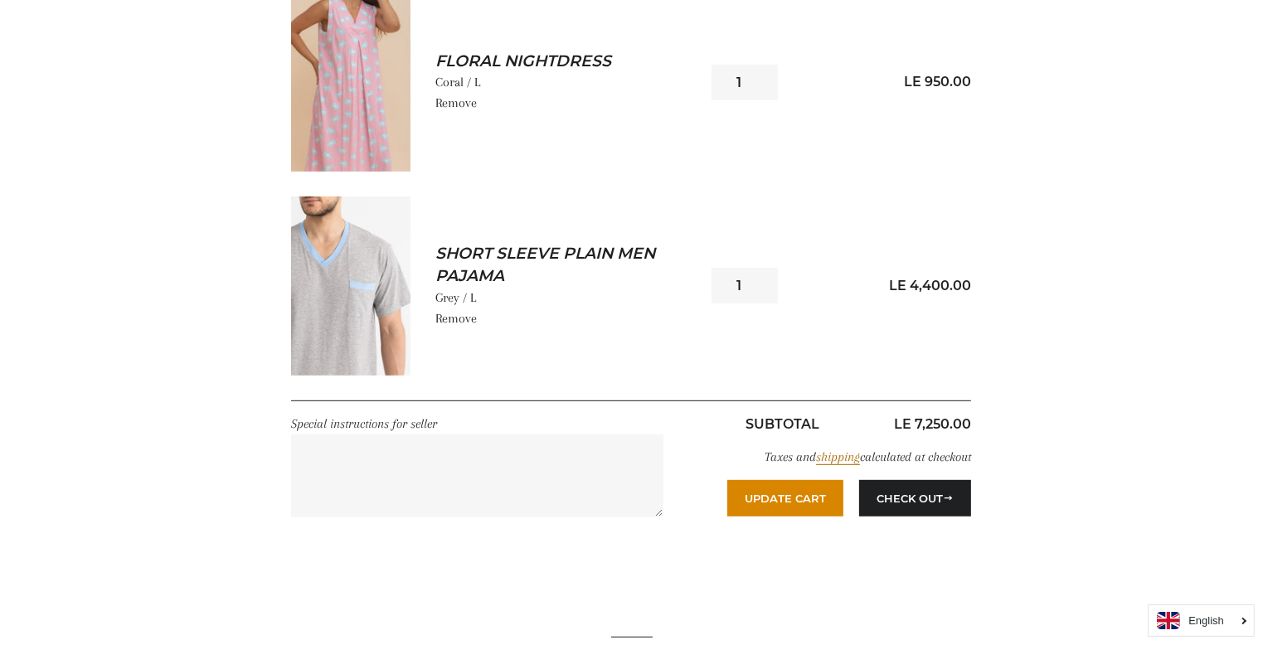
click at [807, 492] on button "Update Cart" at bounding box center [785, 498] width 116 height 36
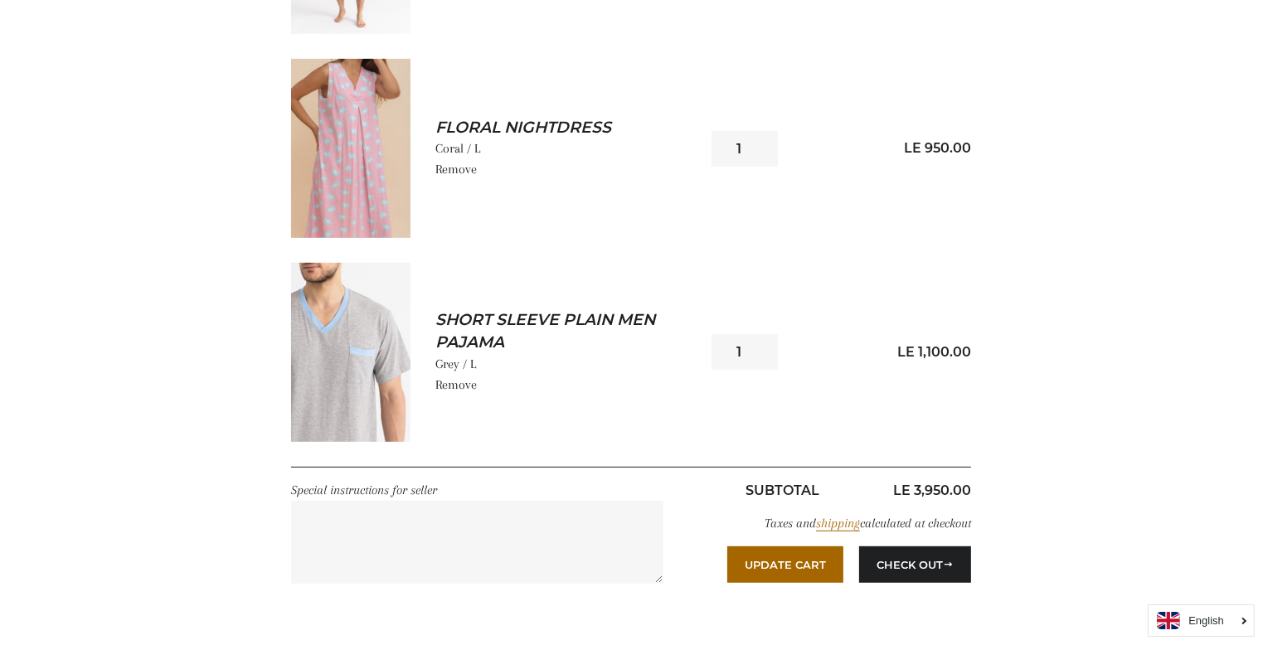
scroll to position [730, 0]
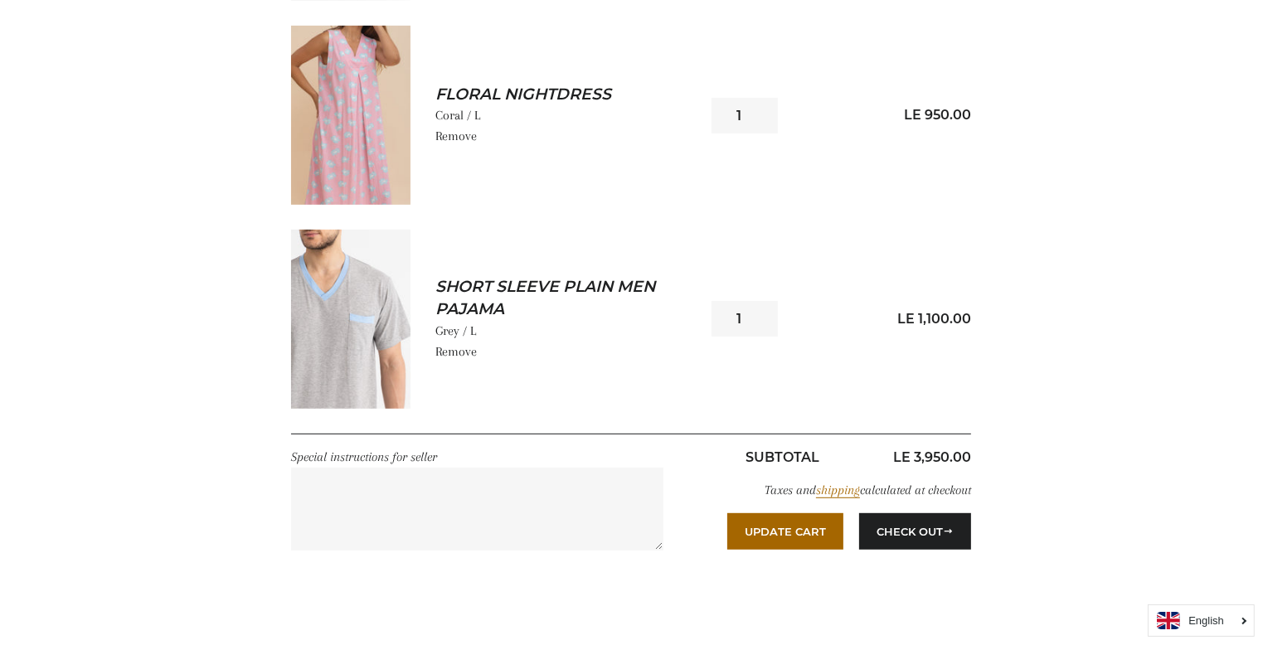
click at [353, 358] on img at bounding box center [350, 319] width 119 height 179
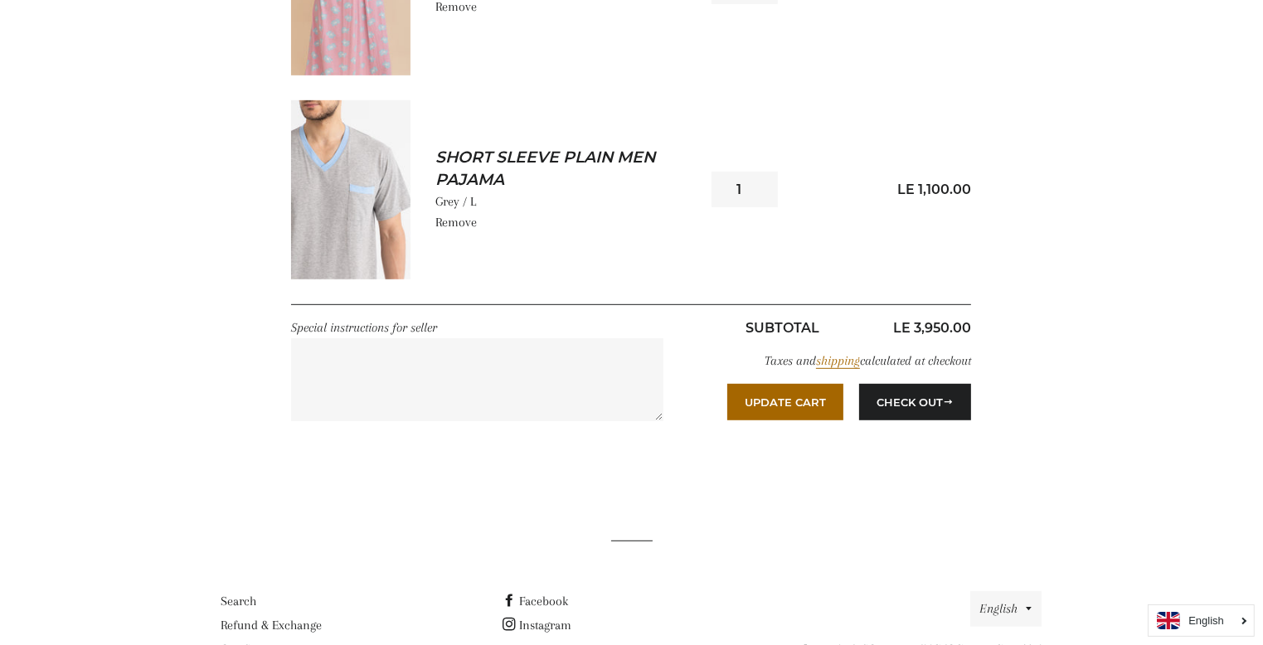
scroll to position [934, 0]
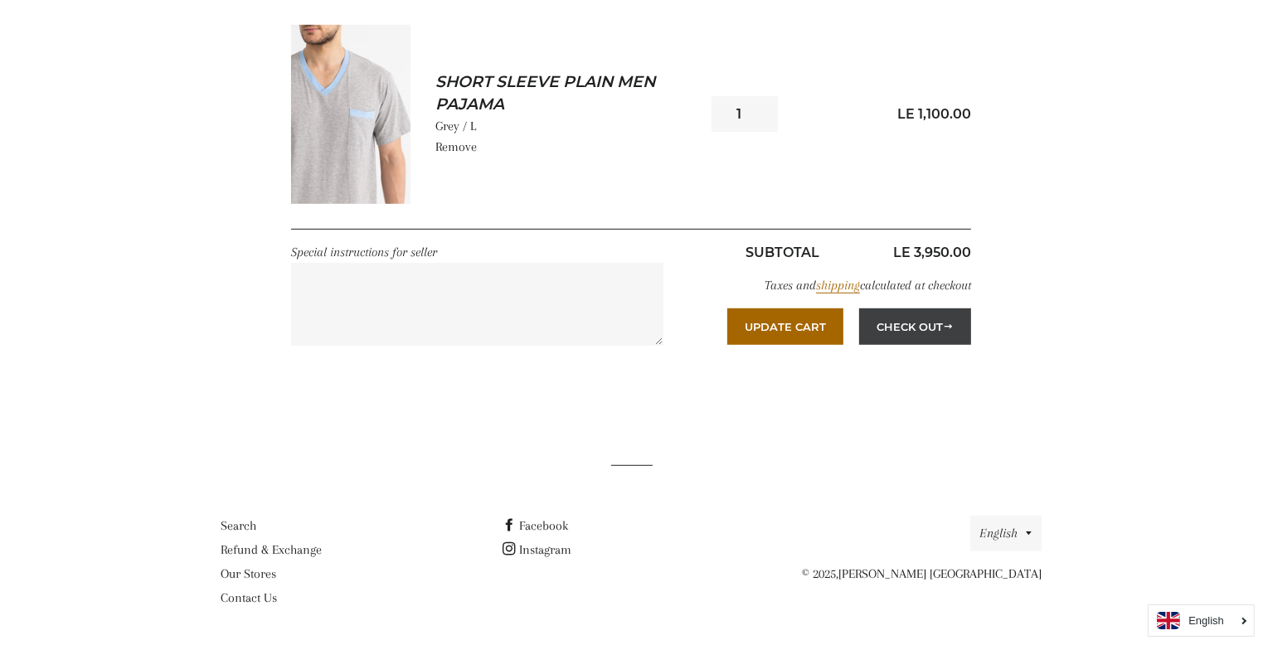
click at [900, 318] on button "Check Out" at bounding box center [915, 326] width 112 height 36
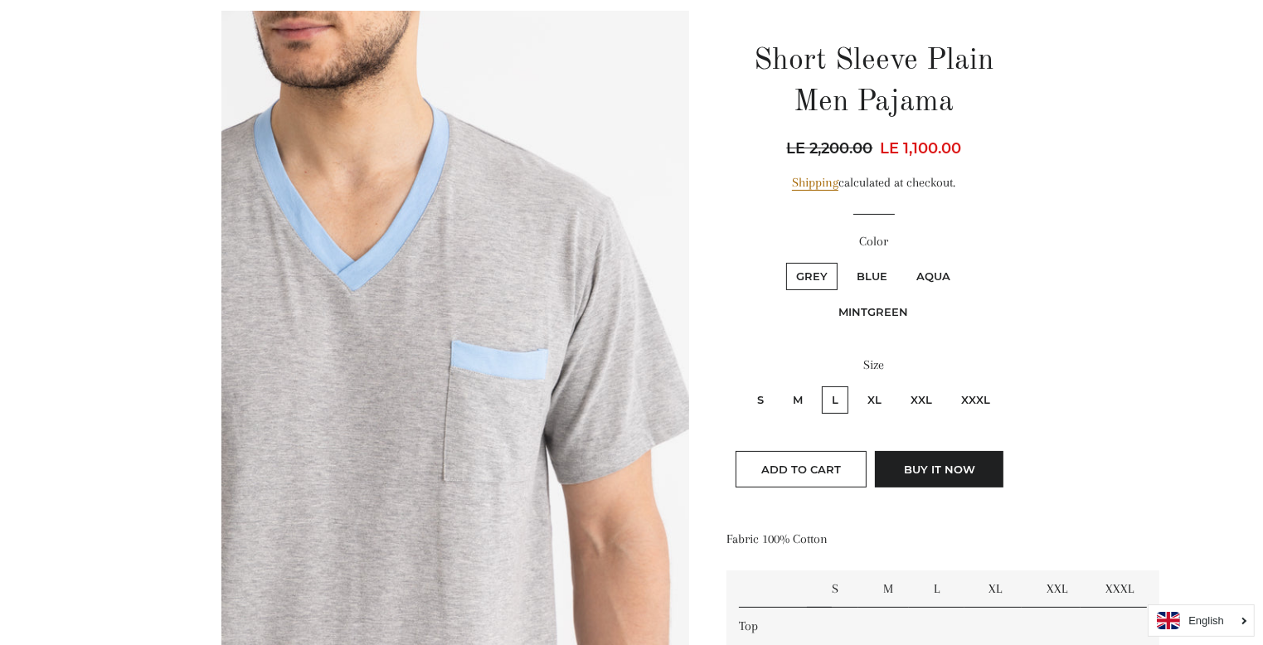
scroll to position [133, 0]
